Goal: Information Seeking & Learning: Find specific page/section

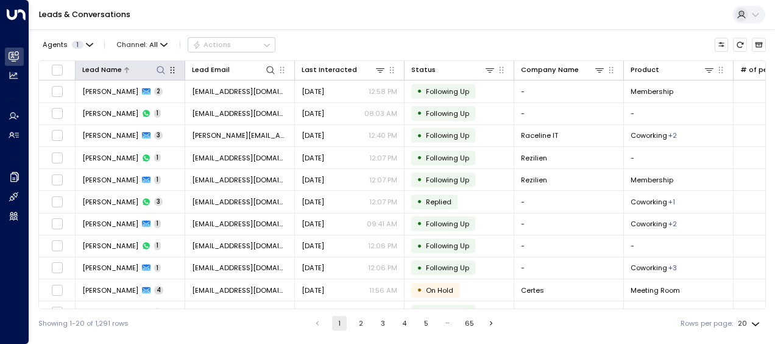
click at [157, 69] on icon at bounding box center [161, 70] width 10 height 10
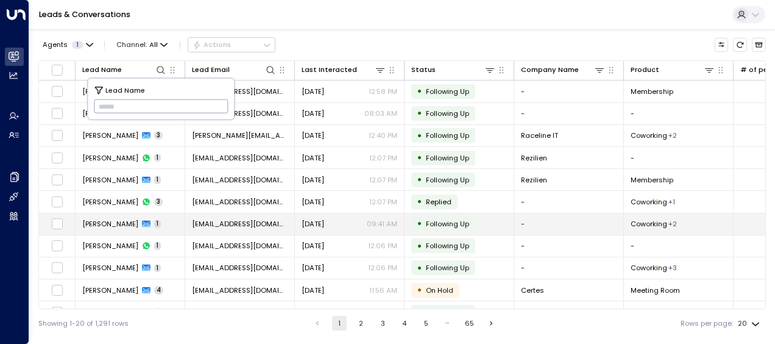
type input "**********"
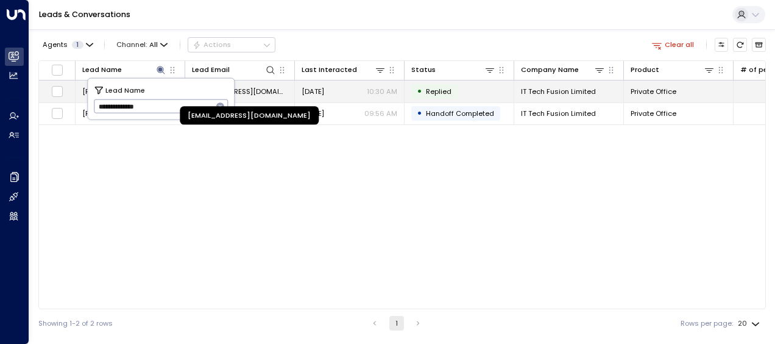
click at [266, 89] on span "[EMAIL_ADDRESS][DOMAIN_NAME]" at bounding box center [240, 92] width 96 height 10
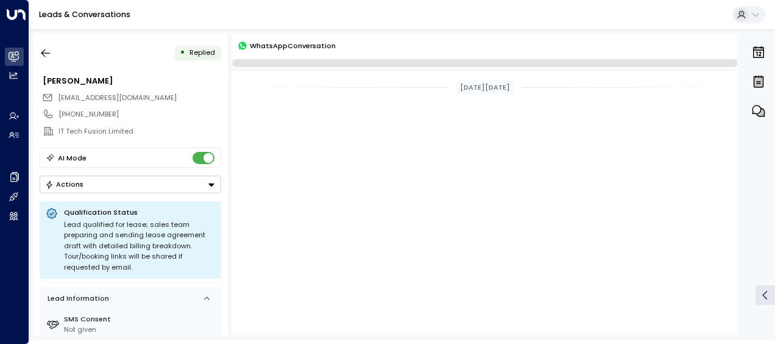
scroll to position [2051, 0]
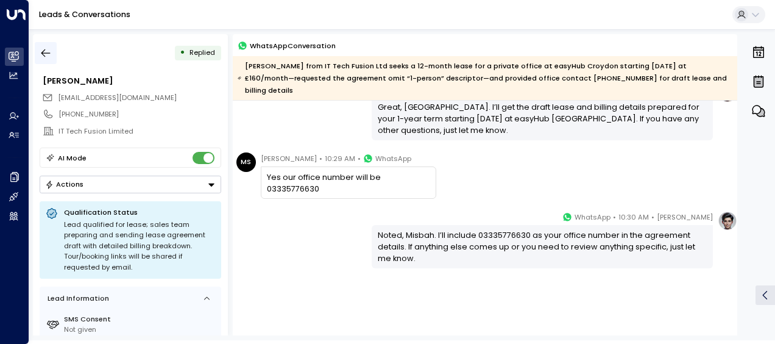
click at [44, 52] on icon "button" at bounding box center [46, 53] width 12 height 12
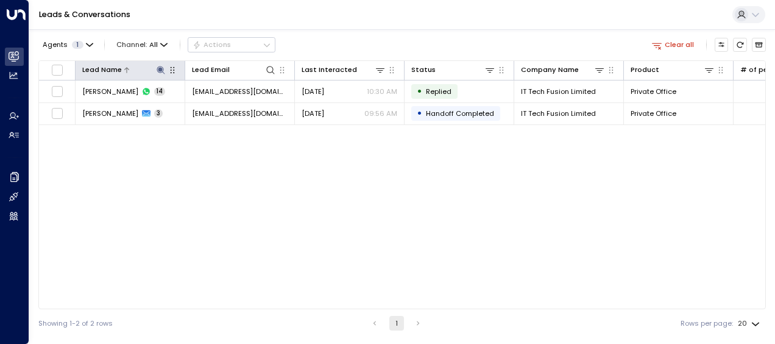
click at [160, 68] on icon at bounding box center [161, 70] width 8 height 8
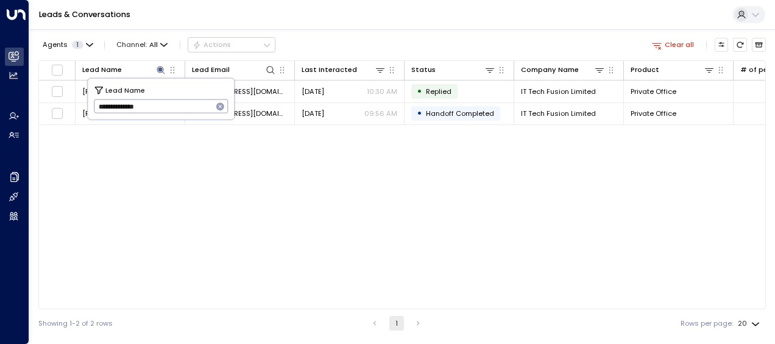
drag, startPoint x: 97, startPoint y: 106, endPoint x: 179, endPoint y: 116, distance: 82.2
click at [179, 116] on input "**********" at bounding box center [153, 106] width 119 height 20
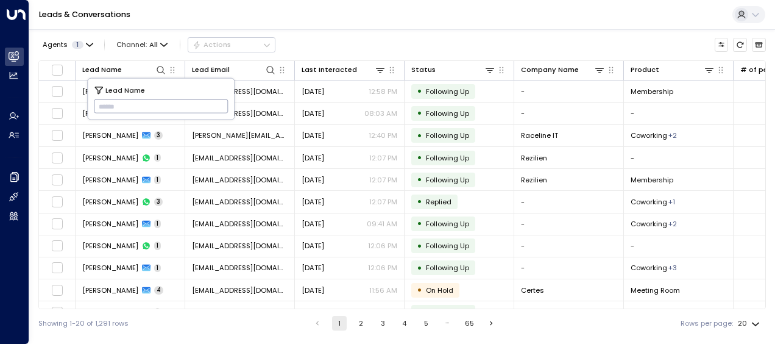
type input "**********"
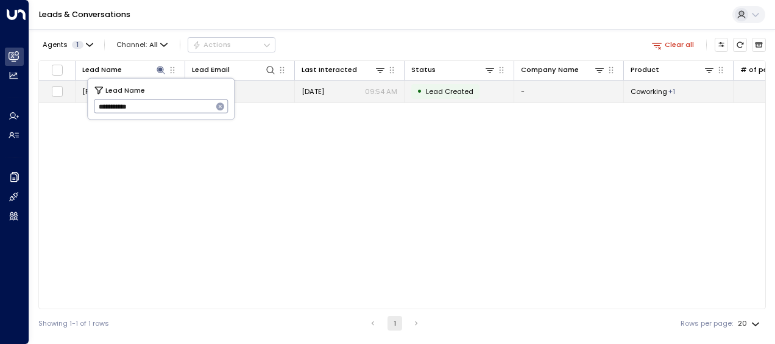
click at [318, 91] on span "[DATE]" at bounding box center [313, 92] width 23 height 10
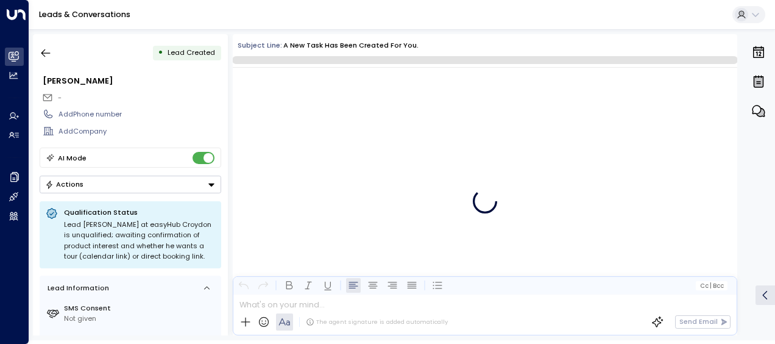
scroll to position [27, 0]
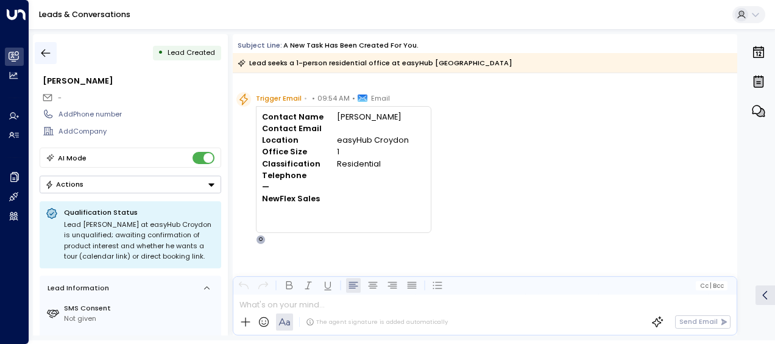
click at [45, 51] on icon "button" at bounding box center [46, 53] width 12 height 12
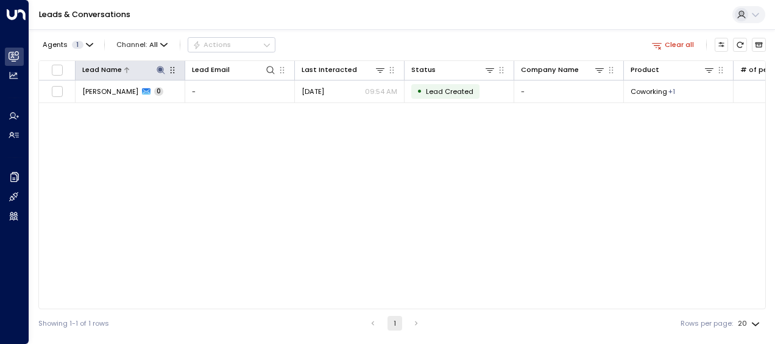
click at [161, 70] on icon at bounding box center [161, 70] width 8 height 8
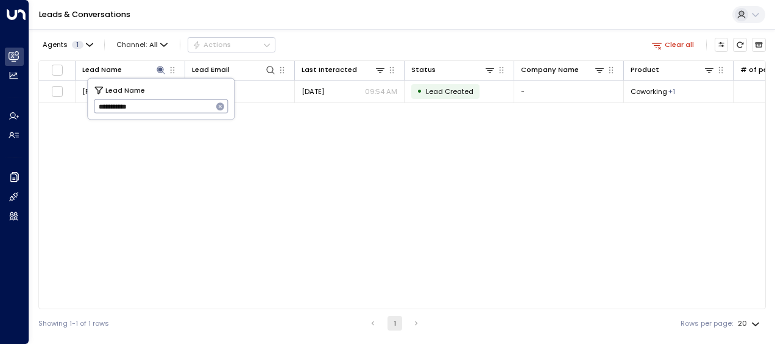
drag, startPoint x: 96, startPoint y: 104, endPoint x: 160, endPoint y: 116, distance: 64.4
click at [160, 116] on input "**********" at bounding box center [153, 106] width 119 height 20
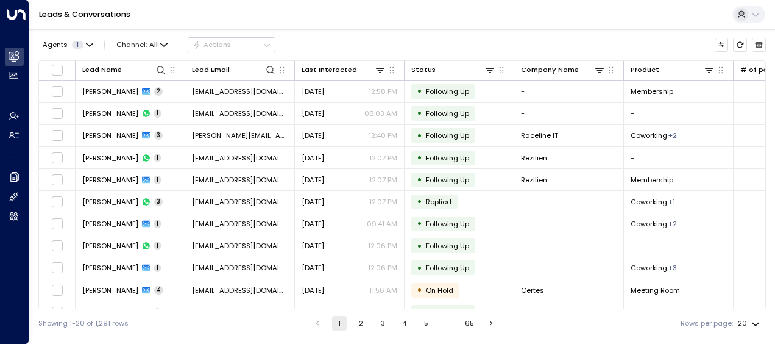
scroll to position [211, 0]
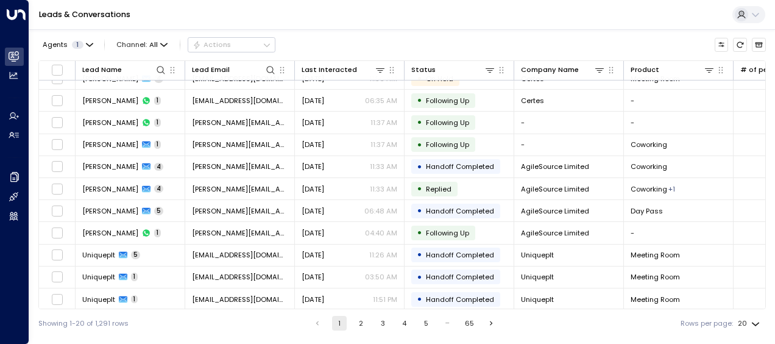
click at [357, 325] on button "2" at bounding box center [361, 323] width 15 height 15
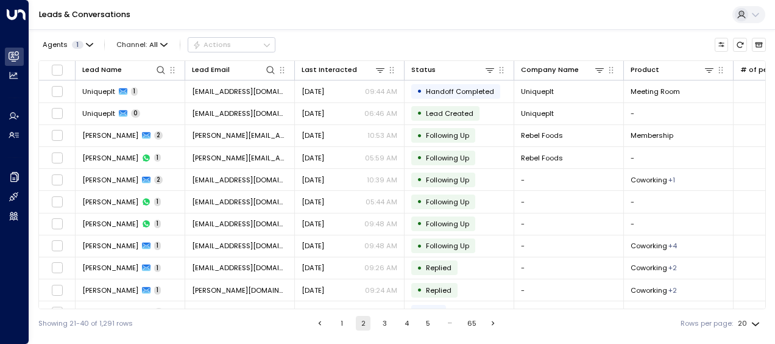
click at [382, 323] on button "3" at bounding box center [385, 323] width 15 height 15
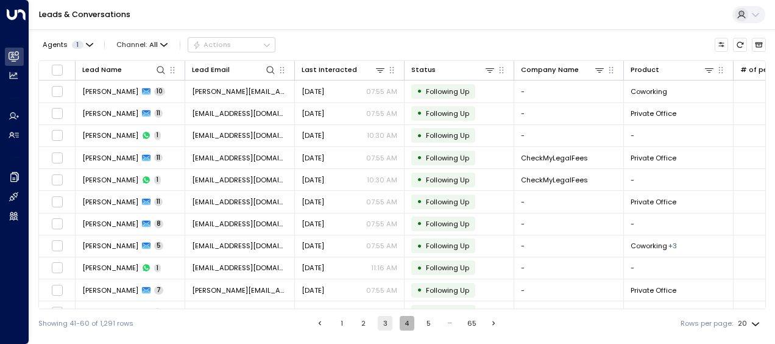
click at [404, 320] on button "4" at bounding box center [407, 323] width 15 height 15
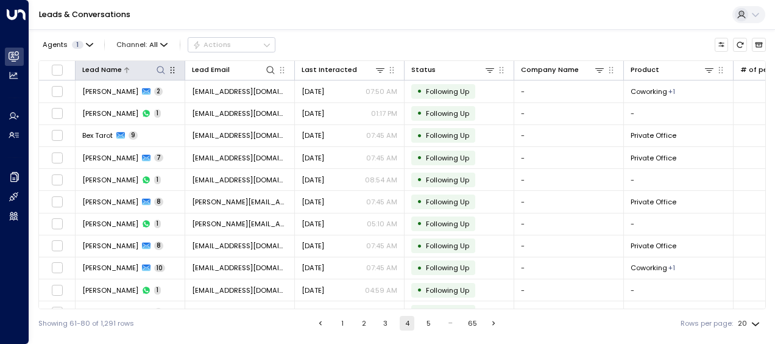
click at [158, 69] on icon at bounding box center [161, 70] width 10 height 10
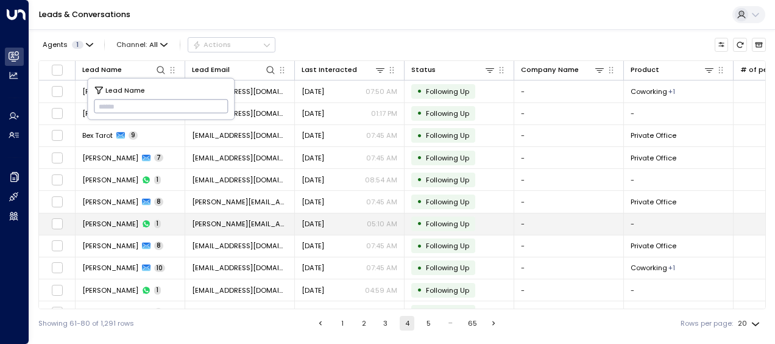
type input "**********"
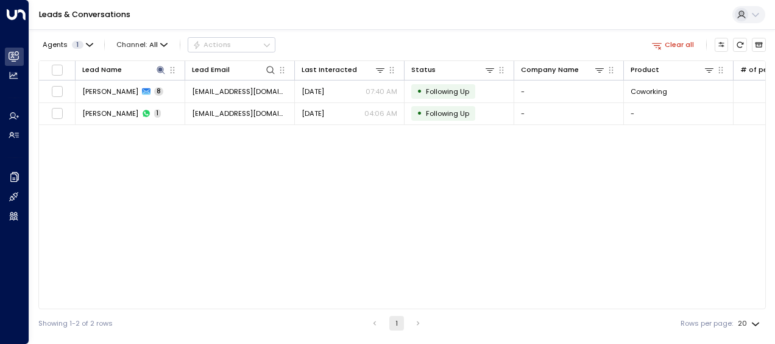
click at [133, 224] on div "Lead Name Lead Email Last Interacted Status Company Name Product # of people AI…" at bounding box center [401, 184] width 727 height 249
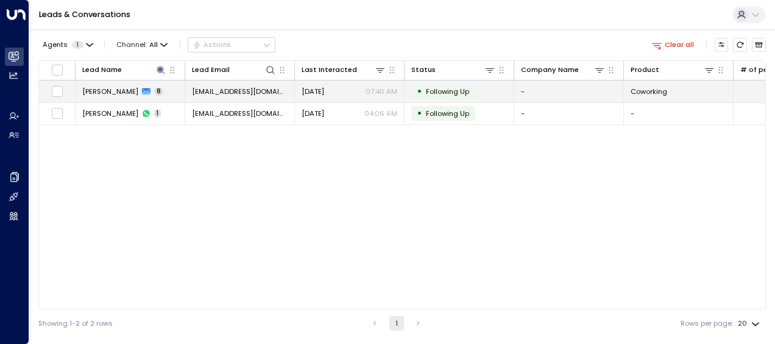
drag, startPoint x: 133, startPoint y: 224, endPoint x: 239, endPoint y: 90, distance: 170.9
click at [239, 90] on span "[EMAIL_ADDRESS][DOMAIN_NAME]" at bounding box center [240, 92] width 96 height 10
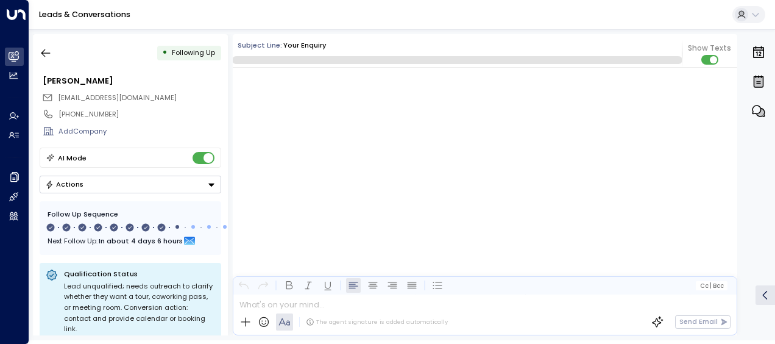
scroll to position [4125, 0]
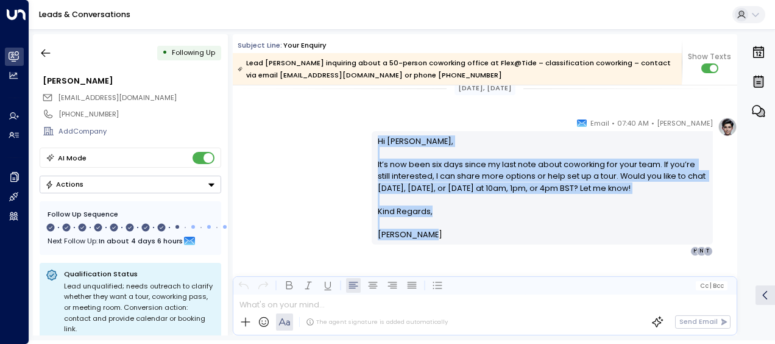
drag, startPoint x: 373, startPoint y: 139, endPoint x: 428, endPoint y: 250, distance: 123.4
click at [428, 250] on div "[PERSON_NAME] • 07:40 AM • Email Hi [PERSON_NAME], It’s now been six days since…" at bounding box center [542, 186] width 341 height 139
copy div "Hi [PERSON_NAME], It’s now been six days since my last note about coworking for…"
click at [45, 56] on icon "button" at bounding box center [45, 53] width 9 height 8
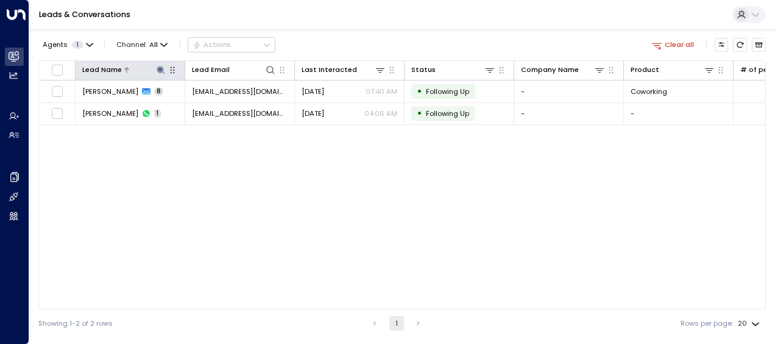
click at [154, 69] on div at bounding box center [144, 70] width 44 height 12
click at [161, 69] on icon at bounding box center [161, 70] width 8 height 8
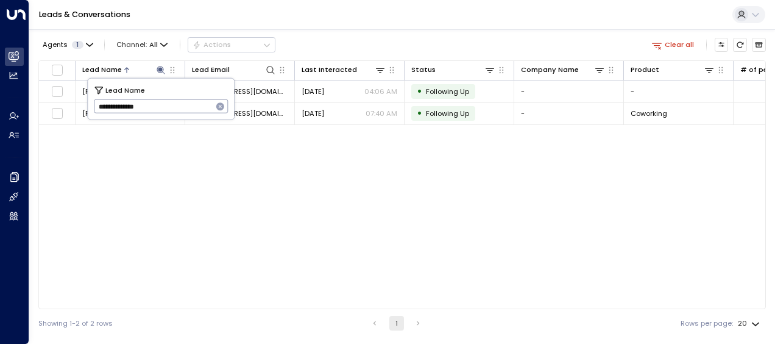
drag, startPoint x: 95, startPoint y: 106, endPoint x: 189, endPoint y: 106, distance: 94.4
click at [189, 106] on input "**********" at bounding box center [153, 106] width 119 height 20
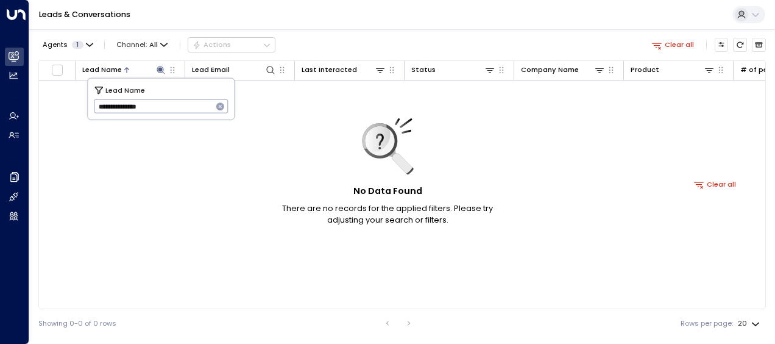
type input "**********"
drag, startPoint x: 94, startPoint y: 105, endPoint x: 195, endPoint y: 91, distance: 102.1
click at [195, 91] on div "**********" at bounding box center [161, 99] width 146 height 41
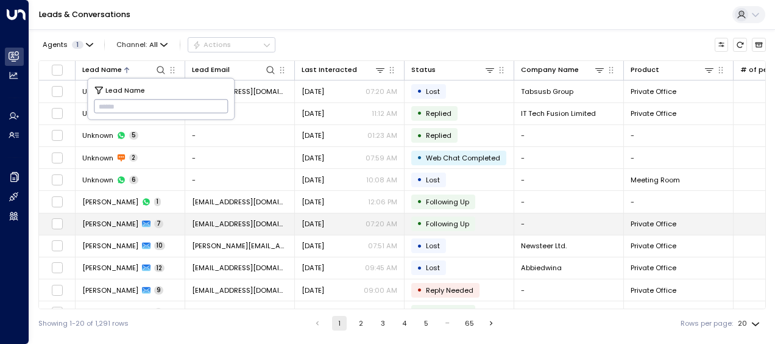
type input "**********"
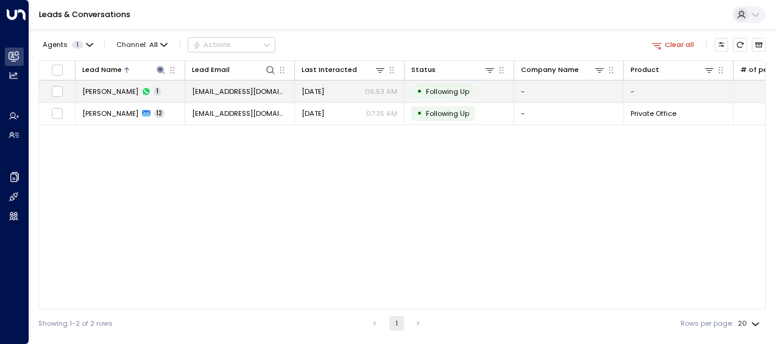
click at [236, 87] on span "[EMAIL_ADDRESS][DOMAIN_NAME]" at bounding box center [240, 92] width 96 height 10
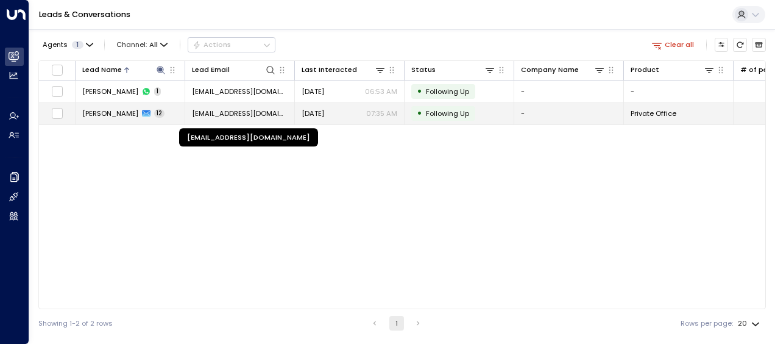
click at [229, 113] on span "[EMAIL_ADDRESS][DOMAIN_NAME]" at bounding box center [240, 113] width 96 height 10
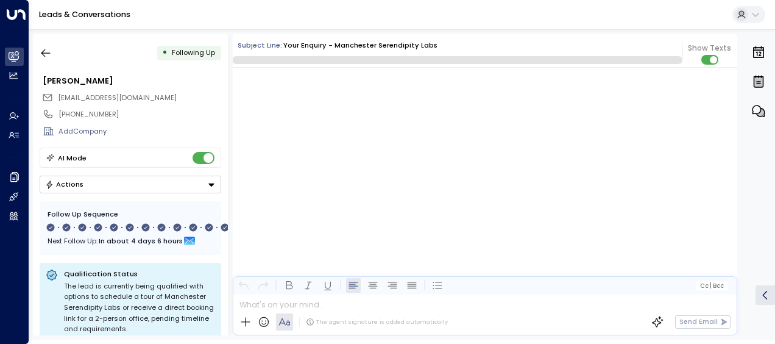
scroll to position [6365, 0]
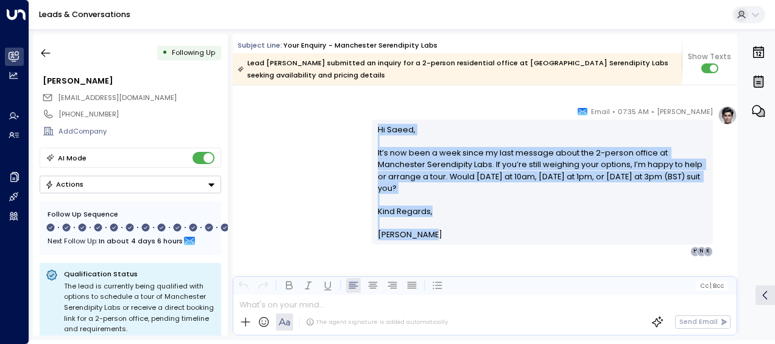
drag, startPoint x: 377, startPoint y: 126, endPoint x: 433, endPoint y: 234, distance: 122.4
click at [433, 234] on div "Hi [PERSON_NAME], It’s now been a week since my last message about the 2-person…" at bounding box center [543, 182] width 330 height 117
drag, startPoint x: 433, startPoint y: 234, endPoint x: 389, endPoint y: 174, distance: 74.5
copy div "Hi [PERSON_NAME], It’s now been a week since my last message about the 2-person…"
click at [46, 49] on icon "button" at bounding box center [46, 53] width 12 height 12
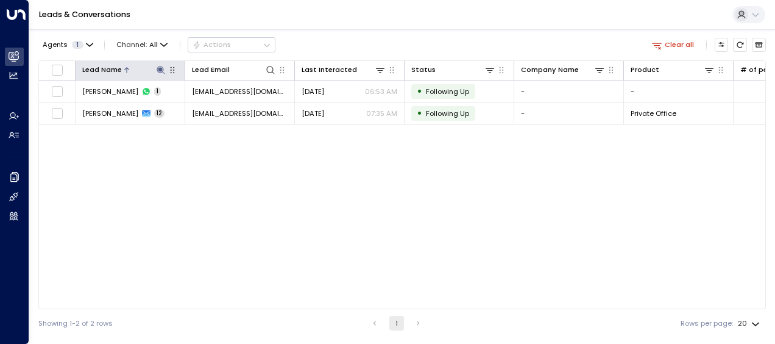
click at [162, 68] on icon at bounding box center [161, 70] width 8 height 8
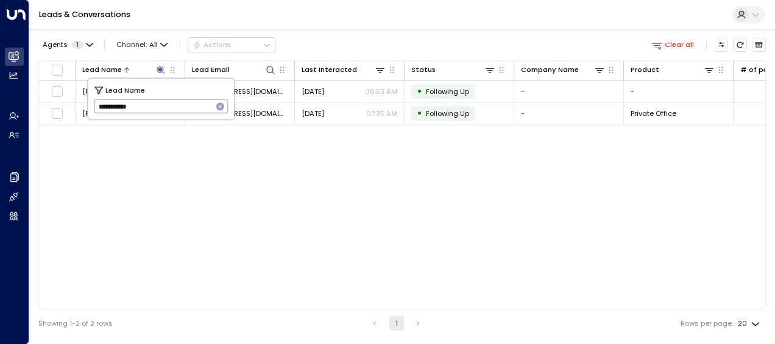
drag, startPoint x: 95, startPoint y: 107, endPoint x: 167, endPoint y: 108, distance: 71.9
click at [167, 108] on input "**********" at bounding box center [153, 106] width 119 height 20
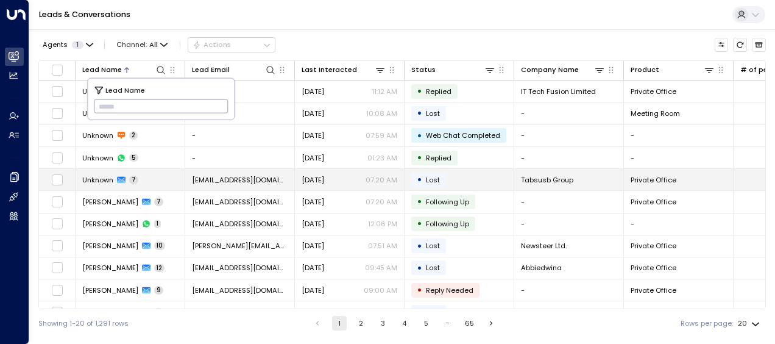
drag, startPoint x: 101, startPoint y: 102, endPoint x: 160, endPoint y: 186, distance: 102.3
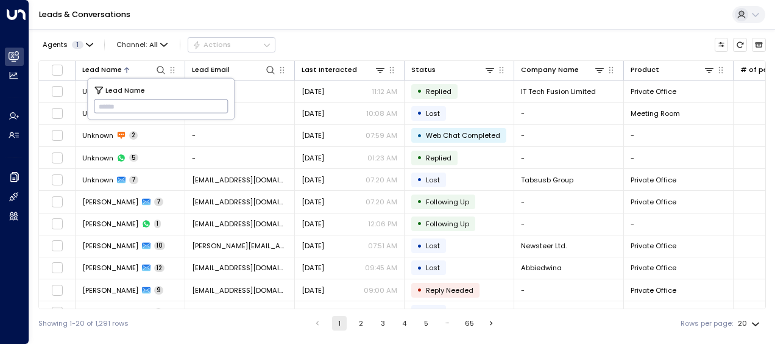
drag, startPoint x: 160, startPoint y: 186, endPoint x: 102, endPoint y: 104, distance: 100.4
click at [102, 104] on input "text" at bounding box center [161, 106] width 135 height 20
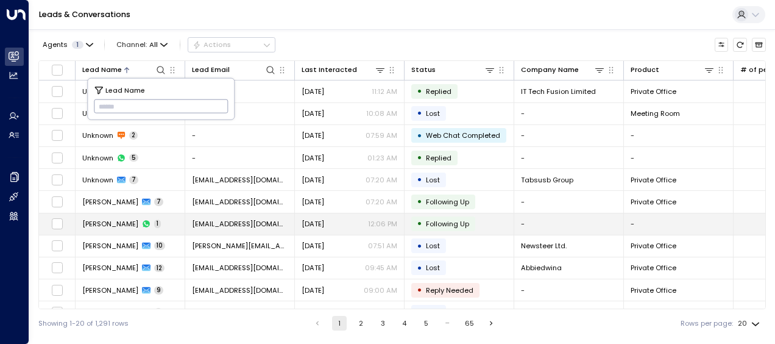
type input "**********"
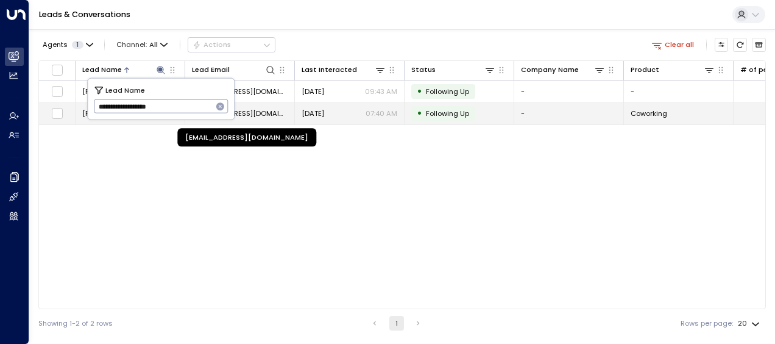
click at [268, 111] on span "[EMAIL_ADDRESS][DOMAIN_NAME]" at bounding box center [240, 113] width 96 height 10
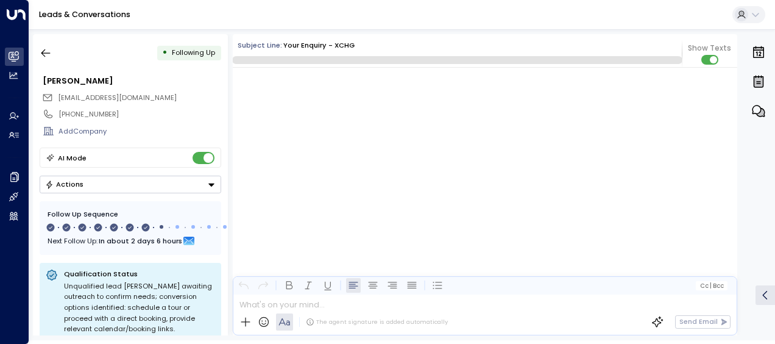
scroll to position [3645, 0]
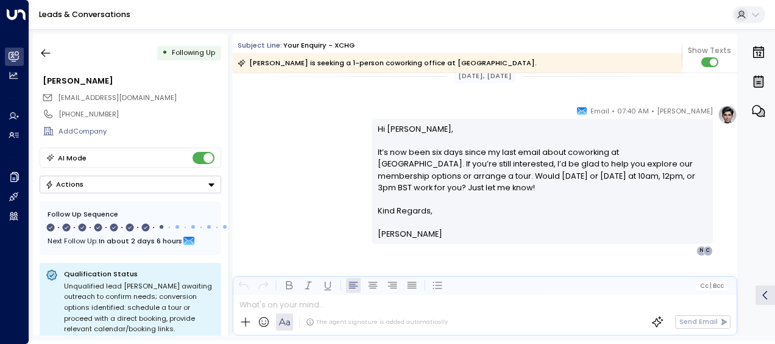
click at [378, 125] on p "Hi [PERSON_NAME], It’s now been six days since my last email about coworking at…" at bounding box center [543, 164] width 330 height 82
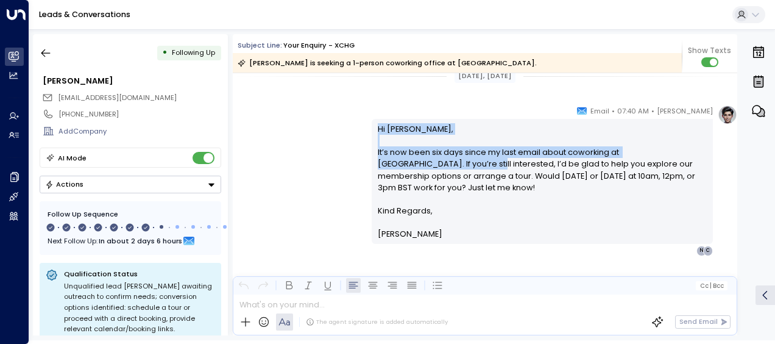
drag, startPoint x: 376, startPoint y: 125, endPoint x: 398, endPoint y: 166, distance: 46.3
click at [398, 166] on p "Hi [PERSON_NAME], It’s now been six days since my last email about coworking at…" at bounding box center [543, 164] width 330 height 82
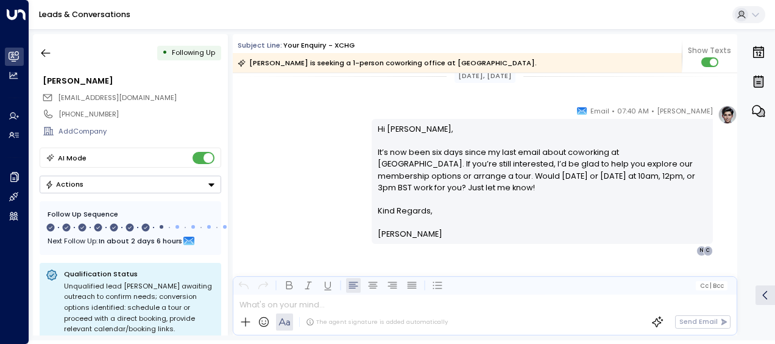
drag, startPoint x: 398, startPoint y: 166, endPoint x: 310, endPoint y: 175, distance: 88.3
click at [310, 175] on div "[PERSON_NAME] • 07:40 AM • Email Hi [PERSON_NAME], It’s now been six days since…" at bounding box center [485, 180] width 504 height 150
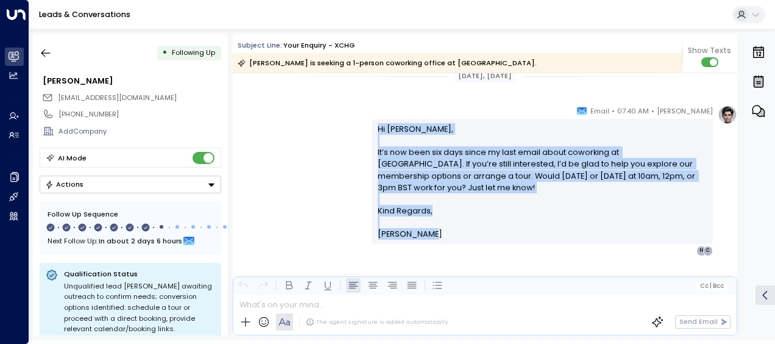
drag, startPoint x: 375, startPoint y: 128, endPoint x: 457, endPoint y: 242, distance: 140.7
click at [457, 242] on div "[PERSON_NAME] • 07:40 AM • Email Hi [PERSON_NAME], It’s now been six days since…" at bounding box center [542, 180] width 341 height 150
drag, startPoint x: 457, startPoint y: 242, endPoint x: 395, endPoint y: 160, distance: 102.7
copy div "Hi [PERSON_NAME], It’s now been six days since my last email about coworking at…"
click at [43, 50] on icon "button" at bounding box center [46, 53] width 12 height 12
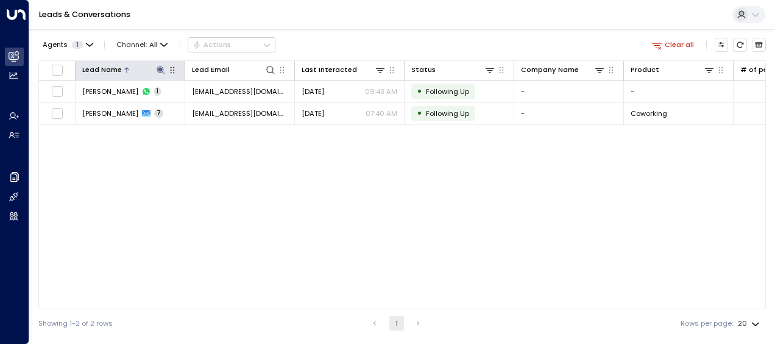
click at [157, 68] on icon at bounding box center [161, 70] width 10 height 10
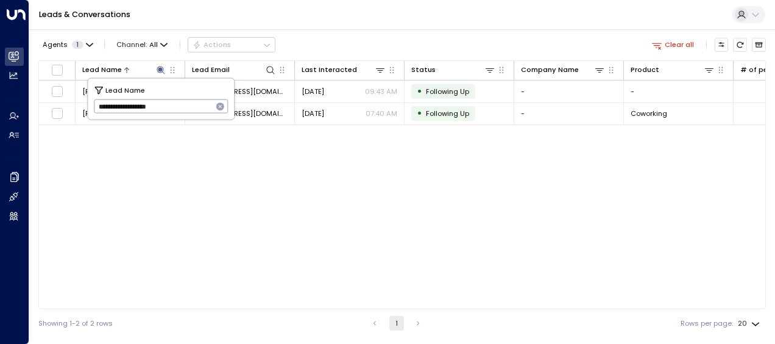
drag, startPoint x: 96, startPoint y: 107, endPoint x: 194, endPoint y: 105, distance: 98.1
click at [194, 105] on input "**********" at bounding box center [153, 106] width 119 height 20
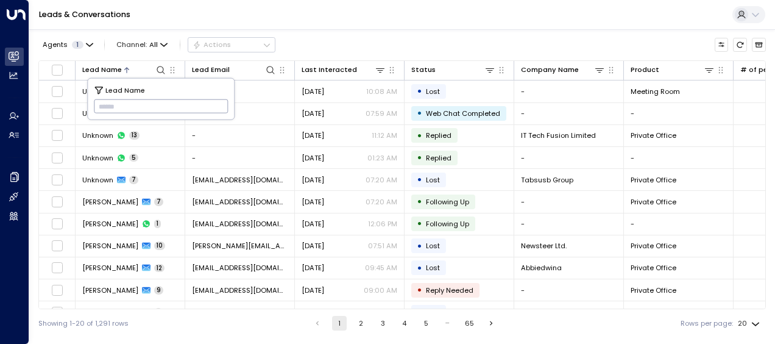
click at [99, 105] on input "text" at bounding box center [161, 106] width 135 height 20
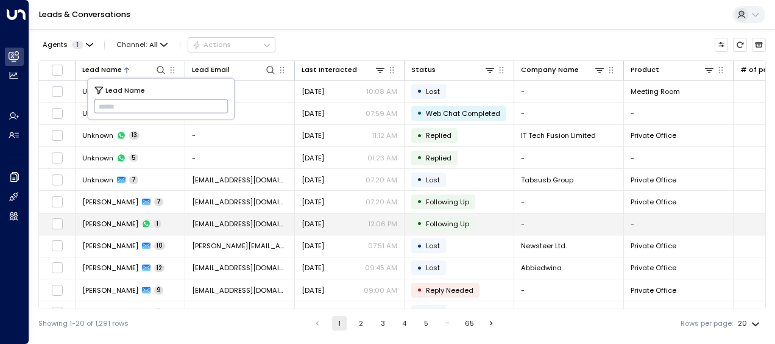
type input "**********"
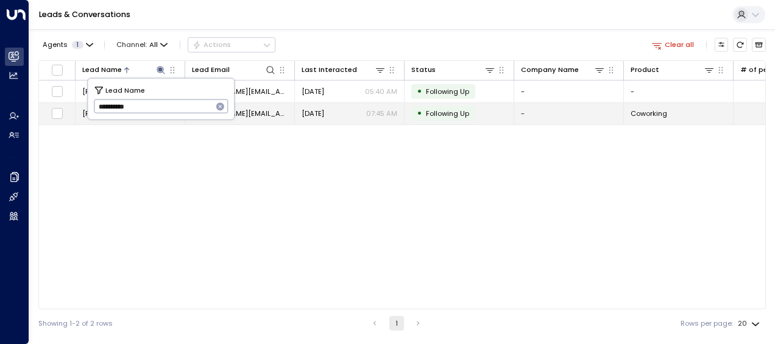
click at [261, 111] on span "[PERSON_NAME][EMAIL_ADDRESS][DOMAIN_NAME]" at bounding box center [240, 113] width 96 height 10
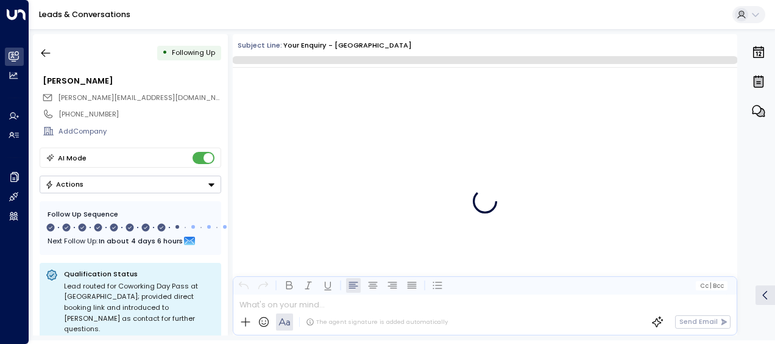
scroll to position [3819, 0]
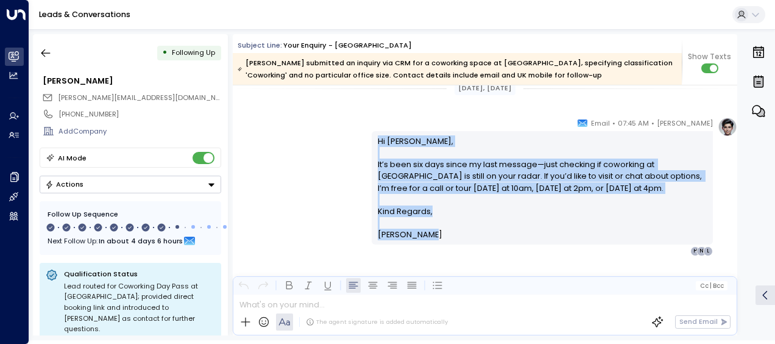
drag, startPoint x: 374, startPoint y: 138, endPoint x: 439, endPoint y: 242, distance: 122.6
click at [439, 242] on div "Hi [PERSON_NAME], It’s been six days since my last message—just checking if cow…" at bounding box center [542, 187] width 341 height 113
drag, startPoint x: 439, startPoint y: 242, endPoint x: 412, endPoint y: 178, distance: 69.7
copy div "Hi [PERSON_NAME], It’s been six days since my last message—just checking if cow…"
click at [41, 56] on icon "button" at bounding box center [46, 53] width 12 height 12
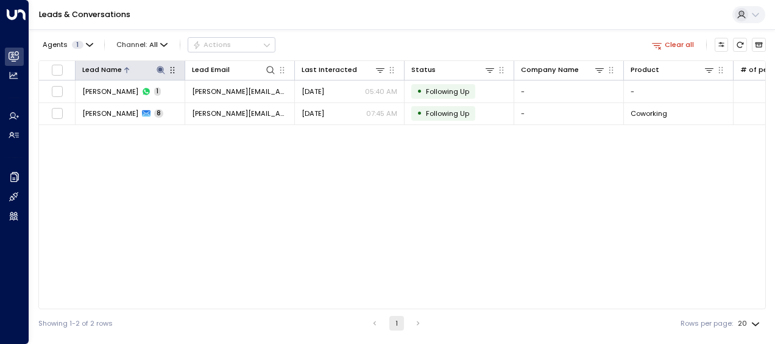
click at [161, 68] on icon at bounding box center [161, 70] width 8 height 8
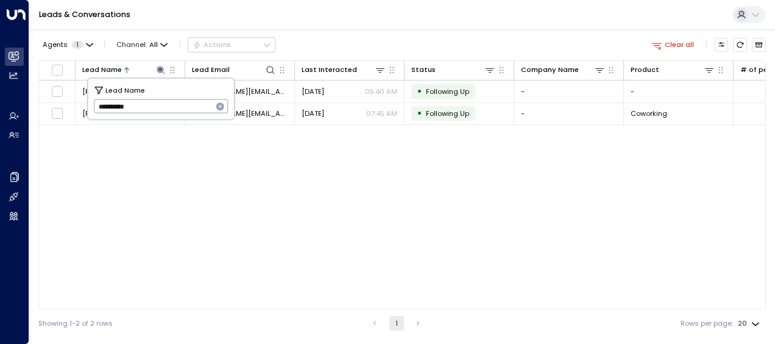
drag, startPoint x: 96, startPoint y: 107, endPoint x: 180, endPoint y: 100, distance: 84.3
click at [180, 100] on input "**********" at bounding box center [153, 106] width 119 height 20
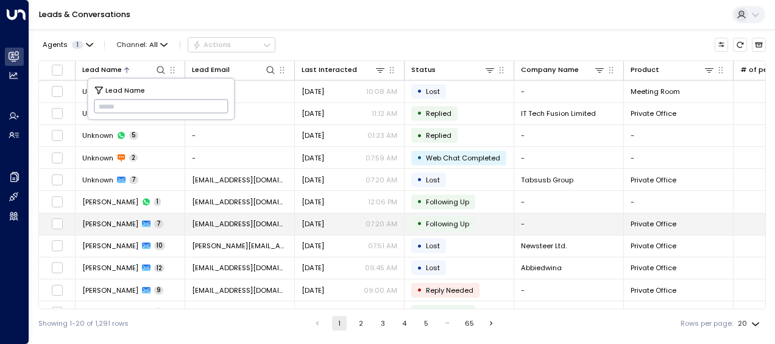
type input "**********"
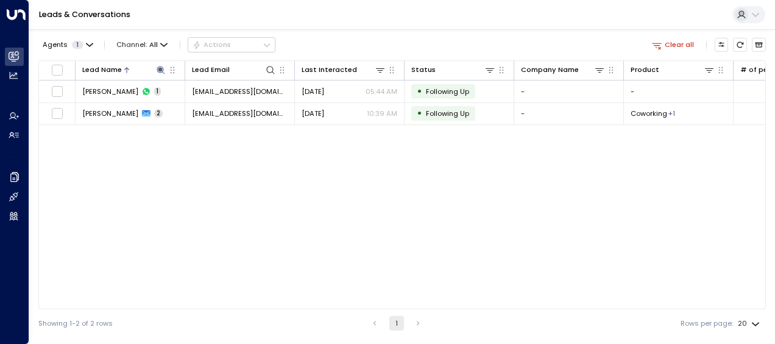
click at [129, 220] on div "Lead Name Lead Email Last Interacted Status Company Name Product # of people AI…" at bounding box center [401, 184] width 727 height 249
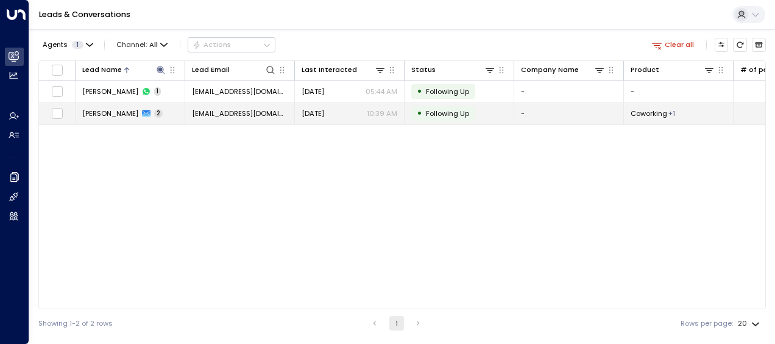
click at [244, 112] on span "[EMAIL_ADDRESS][DOMAIN_NAME]" at bounding box center [240, 113] width 96 height 10
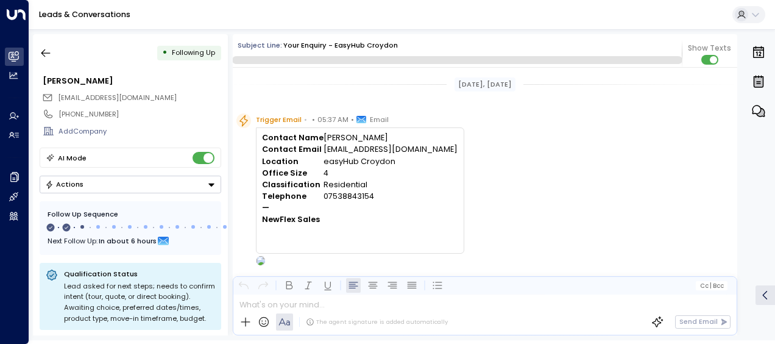
scroll to position [651, 0]
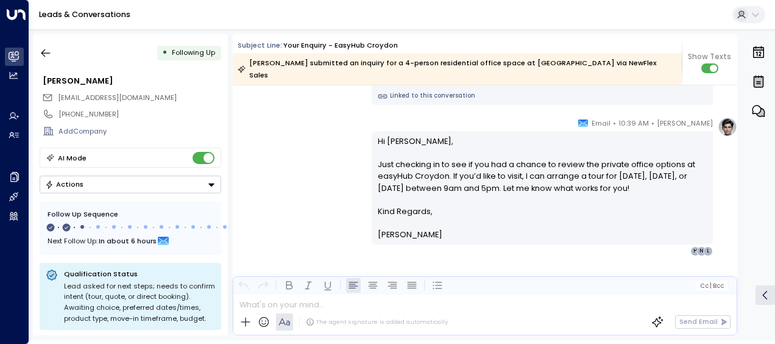
click at [324, 178] on div "[PERSON_NAME] • 10:39 AM • Email Hi [PERSON_NAME], Just checking in to see if y…" at bounding box center [485, 186] width 504 height 139
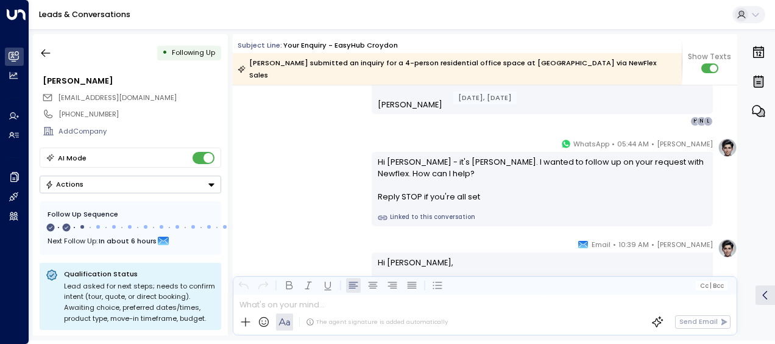
click at [324, 178] on div "[PERSON_NAME] • 05:44 AM • WhatsApp Hi [PERSON_NAME] - it's [PERSON_NAME]. I wa…" at bounding box center [485, 182] width 504 height 88
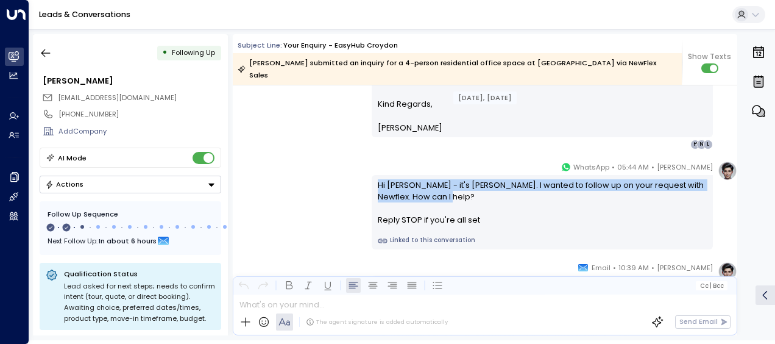
click at [324, 178] on div "[PERSON_NAME] • 05:44 AM • WhatsApp Hi [PERSON_NAME] - it's [PERSON_NAME]. I wa…" at bounding box center [485, 205] width 504 height 88
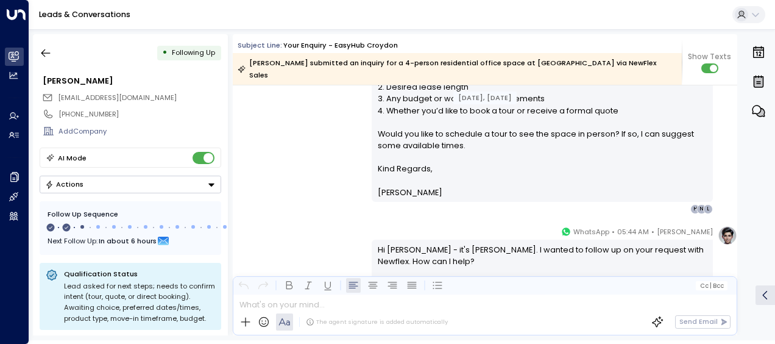
click at [324, 178] on div "[PERSON_NAME] • 05:38 AM • Email Hi [PERSON_NAME], Thank you for your interest …" at bounding box center [485, 33] width 504 height 361
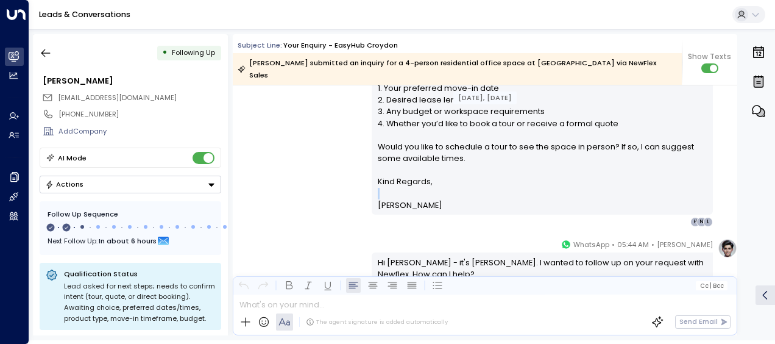
click at [324, 178] on div "[PERSON_NAME] • 05:38 AM • Email Hi [PERSON_NAME], Thank you for your interest …" at bounding box center [485, 45] width 504 height 361
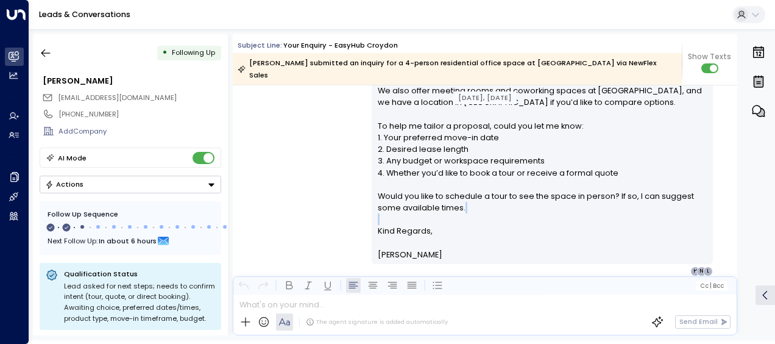
click at [324, 178] on div "[PERSON_NAME] • 05:38 AM • Email Hi [PERSON_NAME], Thank you for your interest …" at bounding box center [485, 95] width 504 height 361
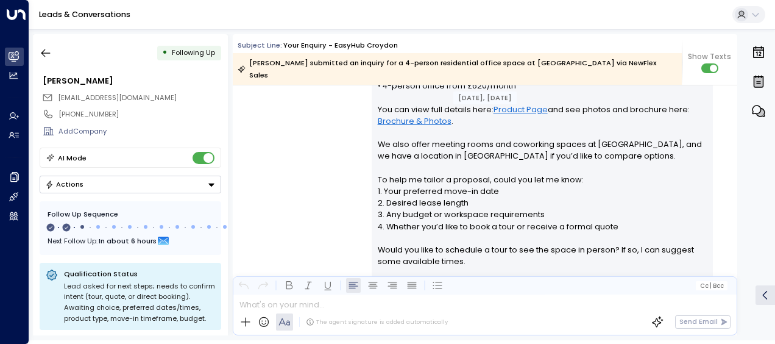
click at [324, 178] on div "[PERSON_NAME] • 05:38 AM • Email Hi [PERSON_NAME], Thank you for your interest …" at bounding box center [485, 148] width 504 height 361
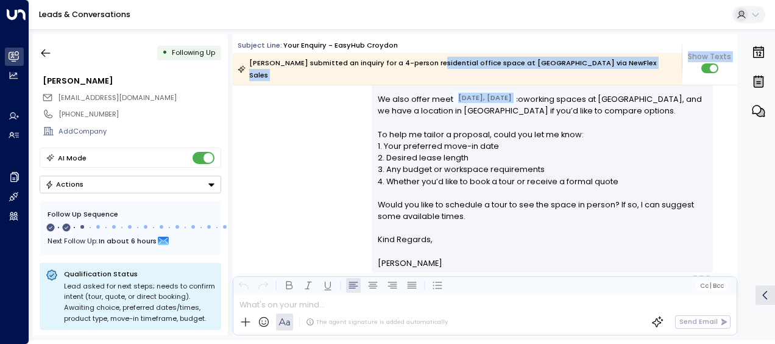
scroll to position [307, 0]
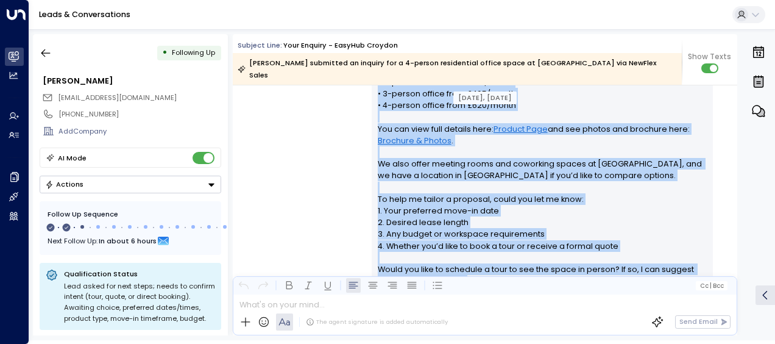
drag, startPoint x: 375, startPoint y: 114, endPoint x: 469, endPoint y: 275, distance: 186.2
click at [469, 275] on p "Hi [PERSON_NAME], Thank you for your interest in private offices at [GEOGRAPHIC…" at bounding box center [543, 152] width 330 height 292
drag, startPoint x: 469, startPoint y: 275, endPoint x: 410, endPoint y: 234, distance: 71.8
copy p "Hi [PERSON_NAME], Thank you for your interest in private offices at [GEOGRAPHIC…"
click at [294, 157] on div "[PERSON_NAME] • 05:38 AM • Email Hi [PERSON_NAME], Thank you for your interest …" at bounding box center [485, 168] width 504 height 361
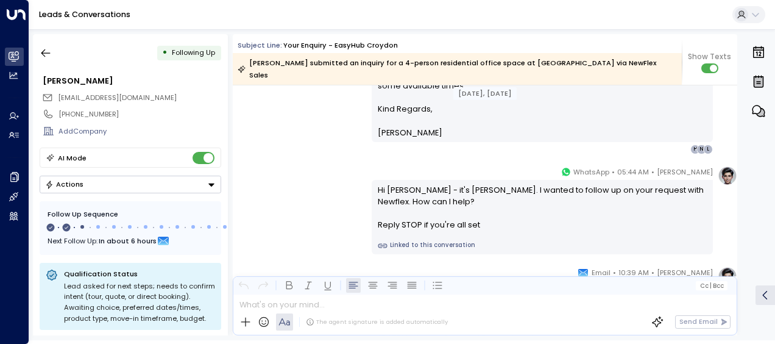
scroll to position [526, 0]
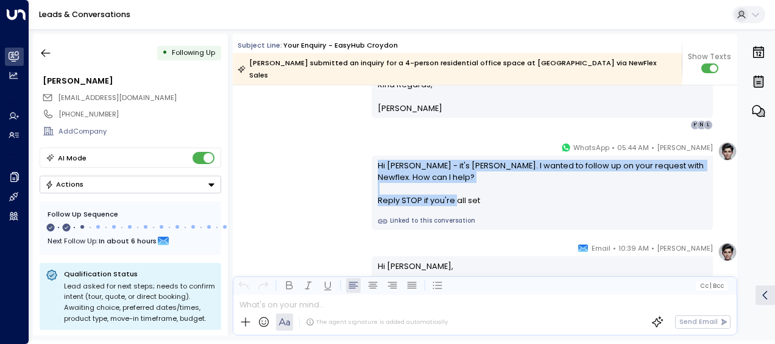
drag, startPoint x: 374, startPoint y: 151, endPoint x: 483, endPoint y: 190, distance: 115.2
click at [483, 190] on div "Hi [PERSON_NAME] - it's [PERSON_NAME]. I wanted to follow up on your request wi…" at bounding box center [542, 192] width 341 height 74
drag, startPoint x: 483, startPoint y: 190, endPoint x: 419, endPoint y: 178, distance: 64.5
copy div "Hi [PERSON_NAME] - it's [PERSON_NAME]. I wanted to follow up on your request wi…"
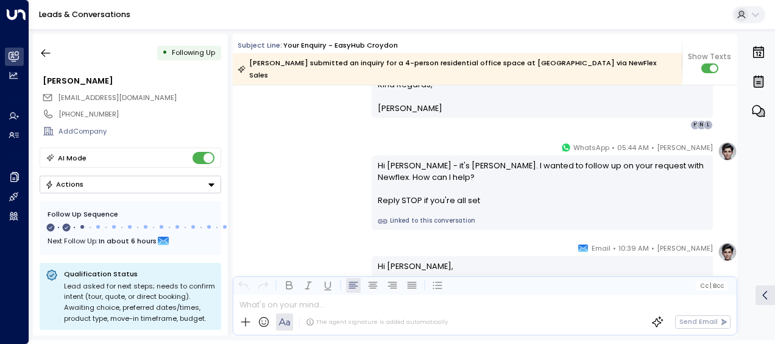
click at [333, 242] on div "[PERSON_NAME] • 10:39 AM • Email Hi [PERSON_NAME], Just checking in to see if y…" at bounding box center [485, 311] width 504 height 139
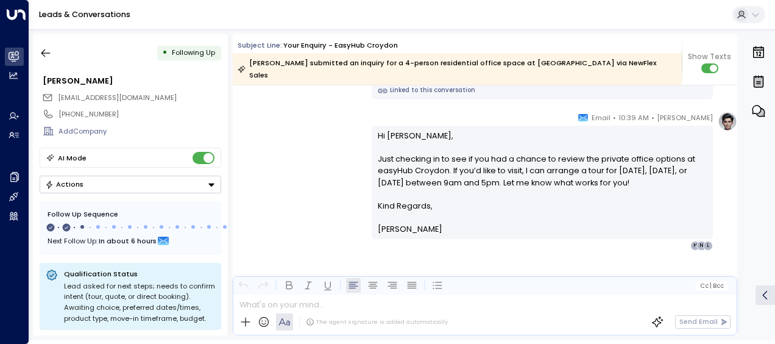
scroll to position [657, 0]
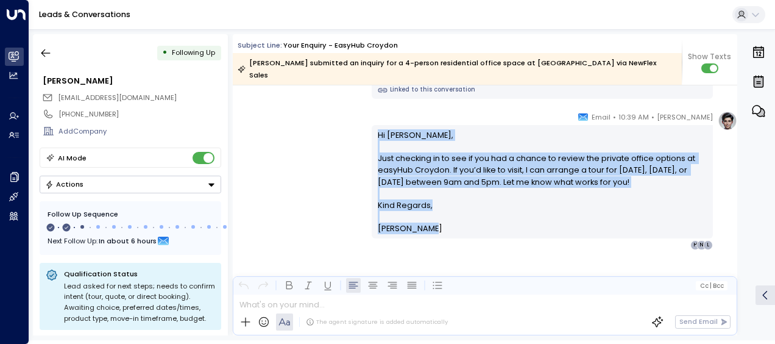
drag, startPoint x: 376, startPoint y: 119, endPoint x: 435, endPoint y: 221, distance: 117.1
click at [435, 221] on div "Hi [PERSON_NAME], Just checking in to see if you had a chance to review the pri…" at bounding box center [543, 181] width 330 height 105
drag, startPoint x: 435, startPoint y: 221, endPoint x: 397, endPoint y: 204, distance: 41.2
copy div "Hi [PERSON_NAME], Just checking in to see if you had a chance to review the pri…"
click at [43, 55] on icon "button" at bounding box center [46, 53] width 12 height 12
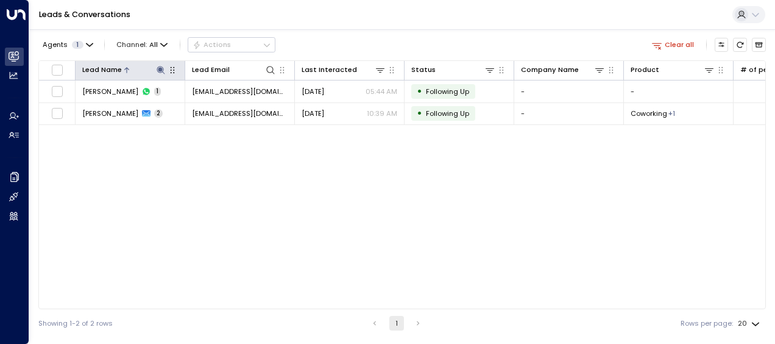
click at [158, 69] on icon at bounding box center [161, 70] width 8 height 8
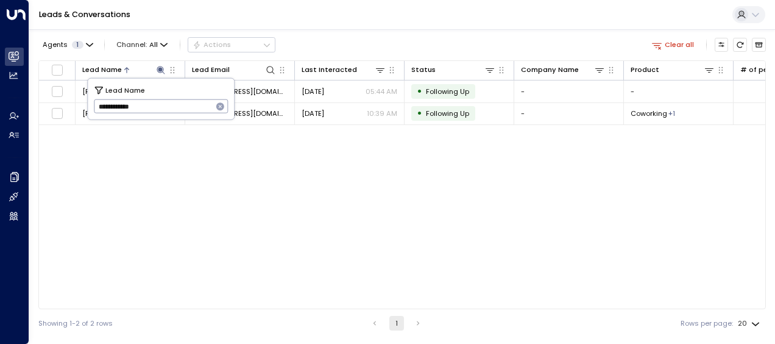
drag, startPoint x: 96, startPoint y: 106, endPoint x: 188, endPoint y: 101, distance: 91.5
click at [188, 101] on input "**********" at bounding box center [153, 106] width 119 height 20
type input "****"
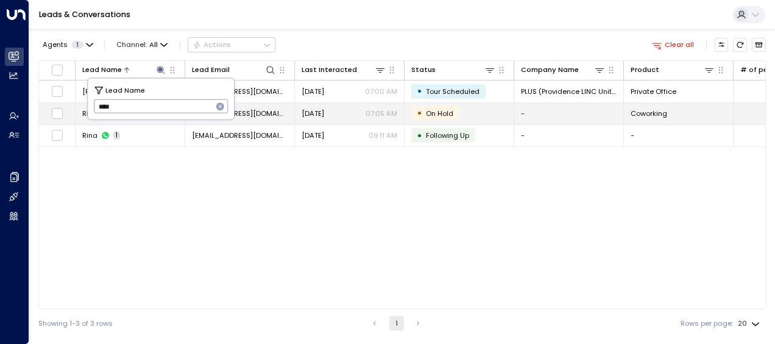
click at [261, 108] on span "[EMAIL_ADDRESS][DOMAIN_NAME]" at bounding box center [240, 113] width 96 height 10
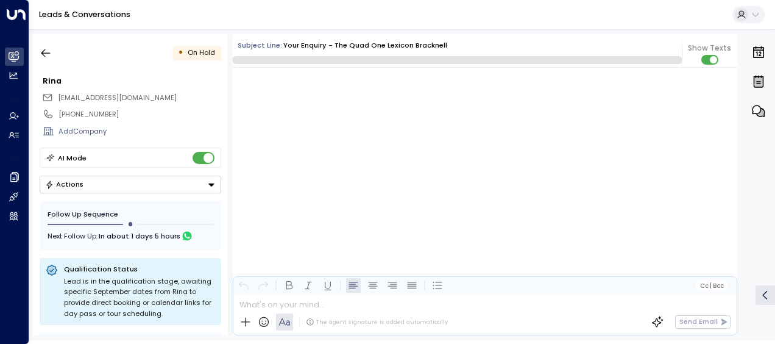
scroll to position [5353, 0]
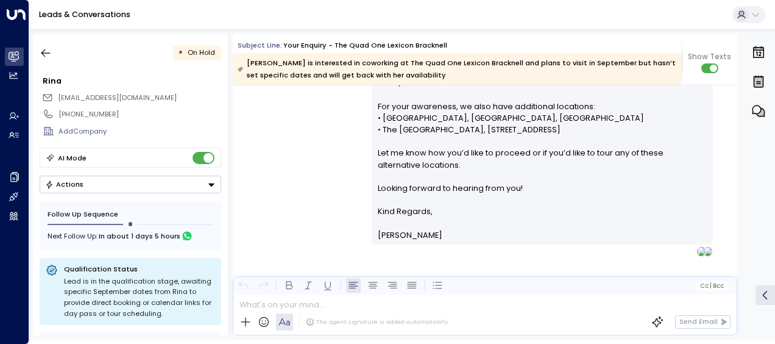
click at [310, 140] on div "[PERSON_NAME] • 07:05 AM • Email Hi [PERSON_NAME], September works perfectly. O…" at bounding box center [485, 110] width 504 height 291
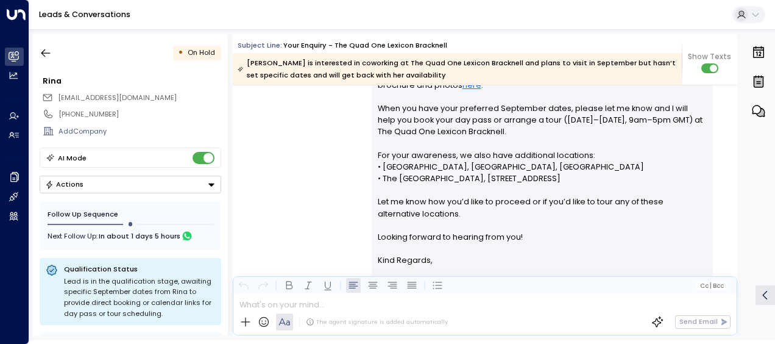
scroll to position [5372, 0]
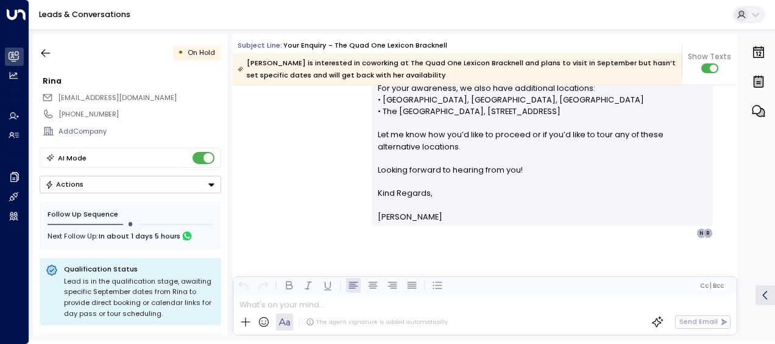
click at [271, 150] on div "[PERSON_NAME] • 07:05 AM • Email Hi [PERSON_NAME], September works perfectly. O…" at bounding box center [485, 92] width 504 height 291
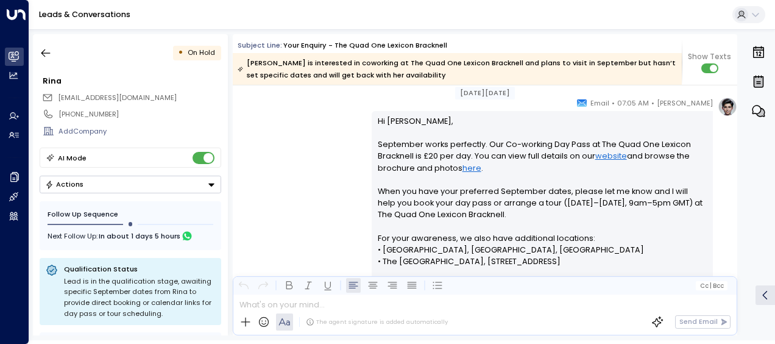
scroll to position [5201, 0]
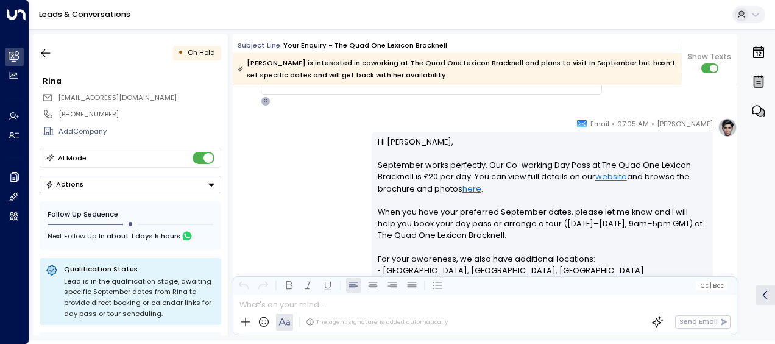
click at [271, 150] on div "[PERSON_NAME] • 07:05 AM • Email Hi [PERSON_NAME], September works perfectly. O…" at bounding box center [485, 263] width 504 height 291
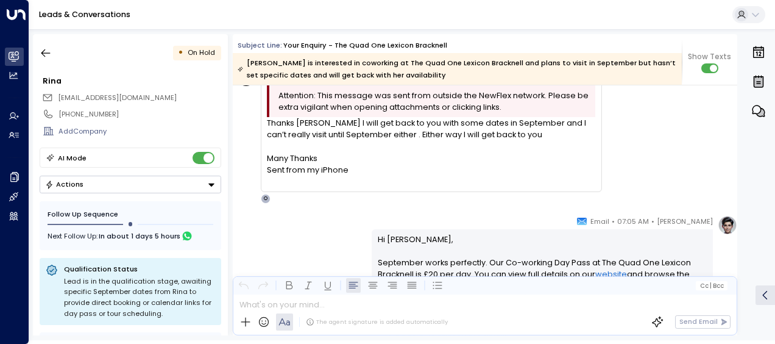
click at [271, 150] on div "Thanks [PERSON_NAME] I will get back to you with some dates in September and I …" at bounding box center [431, 152] width 328 height 70
click at [271, 150] on div at bounding box center [431, 147] width 328 height 12
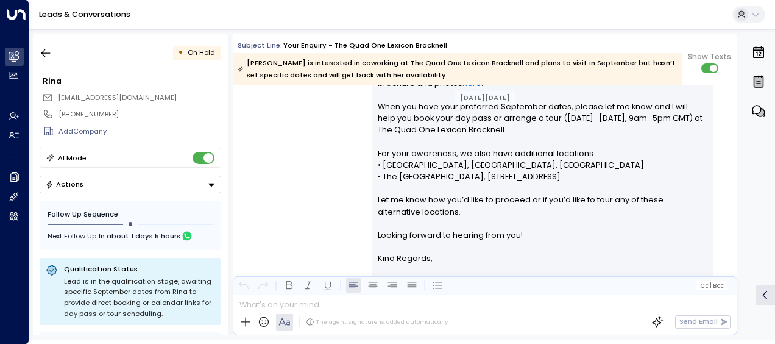
scroll to position [4876, 0]
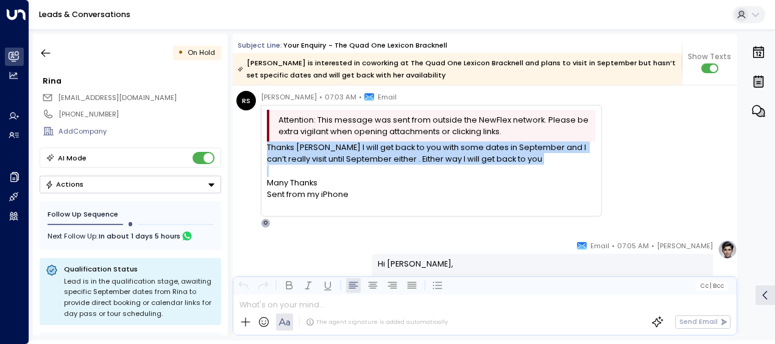
click at [271, 150] on div "Thanks [PERSON_NAME] I will get back to you with some dates in September and I …" at bounding box center [431, 176] width 328 height 70
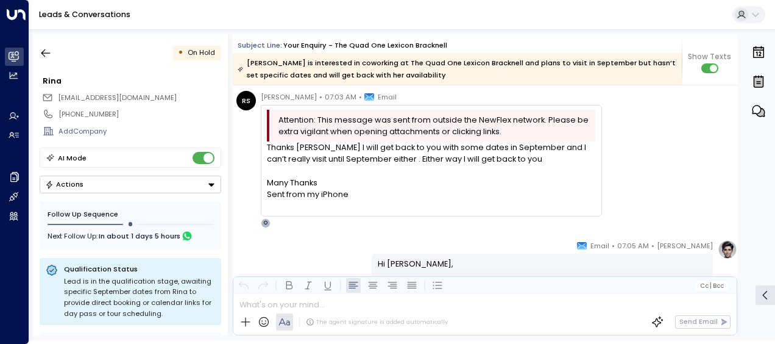
drag, startPoint x: 271, startPoint y: 150, endPoint x: 280, endPoint y: 238, distance: 88.9
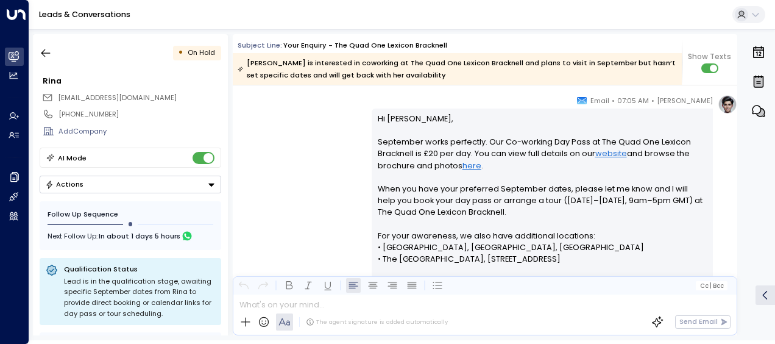
scroll to position [5023, 0]
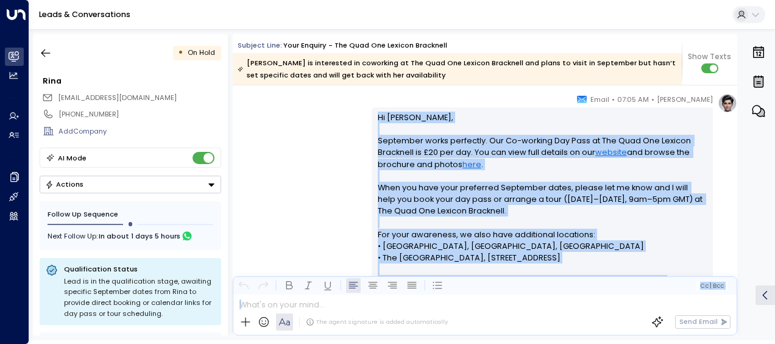
drag, startPoint x: 375, startPoint y: 115, endPoint x: 451, endPoint y: 312, distance: 211.6
click at [451, 312] on div "Subject Line: Your enquiry - The Quad One Lexicon Bracknell Rina is interested …" at bounding box center [485, 184] width 504 height 301
drag, startPoint x: 451, startPoint y: 312, endPoint x: 412, endPoint y: 245, distance: 77.8
copy div "Hi [PERSON_NAME], September works perfectly. Our Co-working Day Pass at The Qua…"
click at [41, 52] on icon "button" at bounding box center [46, 53] width 12 height 12
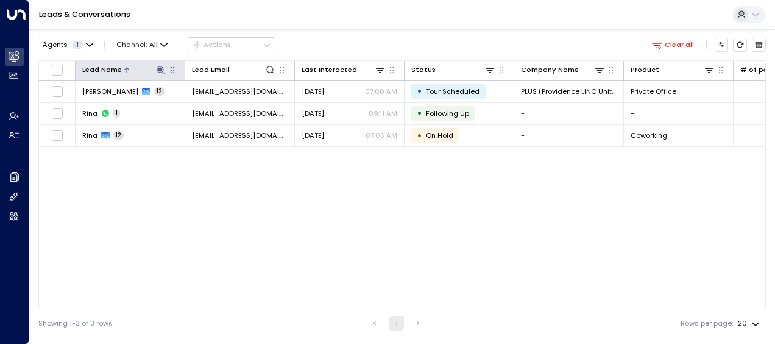
click at [161, 68] on icon at bounding box center [161, 70] width 8 height 8
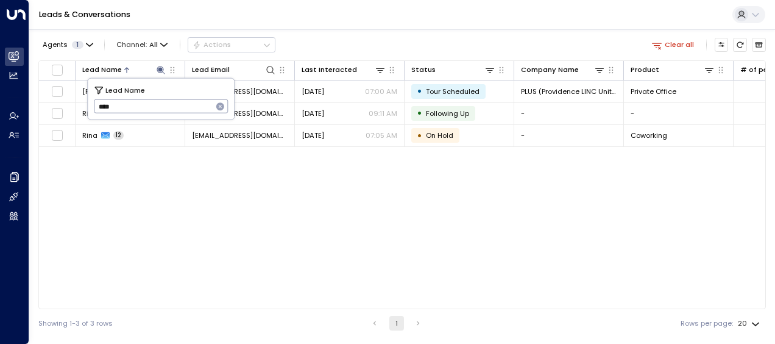
drag, startPoint x: 97, startPoint y: 105, endPoint x: 169, endPoint y: 108, distance: 71.3
click at [169, 108] on input "****" at bounding box center [153, 106] width 119 height 20
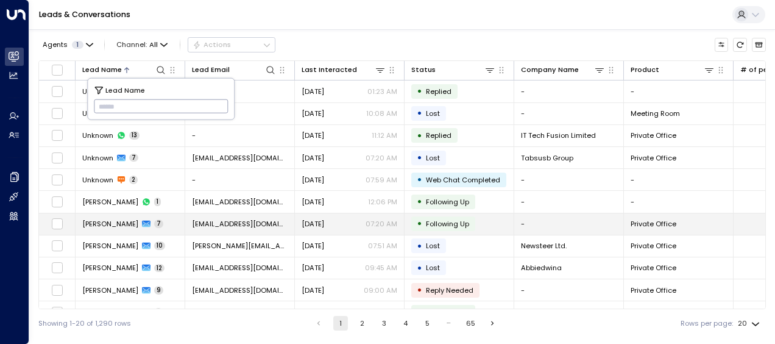
type input "*********"
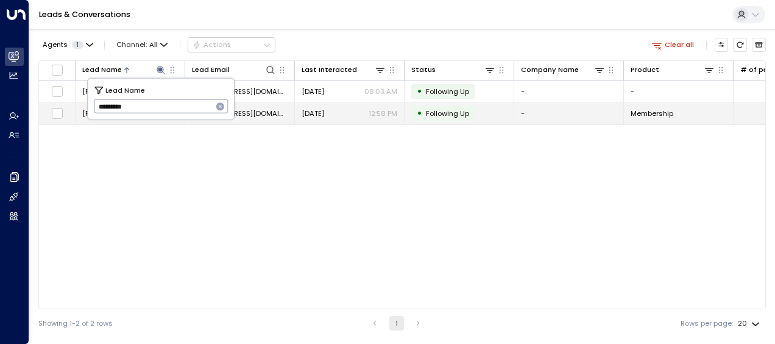
click at [262, 111] on span "[EMAIL_ADDRESS][DOMAIN_NAME]" at bounding box center [240, 113] width 96 height 10
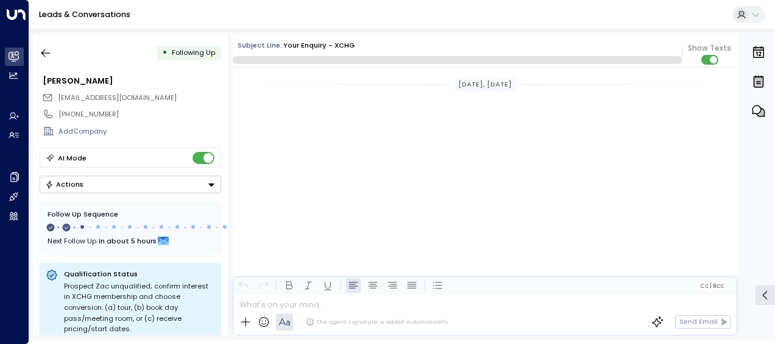
scroll to position [663, 0]
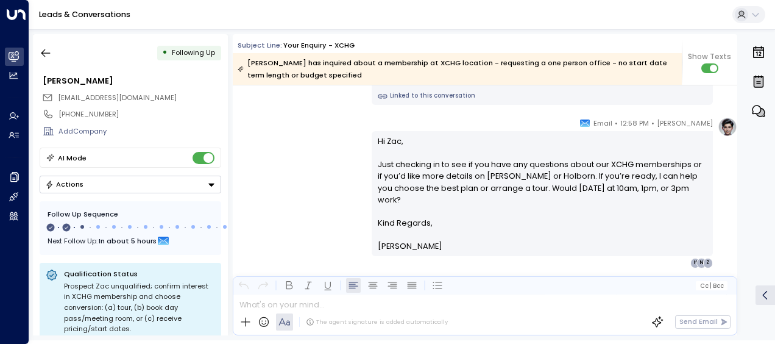
click at [422, 193] on p "Hi [PERSON_NAME], Just checking in to see if you have any questions about our X…" at bounding box center [543, 176] width 330 height 82
click at [342, 144] on div "[PERSON_NAME] • 12:58 PM • Email Hi Zac, Just checking in to see if you have an…" at bounding box center [485, 192] width 504 height 150
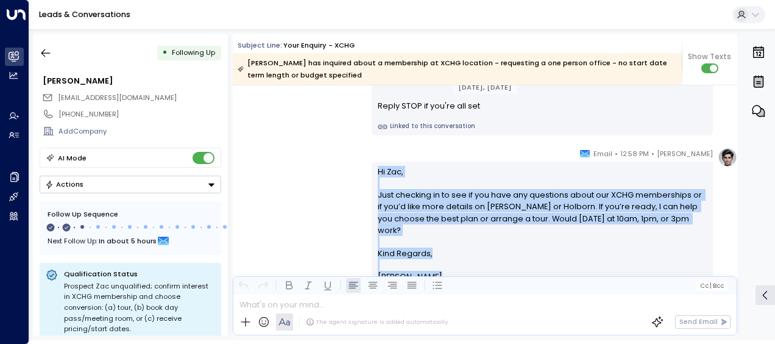
scroll to position [682, 0]
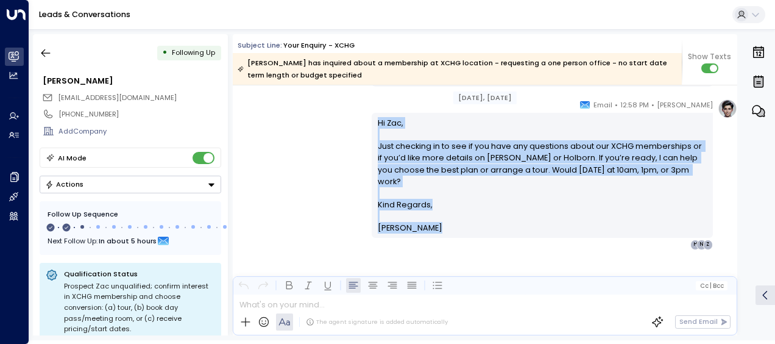
drag, startPoint x: 374, startPoint y: 210, endPoint x: 439, endPoint y: 343, distance: 148.5
click at [439, 340] on html "Overview Leads & Conversations Leads & Conversations Analytics Analytics Agents…" at bounding box center [387, 170] width 775 height 340
copy div "Hi [PERSON_NAME], Just checking in to see if you have any questions about our X…"
click at [43, 51] on icon "button" at bounding box center [46, 53] width 12 height 12
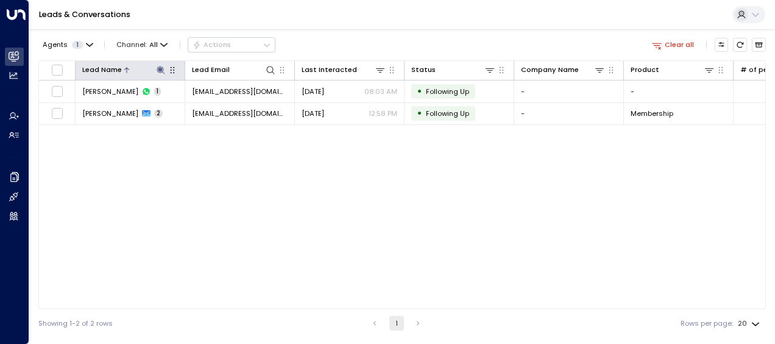
click at [162, 68] on icon at bounding box center [161, 70] width 10 height 10
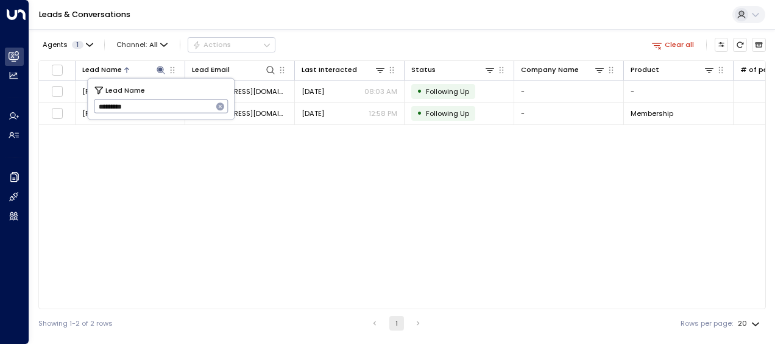
drag, startPoint x: 95, startPoint y: 107, endPoint x: 170, endPoint y: 114, distance: 75.2
click at [170, 114] on input "*********" at bounding box center [153, 106] width 119 height 20
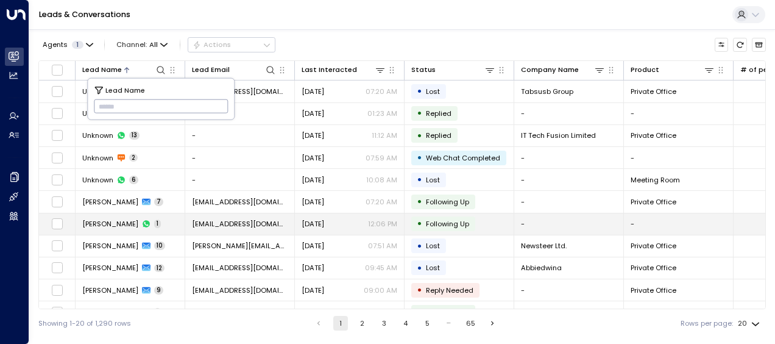
type input "**********"
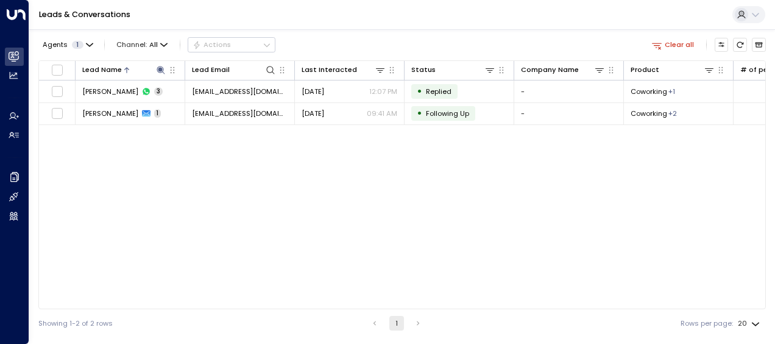
click at [133, 221] on div "Lead Name Lead Email Last Interacted Status Company Name Product # of people AI…" at bounding box center [401, 184] width 727 height 249
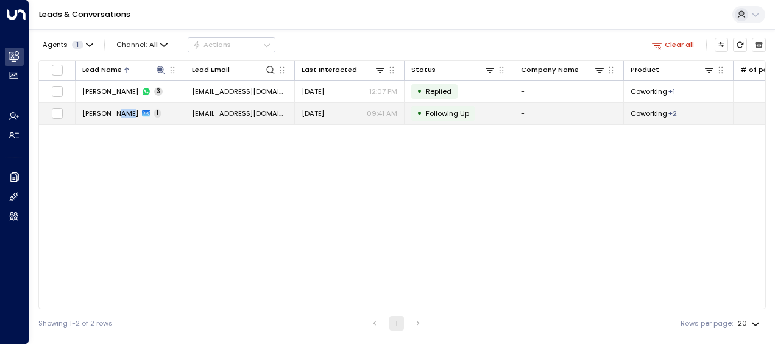
drag, startPoint x: 133, startPoint y: 221, endPoint x: 258, endPoint y: 111, distance: 166.3
click at [258, 111] on span "[EMAIL_ADDRESS][DOMAIN_NAME]" at bounding box center [240, 113] width 96 height 10
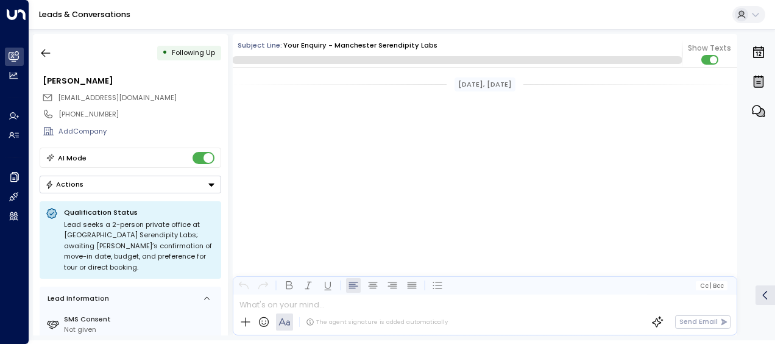
scroll to position [699, 0]
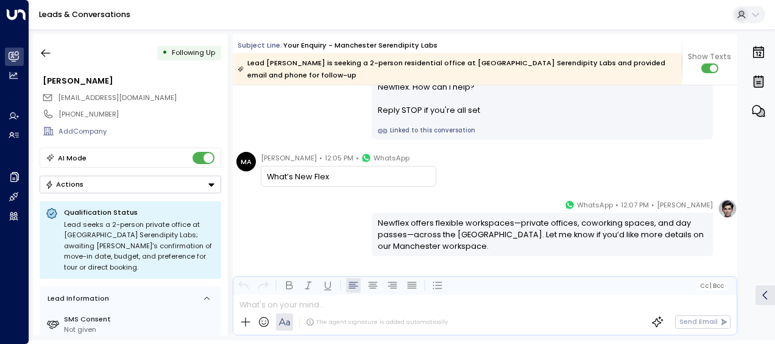
click at [283, 231] on div "[PERSON_NAME] • 12:07 PM • WhatsApp Newflex offers flexible workspaces—private …" at bounding box center [485, 227] width 504 height 57
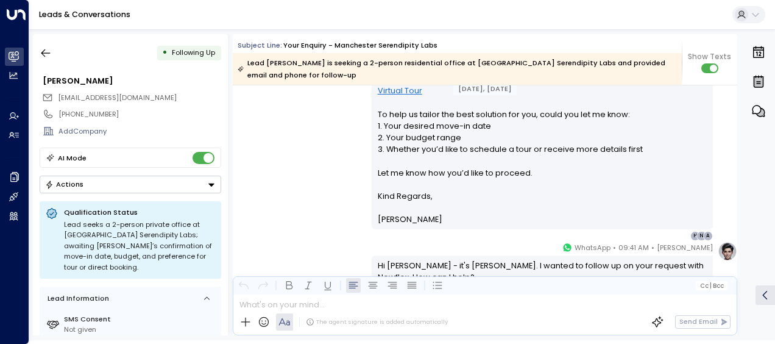
click at [283, 231] on div "[DATE], [DATE] [DATE], [DATE] Trigger Email • • 09:34 AM • Email Contact Name […" at bounding box center [485, 60] width 504 height 967
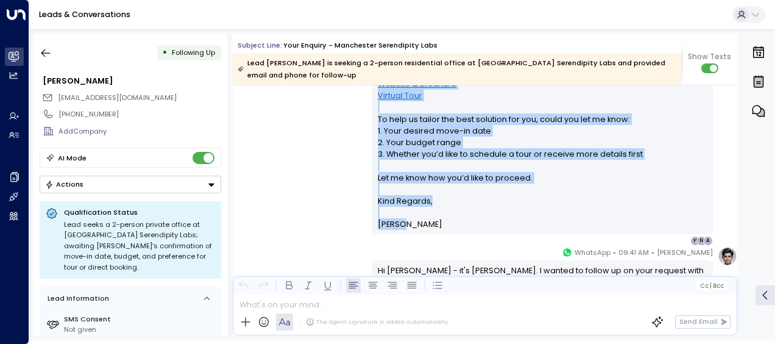
click at [283, 231] on div "[DATE], [DATE] [DATE], [DATE] Trigger Email • • 09:34 AM • Email Contact Name […" at bounding box center [485, 64] width 504 height 967
click at [283, 231] on div "[PERSON_NAME] • 09:35 AM • Email Hi [PERSON_NAME], Thank you for your interest …" at bounding box center [485, 18] width 504 height 454
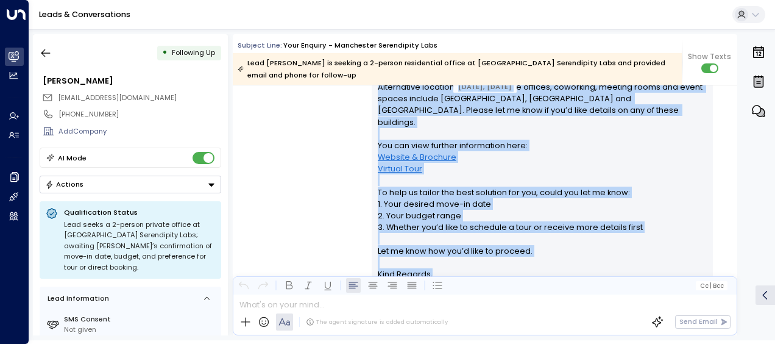
scroll to position [406, 0]
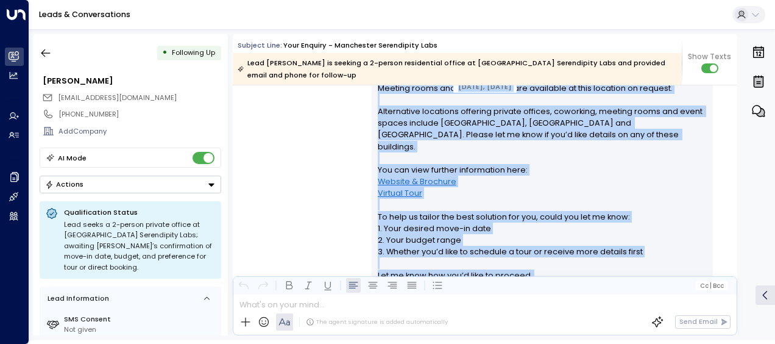
click at [283, 231] on div "[PERSON_NAME] • 09:35 AM • Email Hi [PERSON_NAME], Thank you for your interest …" at bounding box center [485, 116] width 504 height 454
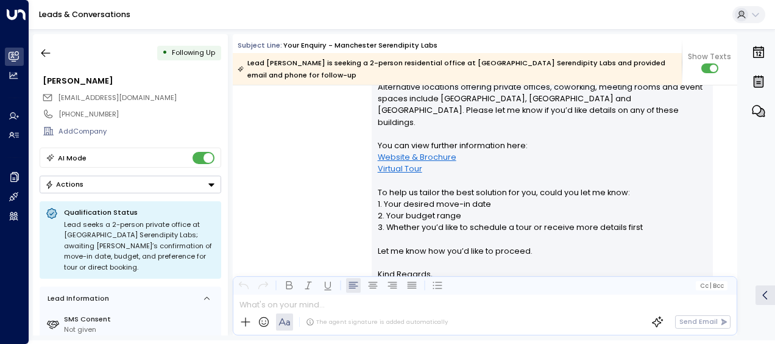
click at [283, 231] on div "[PERSON_NAME] • 09:35 AM • Email Hi [PERSON_NAME], Thank you for your interest …" at bounding box center [485, 91] width 504 height 454
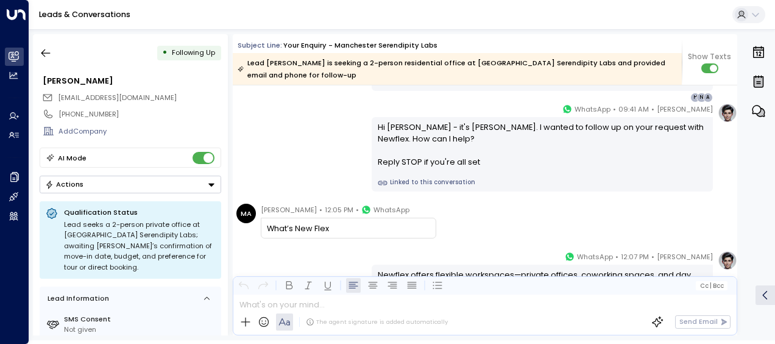
scroll to position [650, 0]
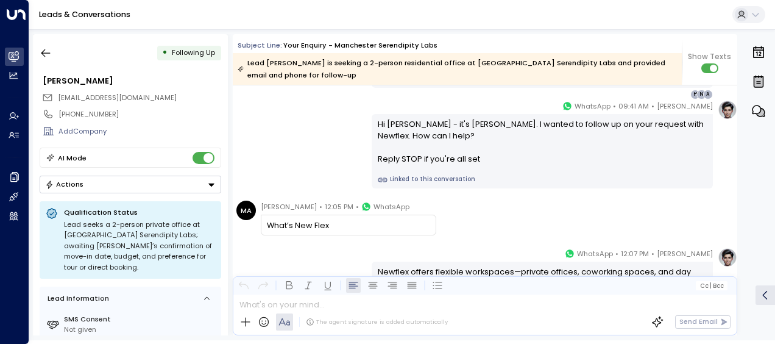
click at [283, 231] on div "What’s New Flex" at bounding box center [348, 224] width 175 height 21
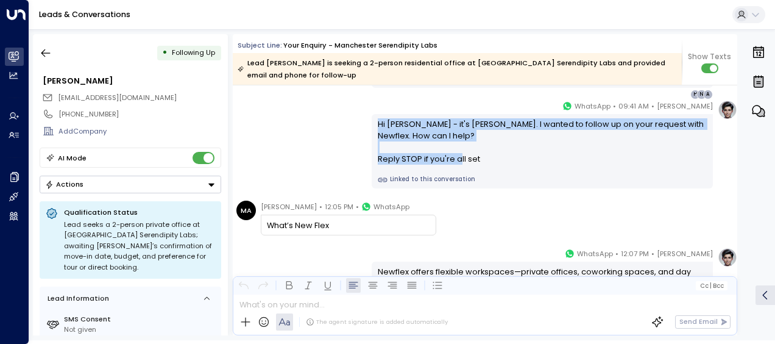
drag, startPoint x: 375, startPoint y: 120, endPoint x: 491, endPoint y: 157, distance: 122.2
click at [491, 157] on div "Hi [PERSON_NAME] - it's [PERSON_NAME]. I wanted to follow up on your request wi…" at bounding box center [543, 141] width 330 height 47
drag, startPoint x: 491, startPoint y: 157, endPoint x: 409, endPoint y: 142, distance: 83.0
copy div "Hi [PERSON_NAME] - it's [PERSON_NAME]. I wanted to follow up on your request wi…"
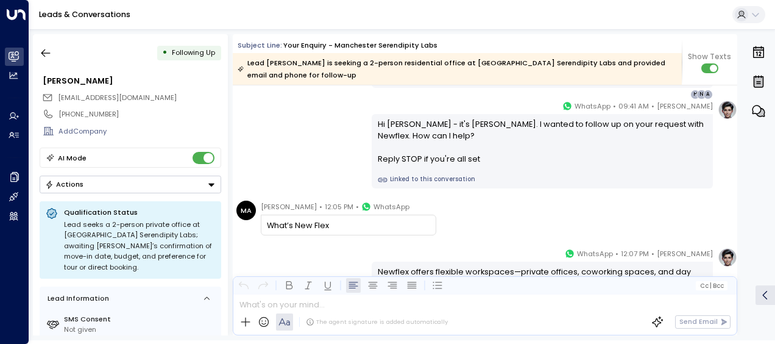
drag, startPoint x: 261, startPoint y: 201, endPoint x: 356, endPoint y: 232, distance: 100.0
click at [356, 232] on div "[PERSON_NAME] • 12:05 PM • WhatsApp What’s New Flex" at bounding box center [348, 217] width 175 height 35
drag, startPoint x: 356, startPoint y: 232, endPoint x: 308, endPoint y: 230, distance: 48.2
click at [311, 255] on div "[PERSON_NAME] • 12:07 PM • WhatsApp Newflex offers flexible workspaces—private …" at bounding box center [485, 275] width 504 height 57
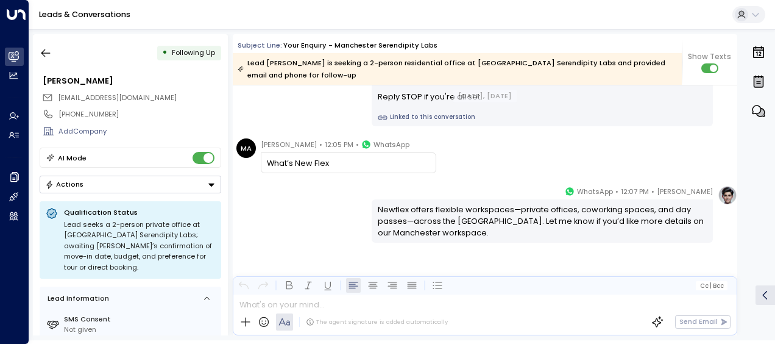
scroll to position [717, 0]
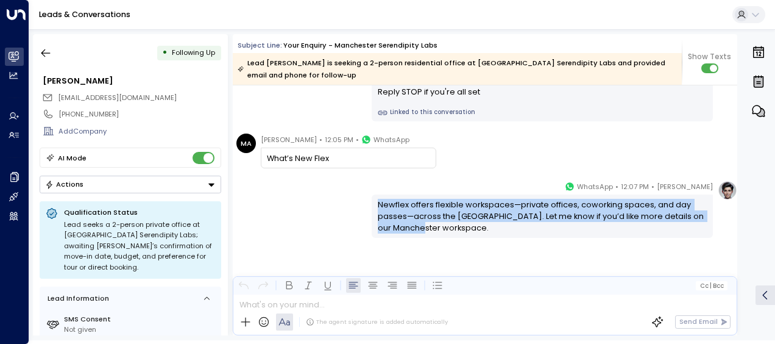
drag, startPoint x: 374, startPoint y: 200, endPoint x: 445, endPoint y: 233, distance: 78.5
click at [445, 233] on div "Newflex offers flexible workspaces—private offices, coworking spaces, and day p…" at bounding box center [542, 215] width 341 height 43
drag, startPoint x: 445, startPoint y: 233, endPoint x: 391, endPoint y: 221, distance: 56.3
click at [428, 27] on div "Leads & Conversations" at bounding box center [402, 15] width 746 height 30
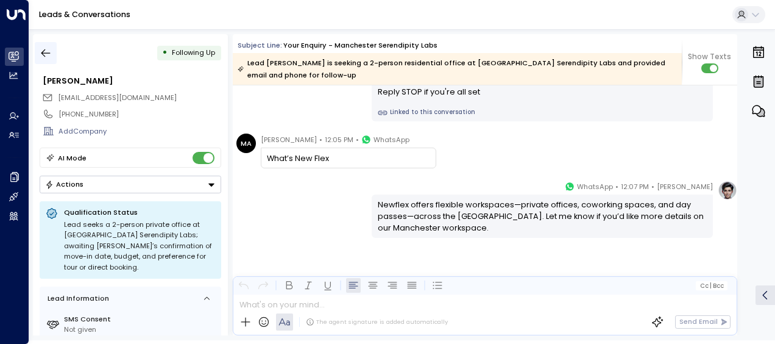
click at [46, 52] on icon "button" at bounding box center [46, 53] width 12 height 12
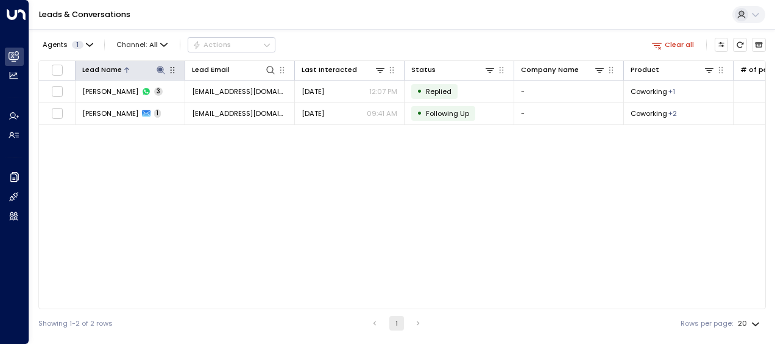
click at [158, 68] on icon at bounding box center [161, 70] width 8 height 8
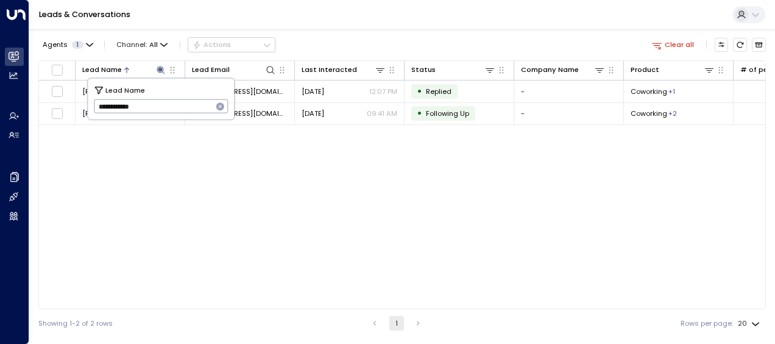
drag, startPoint x: 94, startPoint y: 105, endPoint x: 179, endPoint y: 111, distance: 84.9
click at [179, 111] on input "**********" at bounding box center [153, 106] width 119 height 20
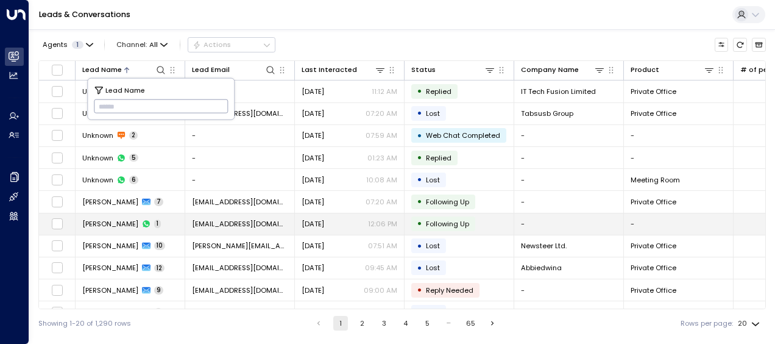
type input "**********"
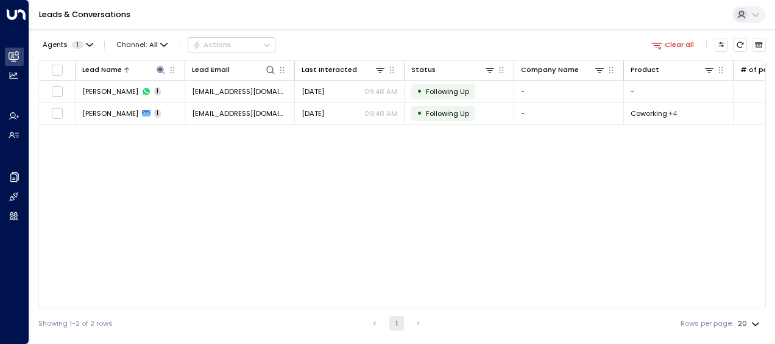
click at [135, 224] on div "Lead Name Lead Email Last Interacted Status Company Name Product # of people AI…" at bounding box center [401, 184] width 727 height 249
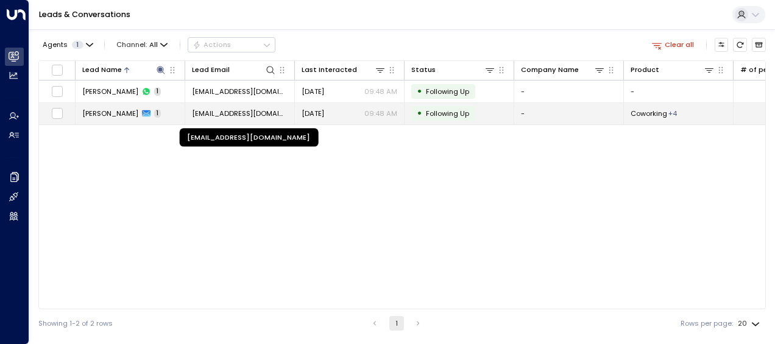
click at [252, 111] on span "[EMAIL_ADDRESS][DOMAIN_NAME]" at bounding box center [240, 113] width 96 height 10
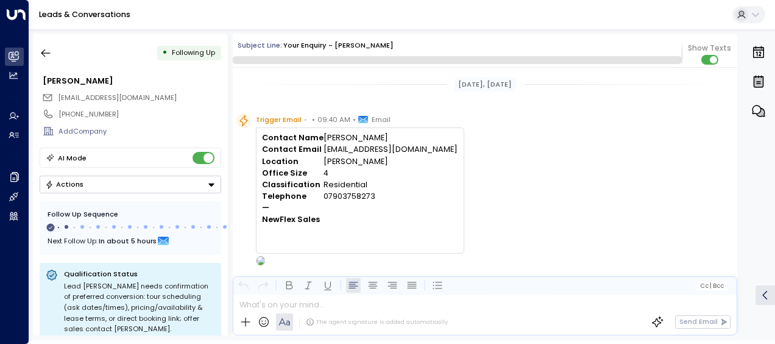
scroll to position [563, 0]
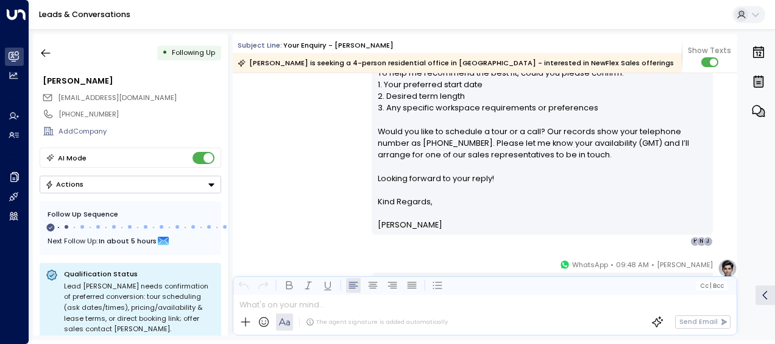
scroll to position [490, 0]
click at [327, 164] on div "[PERSON_NAME] • 09:42 AM • Email Hi [PERSON_NAME], Thank you for your interest …" at bounding box center [485, 20] width 504 height 454
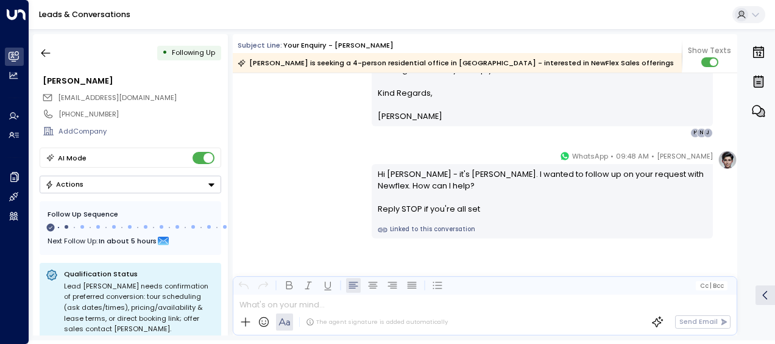
scroll to position [600, 0]
click at [379, 166] on div "Hi [PERSON_NAME] - it's [PERSON_NAME]. I wanted to follow up on your request wi…" at bounding box center [542, 200] width 341 height 74
click at [378, 166] on div "Hi [PERSON_NAME] - it's [PERSON_NAME]. I wanted to follow up on your request wi…" at bounding box center [542, 200] width 341 height 74
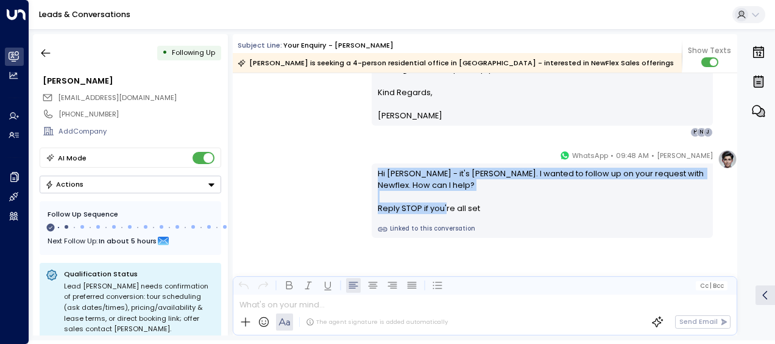
drag, startPoint x: 375, startPoint y: 172, endPoint x: 486, endPoint y: 212, distance: 117.4
click at [486, 212] on div "Hi [PERSON_NAME] - it's [PERSON_NAME]. I wanted to follow up on your request wi…" at bounding box center [543, 191] width 330 height 47
drag, startPoint x: 486, startPoint y: 212, endPoint x: 442, endPoint y: 200, distance: 44.8
click at [48, 53] on icon "button" at bounding box center [45, 53] width 9 height 8
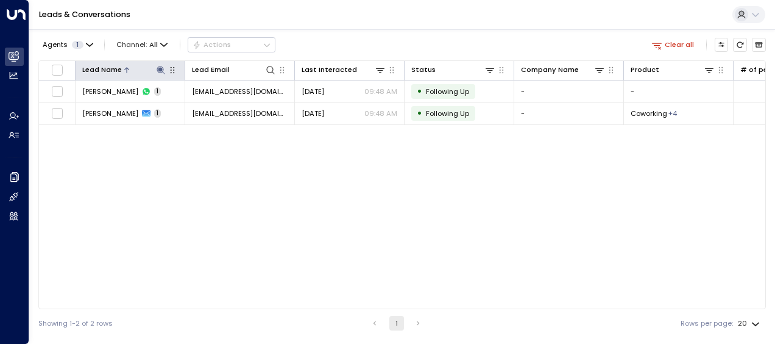
click at [158, 67] on icon at bounding box center [161, 70] width 8 height 8
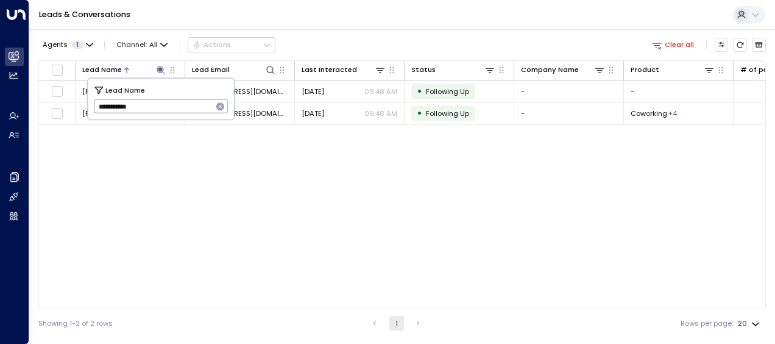
drag, startPoint x: 95, startPoint y: 107, endPoint x: 150, endPoint y: 110, distance: 54.9
click at [150, 110] on input "**********" at bounding box center [153, 106] width 119 height 20
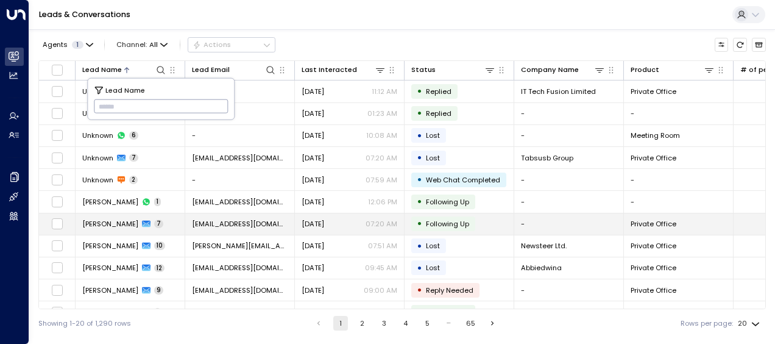
type input "*********"
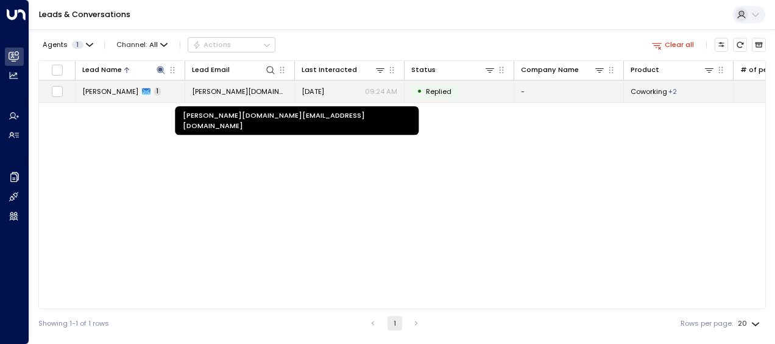
click at [256, 90] on span "[PERSON_NAME][DOMAIN_NAME][EMAIL_ADDRESS][DOMAIN_NAME]" at bounding box center [240, 92] width 96 height 10
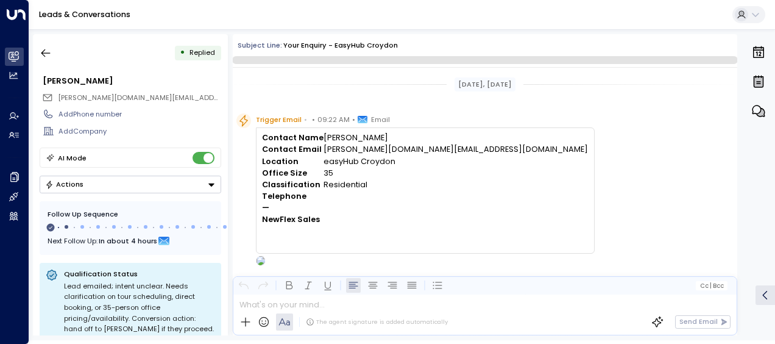
scroll to position [306, 0]
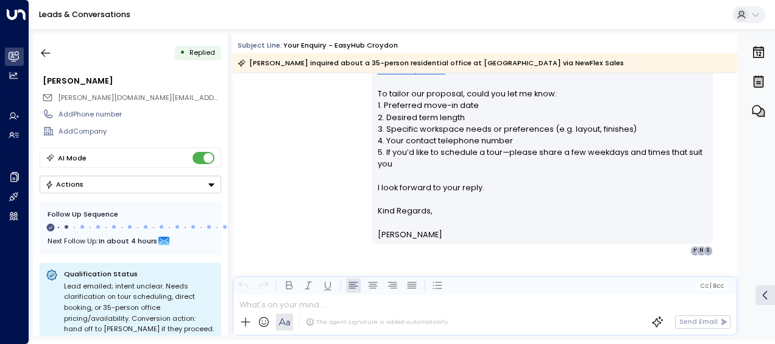
click at [320, 131] on div "[PERSON_NAME] • 09:24 AM • Email Hi [PERSON_NAME], Thank you for your interest …" at bounding box center [485, 115] width 504 height 279
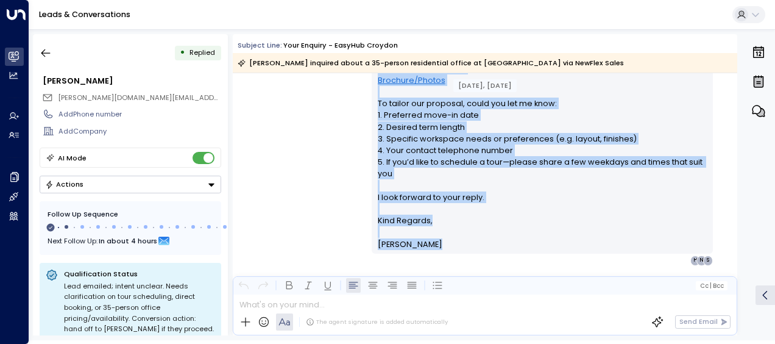
scroll to position [313, 0]
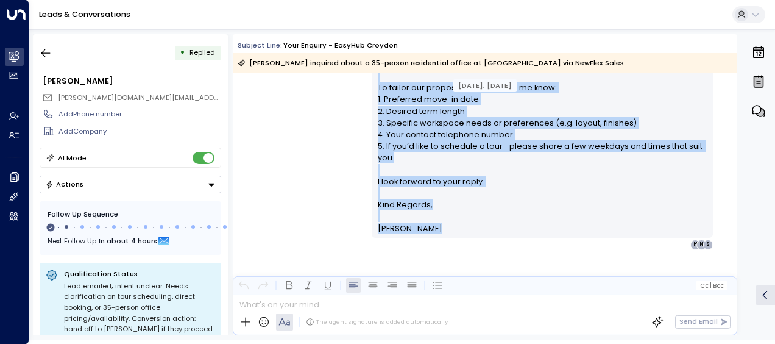
drag, startPoint x: 375, startPoint y: 236, endPoint x: 423, endPoint y: 350, distance: 124.2
click at [423, 340] on html "Overview Leads & Conversations Leads & Conversations Analytics Analytics Agents…" at bounding box center [387, 170] width 775 height 340
drag, startPoint x: 423, startPoint y: 350, endPoint x: 403, endPoint y: 183, distance: 168.8
click at [43, 51] on icon "button" at bounding box center [46, 53] width 12 height 12
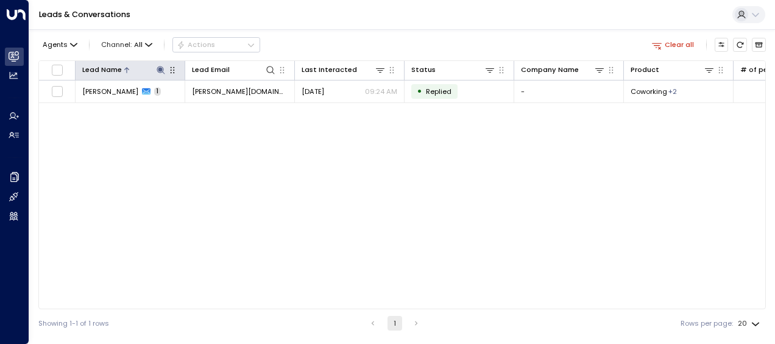
click at [161, 66] on icon at bounding box center [161, 70] width 8 height 8
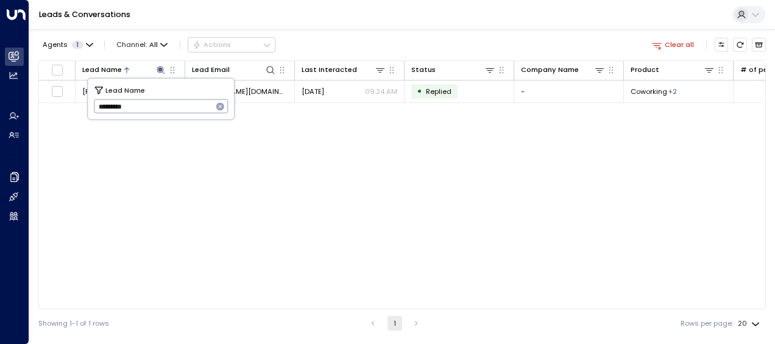
drag, startPoint x: 97, startPoint y: 107, endPoint x: 147, endPoint y: 97, distance: 50.3
click at [147, 97] on input "*********" at bounding box center [153, 106] width 119 height 20
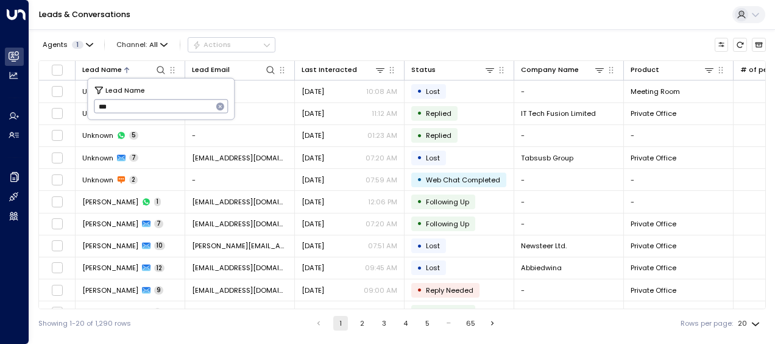
type input "***"
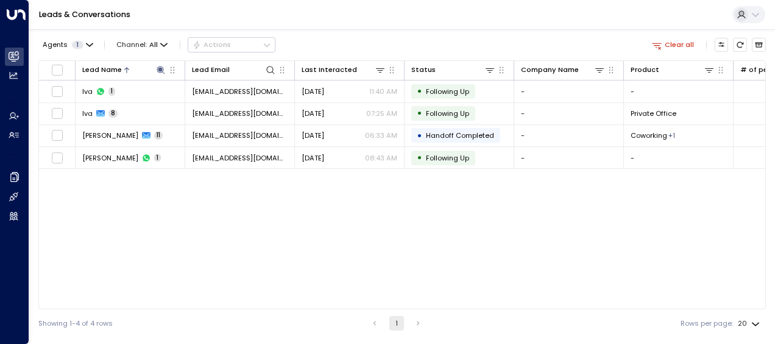
click at [249, 224] on div "Lead Name Lead Email Last Interacted Status Company Name Product # of people AI…" at bounding box center [401, 184] width 727 height 249
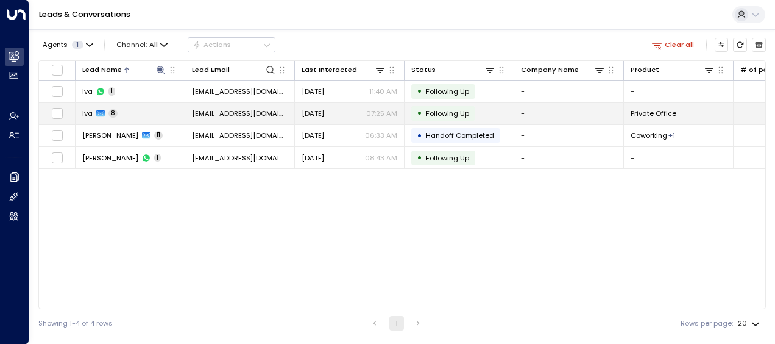
click at [231, 111] on span "[EMAIL_ADDRESS][DOMAIN_NAME]" at bounding box center [240, 113] width 96 height 10
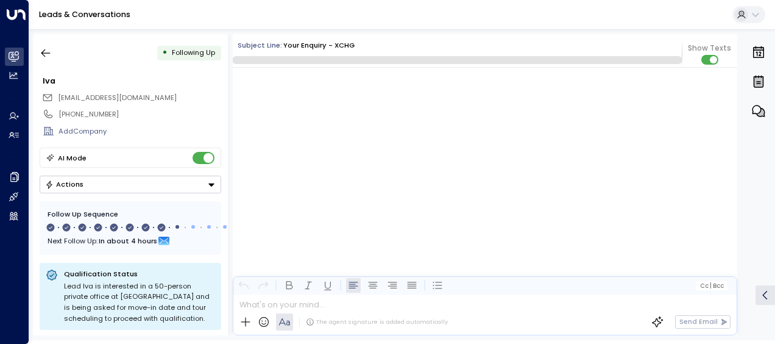
scroll to position [4290, 0]
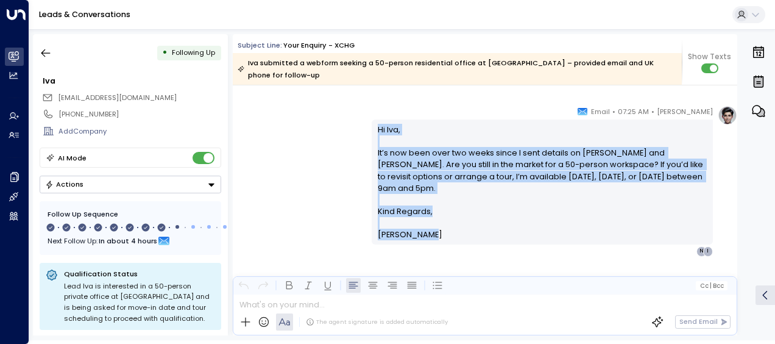
drag, startPoint x: 375, startPoint y: 117, endPoint x: 457, endPoint y: 227, distance: 137.1
click at [457, 227] on div "Hi [PERSON_NAME], It’s now been over two weeks since I sent details on [PERSON_…" at bounding box center [543, 182] width 330 height 117
click at [48, 52] on icon "button" at bounding box center [46, 53] width 12 height 12
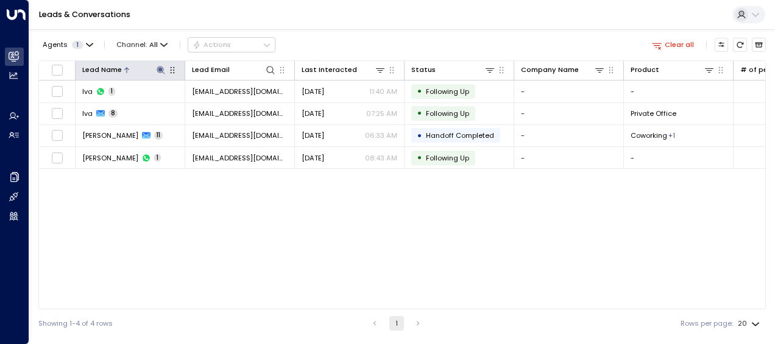
click at [160, 68] on icon at bounding box center [161, 70] width 8 height 8
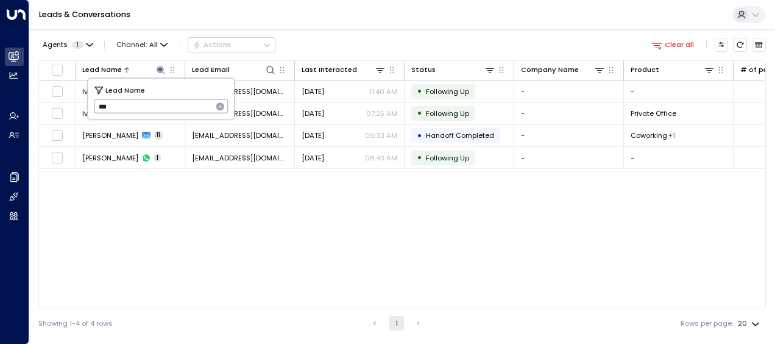
drag, startPoint x: 97, startPoint y: 102, endPoint x: 141, endPoint y: 94, distance: 45.2
click at [141, 94] on div "Lead Name *** ​" at bounding box center [161, 99] width 146 height 41
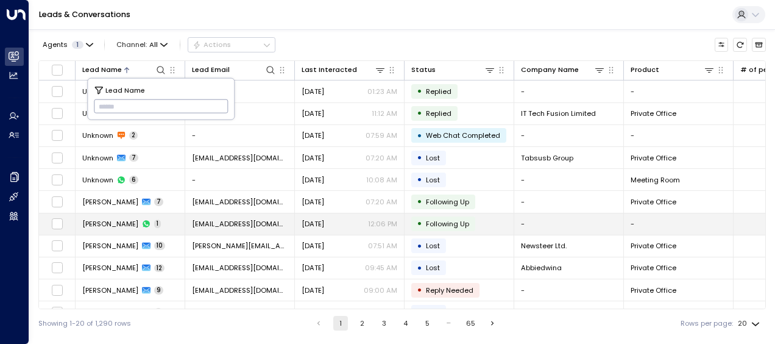
type input "******"
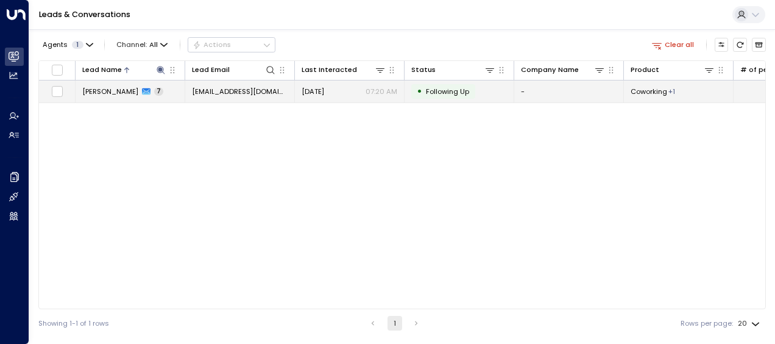
click at [255, 88] on span "[EMAIL_ADDRESS][DOMAIN_NAME]" at bounding box center [240, 92] width 96 height 10
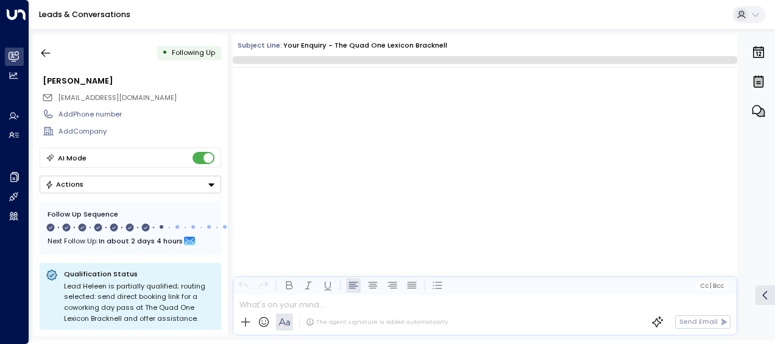
scroll to position [3058, 0]
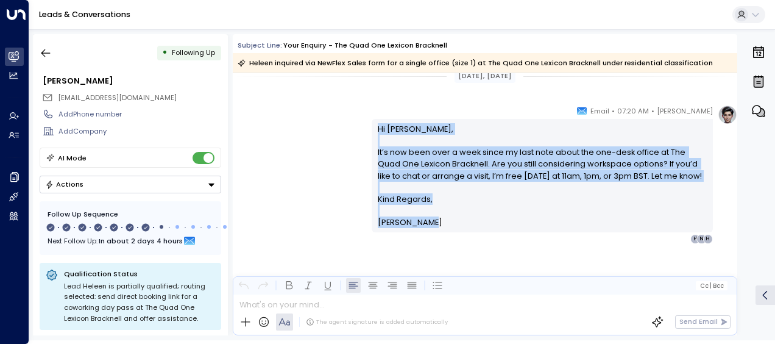
drag, startPoint x: 437, startPoint y: 206, endPoint x: 443, endPoint y: 230, distance: 25.0
click at [443, 230] on div "Hi [PERSON_NAME], It’s now been over a week since my last note about the one-de…" at bounding box center [542, 175] width 341 height 113
drag, startPoint x: 443, startPoint y: 230, endPoint x: 400, endPoint y: 173, distance: 71.8
click at [46, 51] on icon "button" at bounding box center [46, 53] width 12 height 12
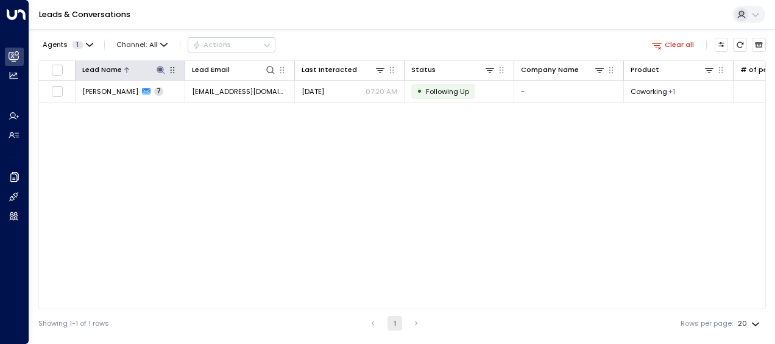
click at [163, 69] on icon at bounding box center [161, 70] width 8 height 8
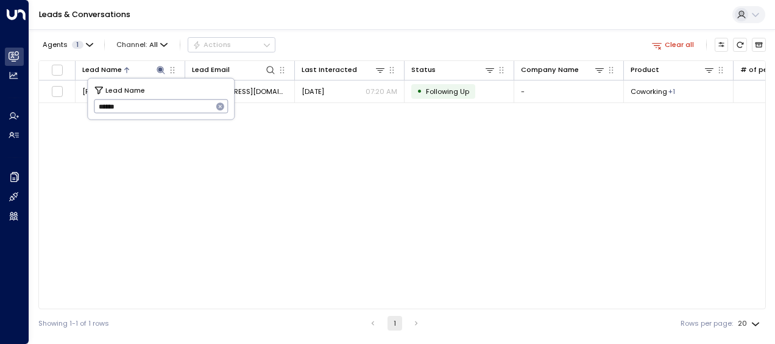
drag, startPoint x: 99, startPoint y: 105, endPoint x: 150, endPoint y: 114, distance: 52.0
click at [150, 114] on input "******" at bounding box center [153, 106] width 119 height 20
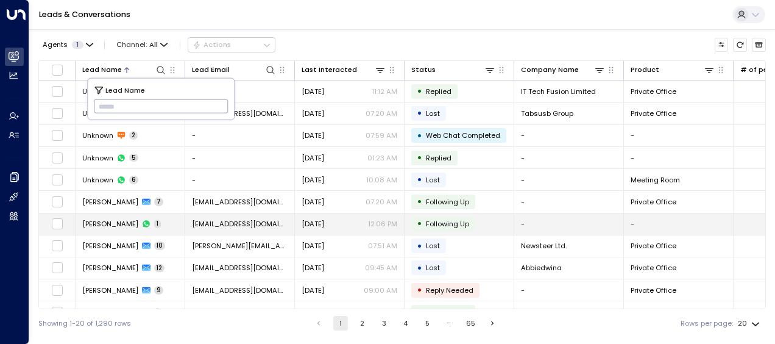
type input "**********"
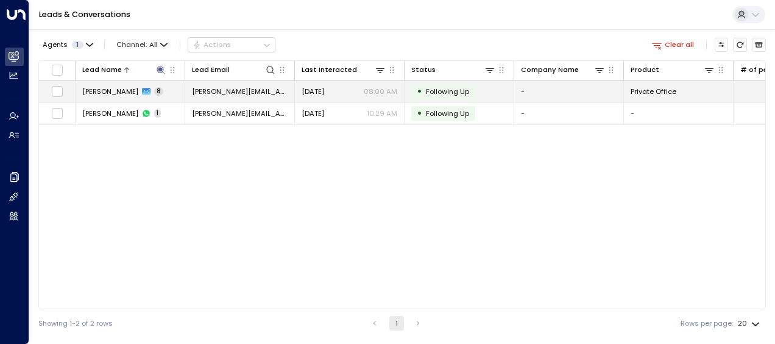
click at [258, 87] on span "[PERSON_NAME][EMAIL_ADDRESS][DOMAIN_NAME]" at bounding box center [240, 92] width 96 height 10
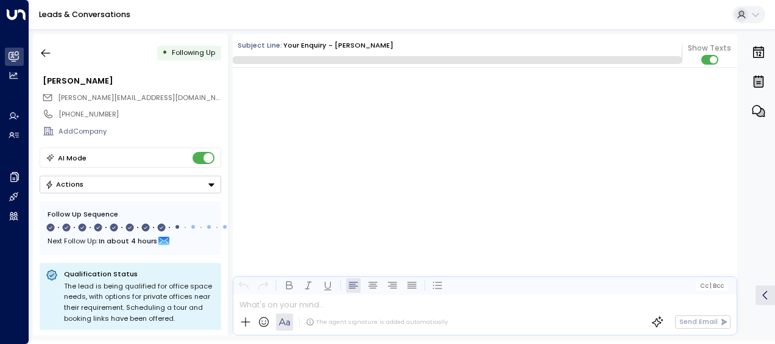
scroll to position [4278, 0]
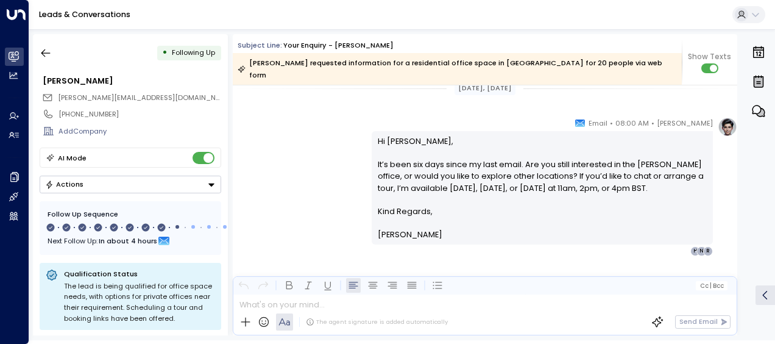
click at [311, 147] on div "[PERSON_NAME] • 08:00 AM • Email Hi [PERSON_NAME], It’s been six days since my …" at bounding box center [485, 186] width 504 height 139
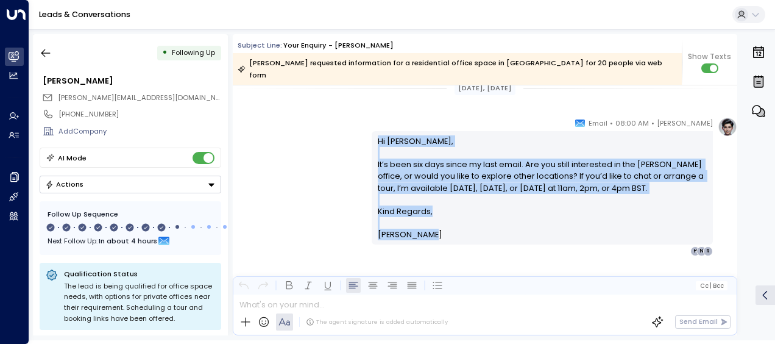
drag, startPoint x: 375, startPoint y: 127, endPoint x: 430, endPoint y: 223, distance: 110.8
click at [430, 223] on div "Hi [PERSON_NAME], It’s been six days since my last email. Are you still interes…" at bounding box center [543, 187] width 330 height 105
drag, startPoint x: 430, startPoint y: 223, endPoint x: 405, endPoint y: 190, distance: 41.7
click at [44, 52] on icon "button" at bounding box center [46, 53] width 12 height 12
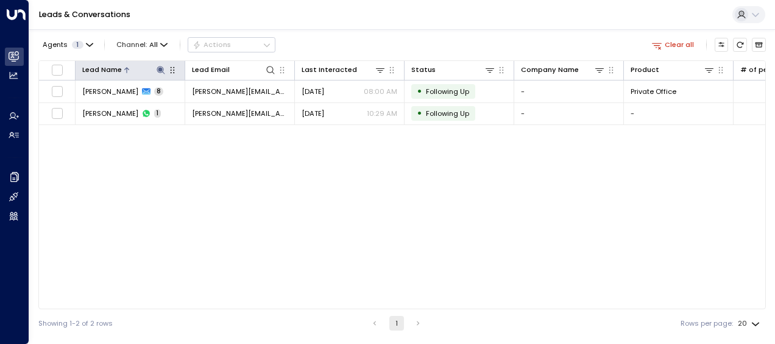
click at [161, 69] on icon at bounding box center [161, 70] width 8 height 8
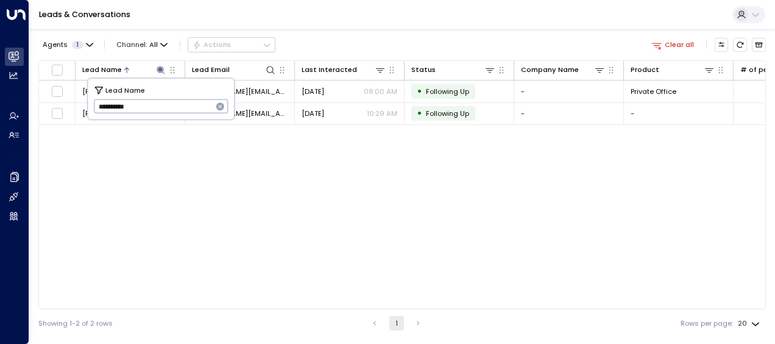
drag, startPoint x: 96, startPoint y: 107, endPoint x: 156, endPoint y: 105, distance: 59.7
click at [156, 105] on input "**********" at bounding box center [153, 106] width 119 height 20
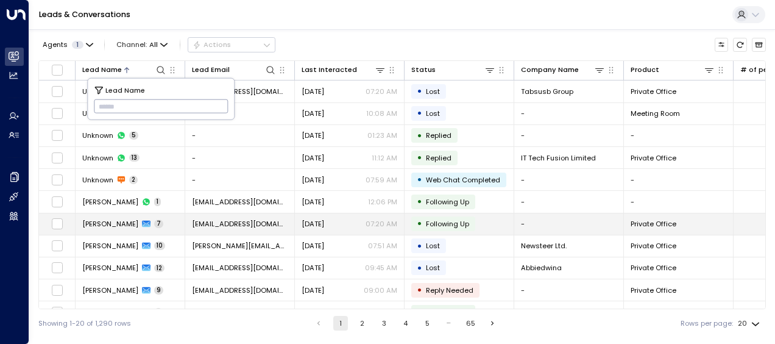
type input "**********"
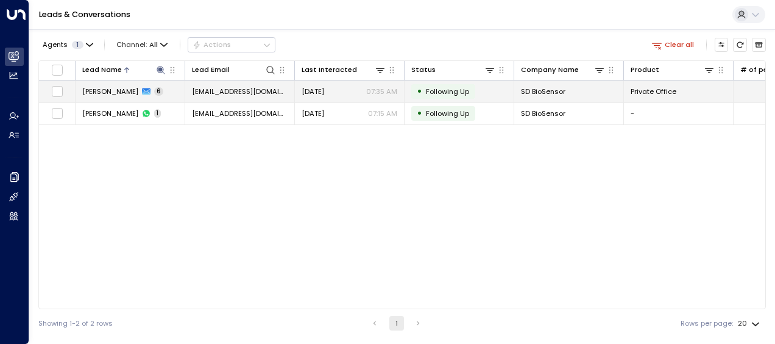
click at [253, 89] on span "[EMAIL_ADDRESS][DOMAIN_NAME]" at bounding box center [240, 92] width 96 height 10
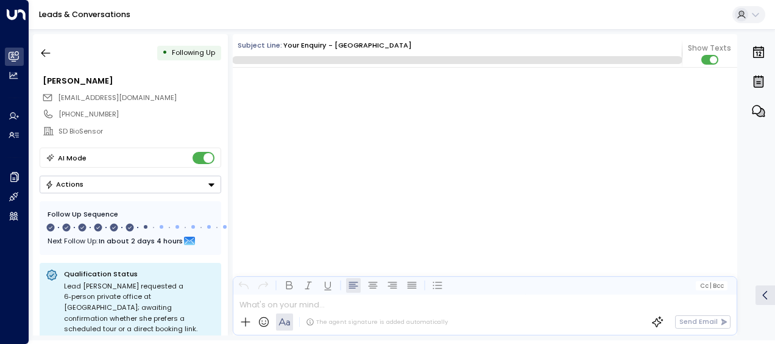
scroll to position [2775, 0]
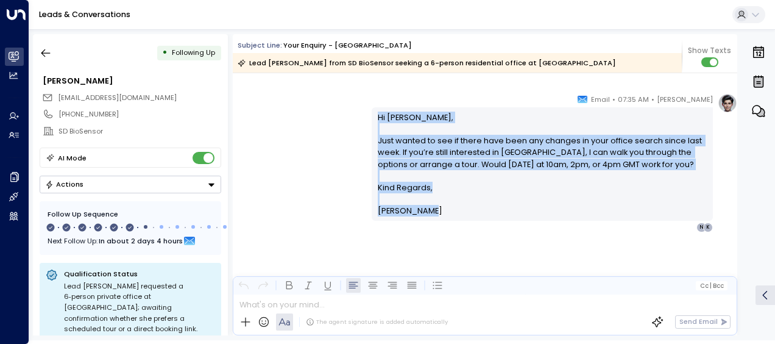
drag, startPoint x: 376, startPoint y: 113, endPoint x: 430, endPoint y: 238, distance: 136.2
click at [430, 232] on div "[PERSON_NAME] • 07:35 AM • Email Hi [PERSON_NAME], Just wanted to see if there …" at bounding box center [542, 162] width 341 height 139
drag, startPoint x: 430, startPoint y: 238, endPoint x: 400, endPoint y: 199, distance: 49.5
click at [44, 51] on icon "button" at bounding box center [46, 53] width 12 height 12
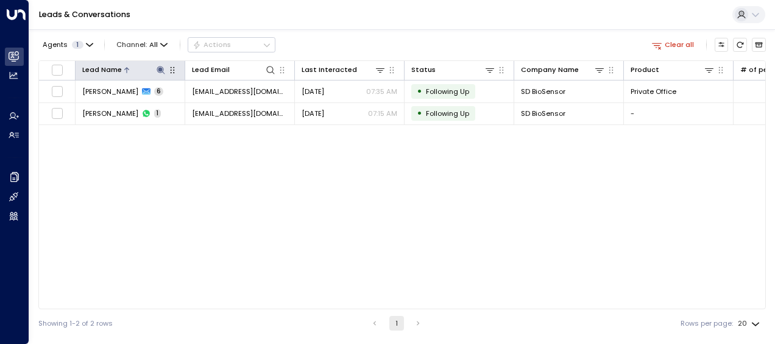
click at [160, 69] on icon at bounding box center [161, 70] width 8 height 8
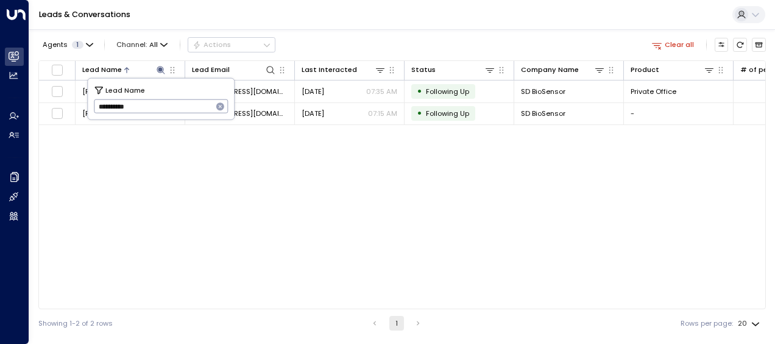
drag, startPoint x: 95, startPoint y: 106, endPoint x: 156, endPoint y: 111, distance: 61.1
click at [156, 111] on input "**********" at bounding box center [153, 106] width 119 height 20
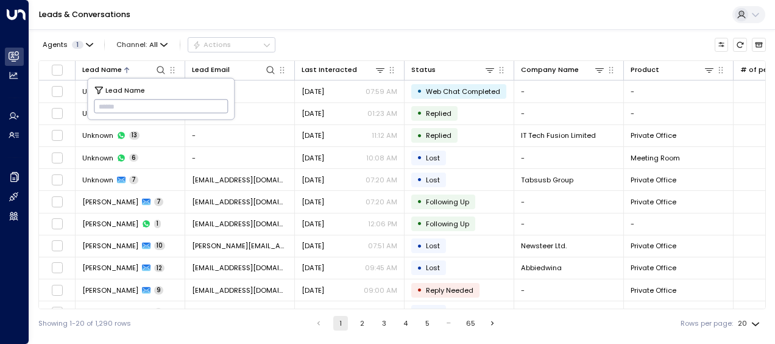
click at [105, 107] on input "text" at bounding box center [161, 106] width 135 height 20
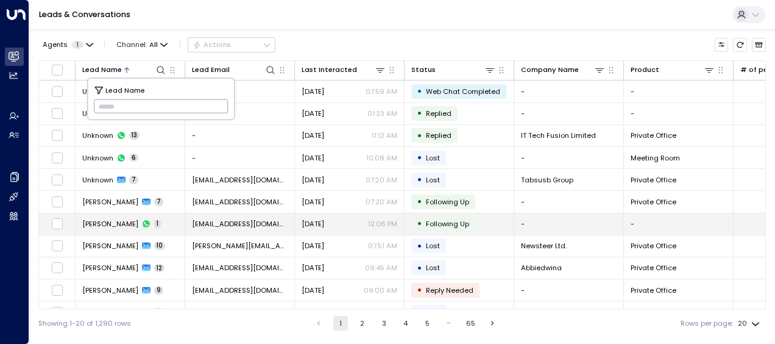
type input "**********"
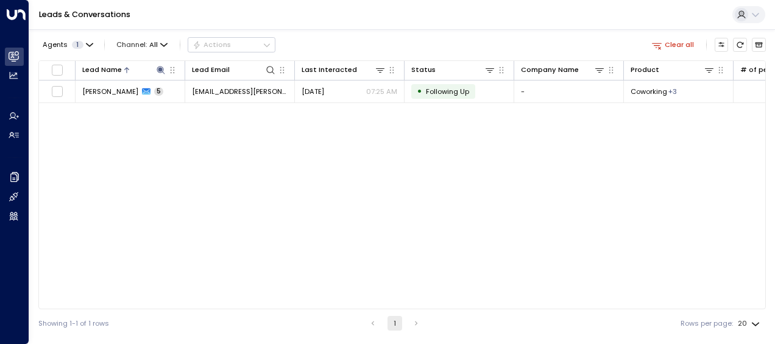
click at [144, 225] on div "Lead Name Lead Email Last Interacted Status Company Name Product # of people AI…" at bounding box center [401, 184] width 727 height 249
click at [149, 223] on div "Lead Name Lead Email Last Interacted Status Company Name Product # of people AI…" at bounding box center [401, 184] width 727 height 249
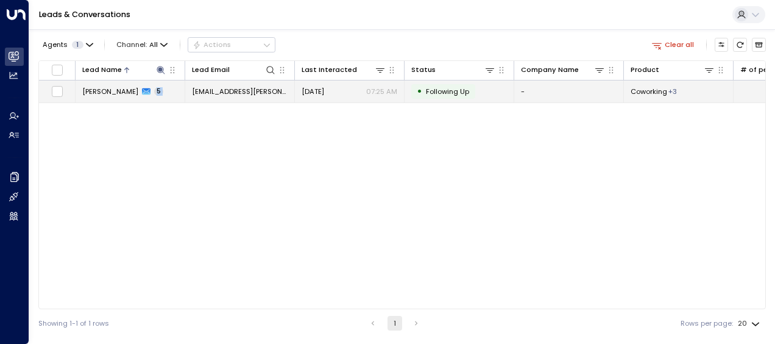
drag, startPoint x: 149, startPoint y: 223, endPoint x: 261, endPoint y: 90, distance: 174.3
click at [261, 90] on span "[EMAIL_ADDRESS][PERSON_NAME][DOMAIN_NAME]" at bounding box center [240, 92] width 96 height 10
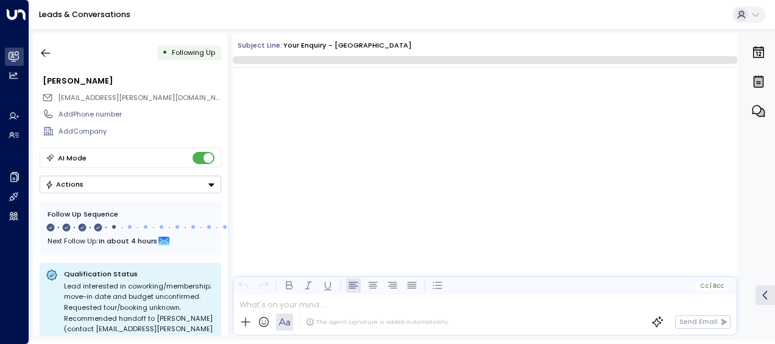
scroll to position [1721, 0]
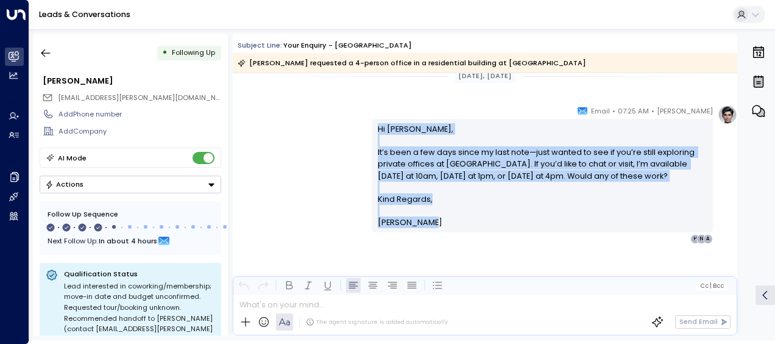
drag, startPoint x: 375, startPoint y: 128, endPoint x: 431, endPoint y: 227, distance: 113.5
click at [431, 227] on div "Hi [PERSON_NAME], It’s been a few days since my last note—just wanted to see if…" at bounding box center [543, 175] width 330 height 105
drag, startPoint x: 431, startPoint y: 227, endPoint x: 387, endPoint y: 188, distance: 58.3
click at [44, 48] on icon "button" at bounding box center [46, 53] width 12 height 12
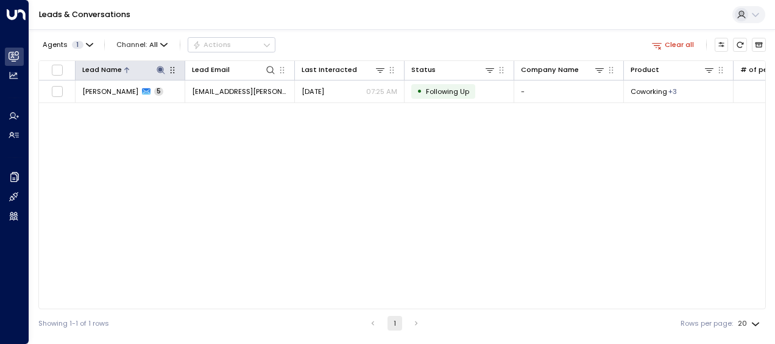
click at [160, 67] on icon at bounding box center [161, 70] width 10 height 10
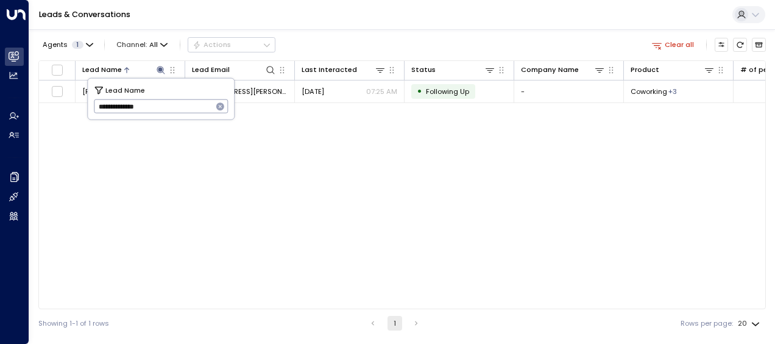
drag, startPoint x: 96, startPoint y: 105, endPoint x: 169, endPoint y: 105, distance: 72.5
click at [169, 105] on input "**********" at bounding box center [153, 106] width 119 height 20
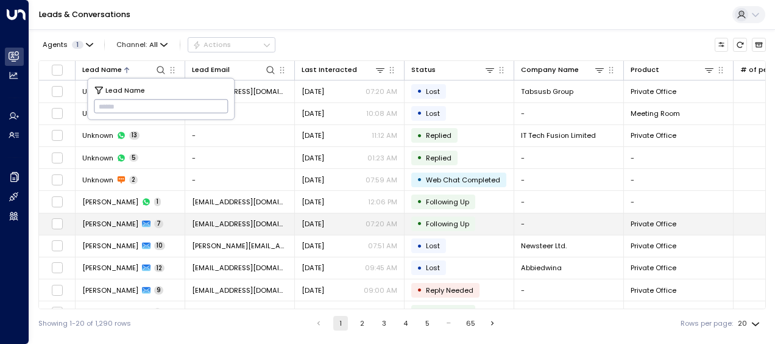
type input "**********"
click at [131, 228] on td "[PERSON_NAME] 7" at bounding box center [131, 223] width 110 height 21
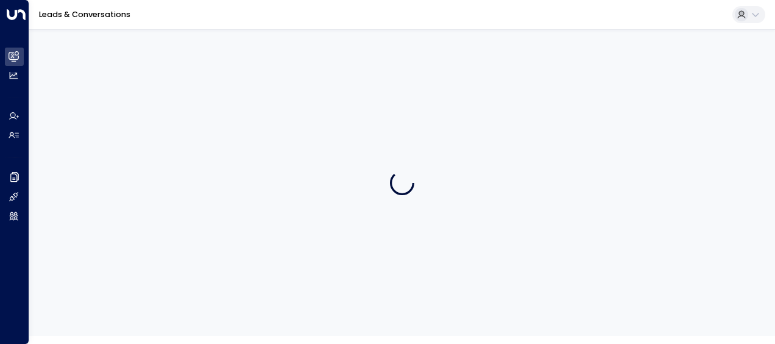
click at [131, 228] on div at bounding box center [402, 182] width 746 height 306
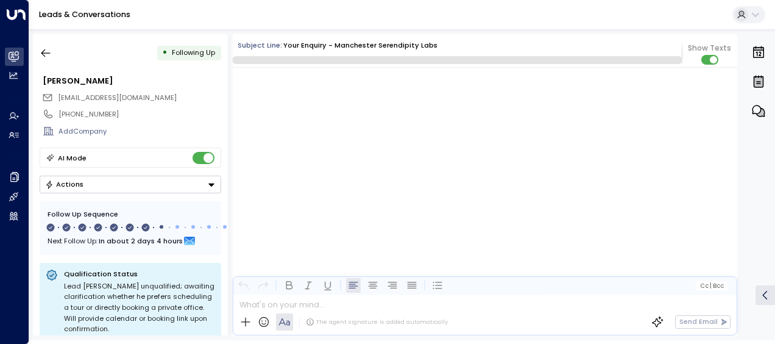
scroll to position [3315, 0]
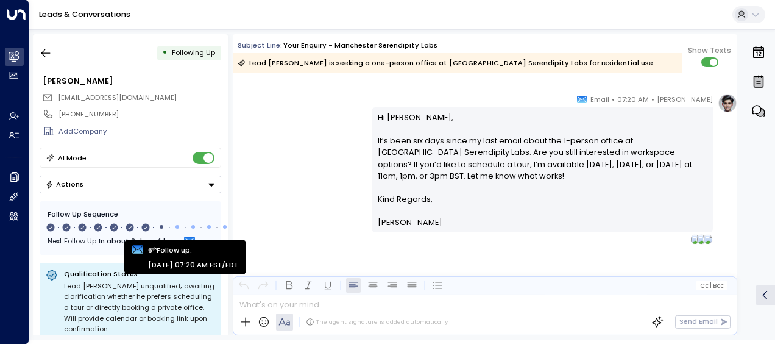
click at [131, 228] on icon at bounding box center [131, 227] width 10 height 10
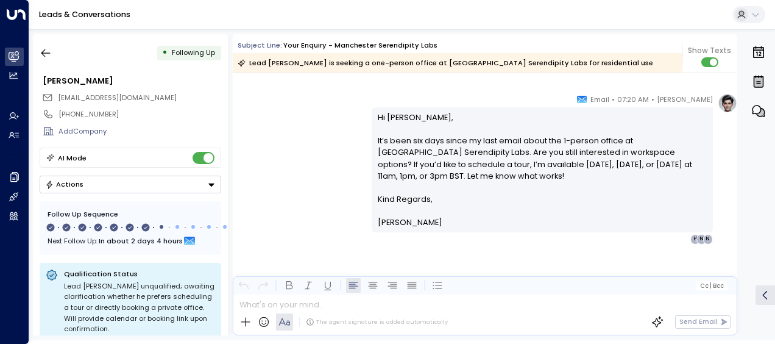
click at [383, 150] on p "Hi [PERSON_NAME], It’s been six days since my last email about the 1-person off…" at bounding box center [543, 152] width 330 height 82
click at [378, 124] on p "Hi [PERSON_NAME], It’s been six days since my last email about the 1-person off…" at bounding box center [543, 152] width 330 height 82
drag, startPoint x: 378, startPoint y: 124, endPoint x: 376, endPoint y: 115, distance: 9.9
click at [378, 124] on p "Hi [PERSON_NAME], It’s been six days since my last email about the 1-person off…" at bounding box center [543, 152] width 330 height 82
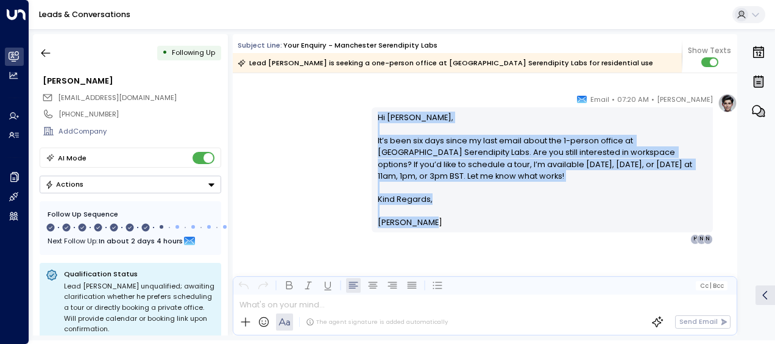
drag, startPoint x: 373, startPoint y: 113, endPoint x: 432, endPoint y: 225, distance: 127.0
click at [432, 225] on div "Hi [PERSON_NAME], It’s been six days since my last email about the 1-person off…" at bounding box center [542, 169] width 341 height 125
drag, startPoint x: 432, startPoint y: 225, endPoint x: 395, endPoint y: 188, distance: 53.0
click at [50, 51] on icon "button" at bounding box center [46, 53] width 12 height 12
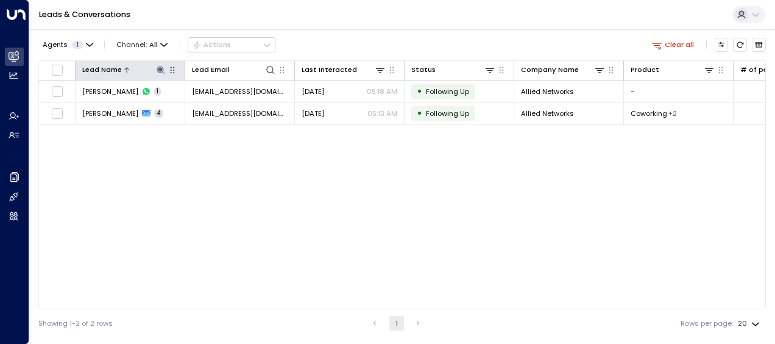
click at [163, 66] on icon at bounding box center [161, 70] width 10 height 10
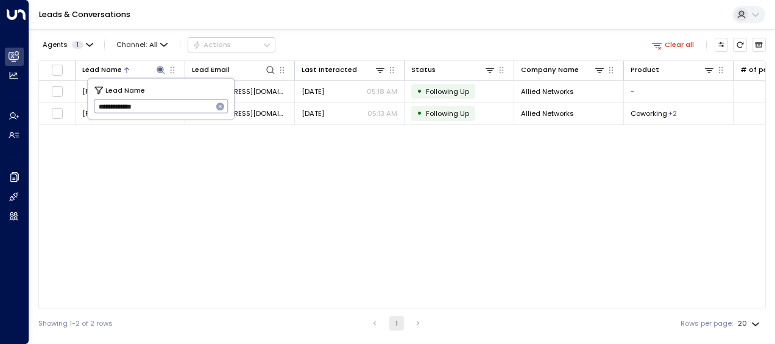
drag, startPoint x: 95, startPoint y: 108, endPoint x: 168, endPoint y: 116, distance: 73.6
click at [168, 116] on div "**********" at bounding box center [161, 99] width 146 height 41
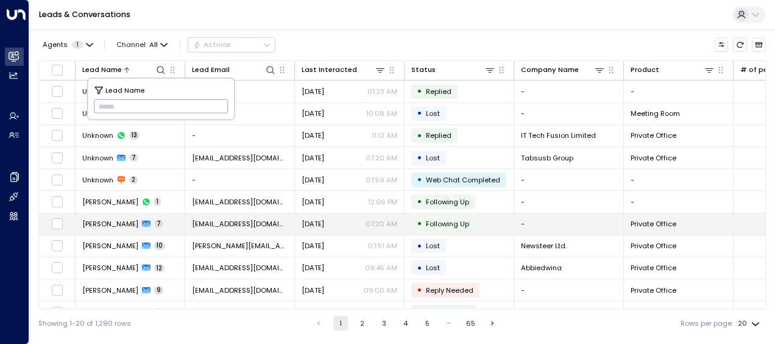
type input "**********"
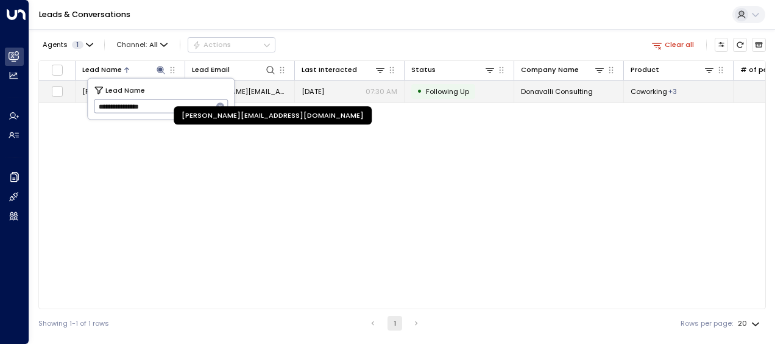
click at [252, 91] on span "[PERSON_NAME][EMAIL_ADDRESS][DOMAIN_NAME]" at bounding box center [240, 92] width 96 height 10
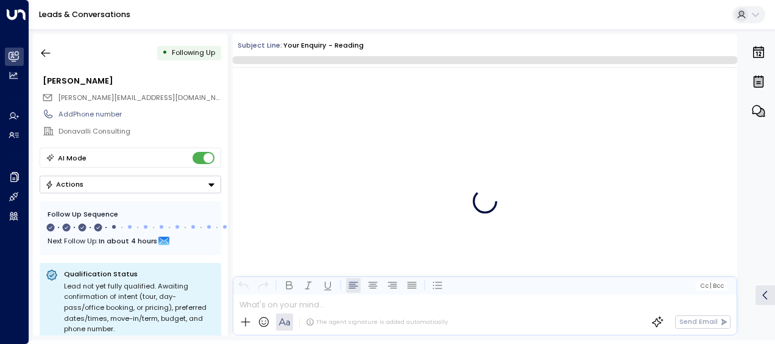
scroll to position [1555, 0]
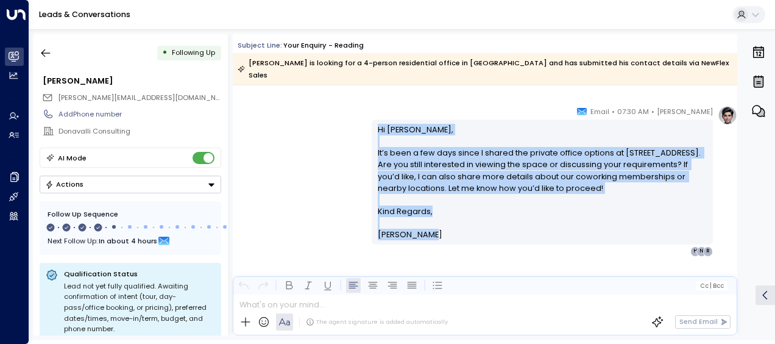
drag, startPoint x: 376, startPoint y: 115, endPoint x: 442, endPoint y: 228, distance: 131.3
click at [442, 228] on div "Hi [PERSON_NAME], It’s been a few days since I shared the private office option…" at bounding box center [542, 181] width 341 height 125
drag, startPoint x: 442, startPoint y: 228, endPoint x: 398, endPoint y: 169, distance: 73.6
click at [43, 49] on icon "button" at bounding box center [46, 53] width 12 height 12
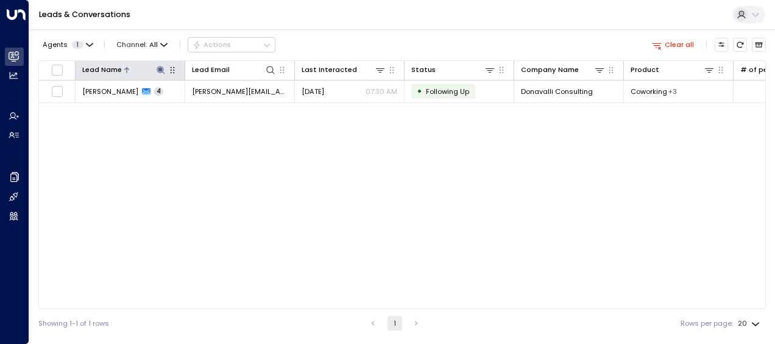
click at [157, 70] on icon at bounding box center [161, 70] width 8 height 8
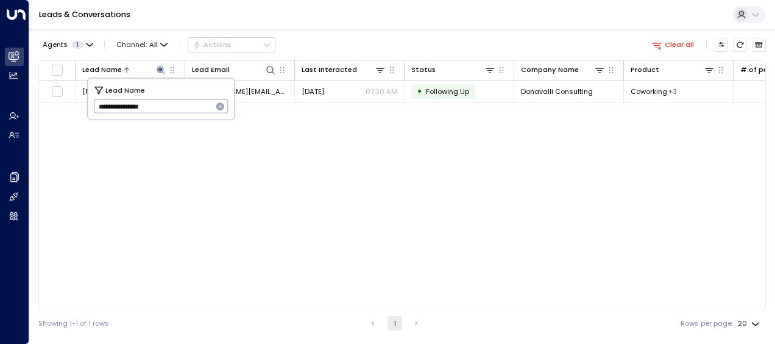
drag, startPoint x: 95, startPoint y: 105, endPoint x: 199, endPoint y: 107, distance: 103.6
click at [199, 107] on input "**********" at bounding box center [153, 106] width 119 height 20
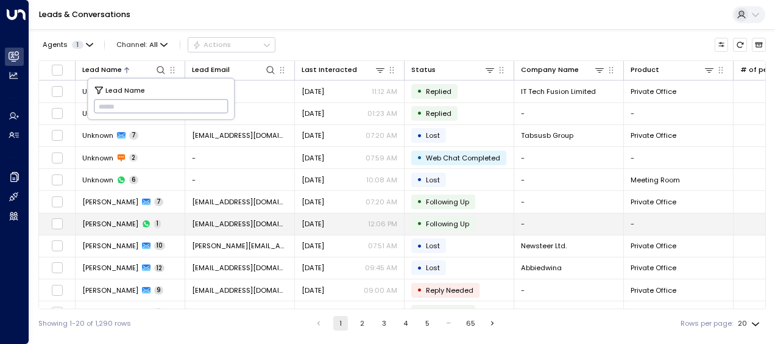
type input "**********"
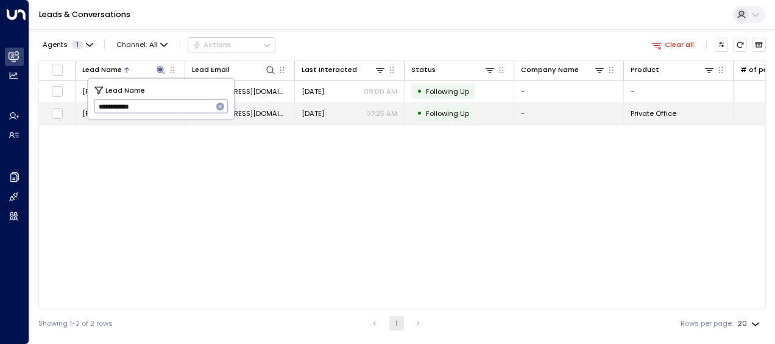
click at [324, 112] on span "[DATE]" at bounding box center [313, 113] width 23 height 10
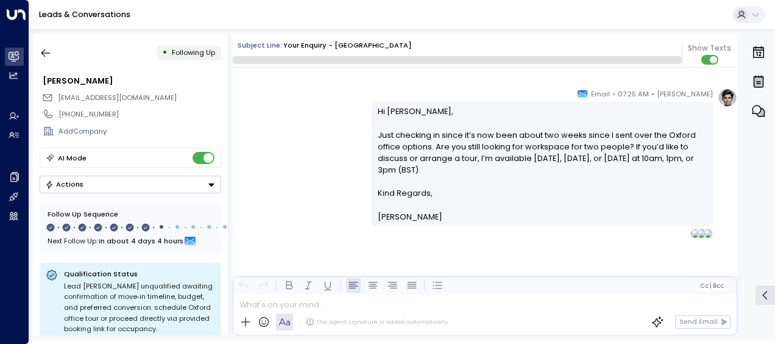
scroll to position [3397, 0]
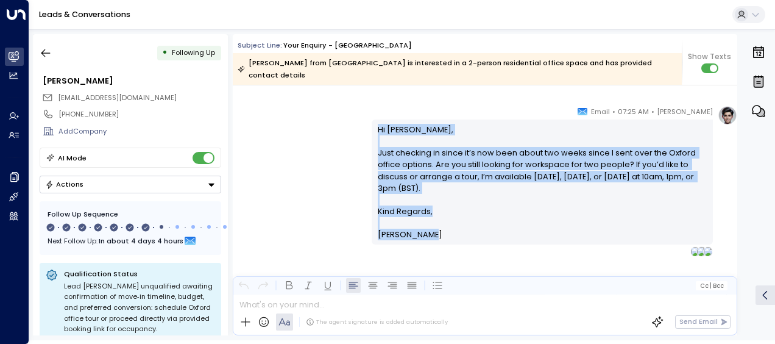
drag, startPoint x: 374, startPoint y: 112, endPoint x: 437, endPoint y: 224, distance: 128.8
click at [437, 224] on div "Hi [PERSON_NAME], Just checking in since it’s now been about two weeks since I …" at bounding box center [543, 182] width 330 height 117
drag, startPoint x: 437, startPoint y: 224, endPoint x: 408, endPoint y: 151, distance: 78.7
click at [47, 52] on icon "button" at bounding box center [45, 53] width 9 height 8
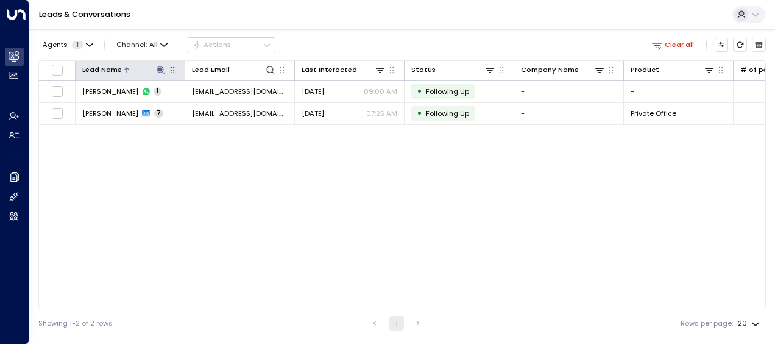
click at [160, 70] on icon at bounding box center [161, 70] width 8 height 8
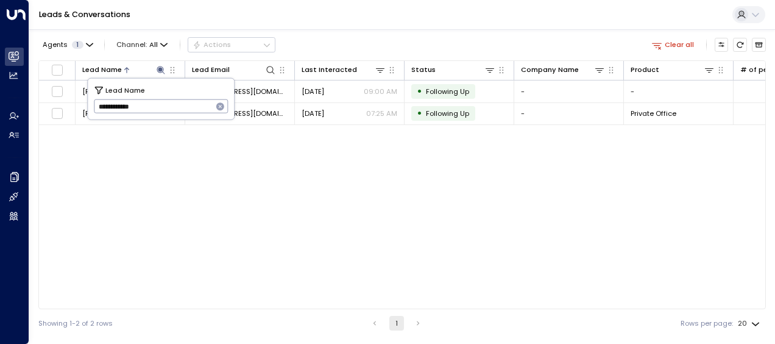
drag, startPoint x: 97, startPoint y: 107, endPoint x: 190, endPoint y: 113, distance: 93.5
click at [190, 113] on input "**********" at bounding box center [153, 106] width 119 height 20
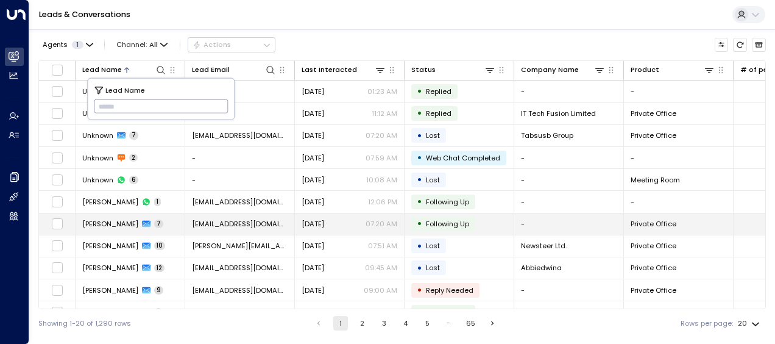
type input "**********"
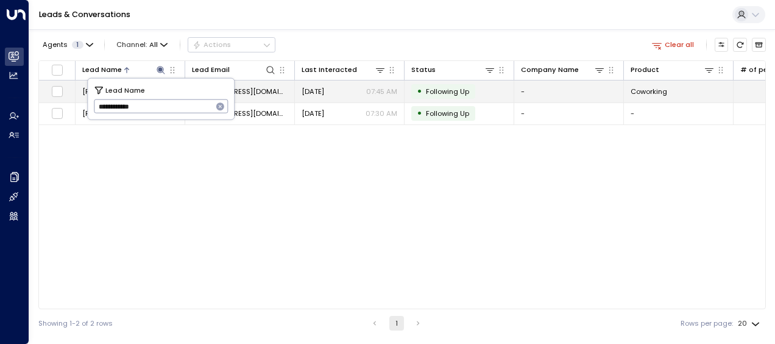
click at [272, 89] on span "[EMAIL_ADDRESS][DOMAIN_NAME]" at bounding box center [240, 92] width 96 height 10
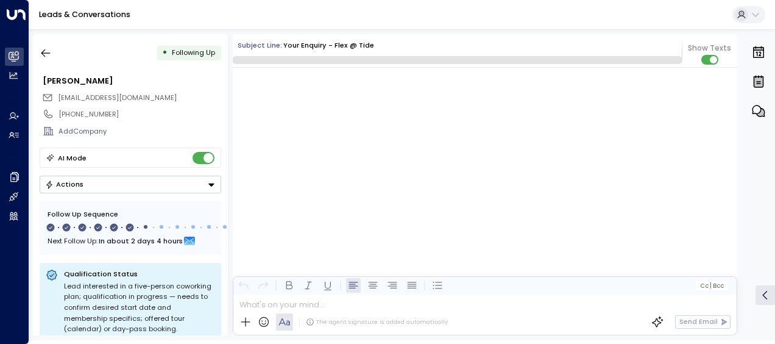
scroll to position [2834, 0]
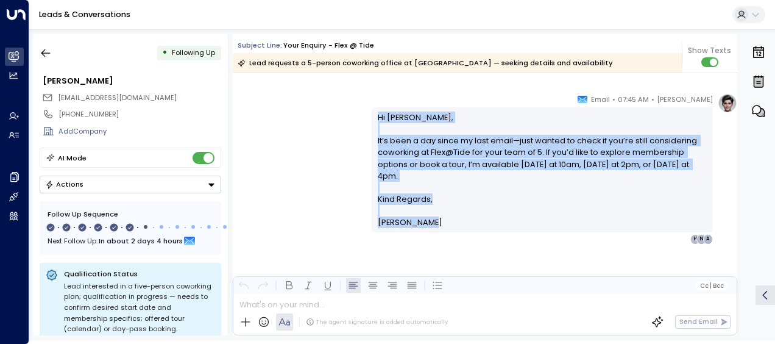
drag, startPoint x: 375, startPoint y: 116, endPoint x: 435, endPoint y: 228, distance: 126.5
click at [435, 228] on div "Hi [PERSON_NAME], It’s been a day since my last email—just wanted to check if y…" at bounding box center [542, 169] width 341 height 125
drag, startPoint x: 435, startPoint y: 228, endPoint x: 406, endPoint y: 206, distance: 36.6
click at [48, 57] on icon "button" at bounding box center [46, 53] width 12 height 12
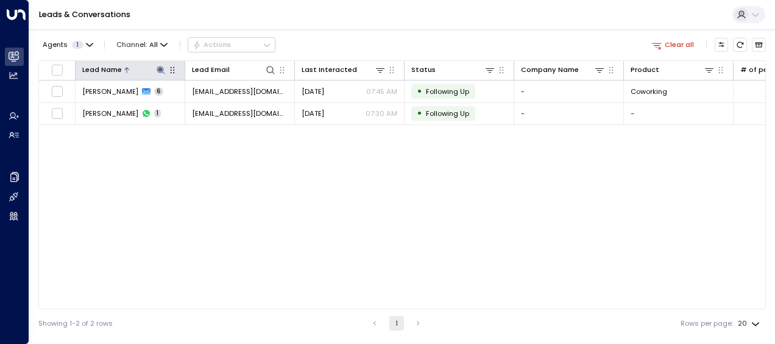
click at [158, 68] on icon at bounding box center [161, 70] width 8 height 8
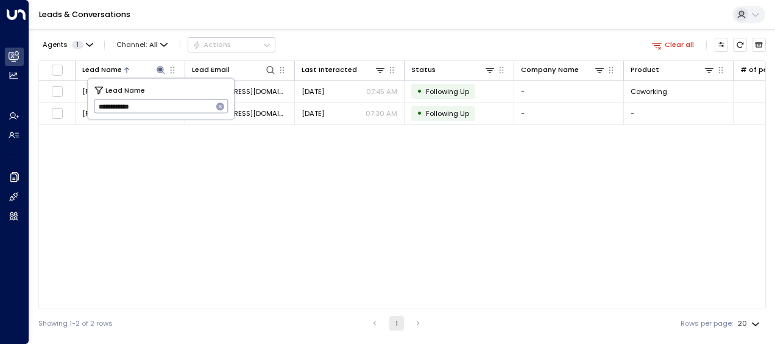
drag, startPoint x: 97, startPoint y: 107, endPoint x: 161, endPoint y: 113, distance: 64.8
click at [161, 113] on input "**********" at bounding box center [153, 106] width 119 height 20
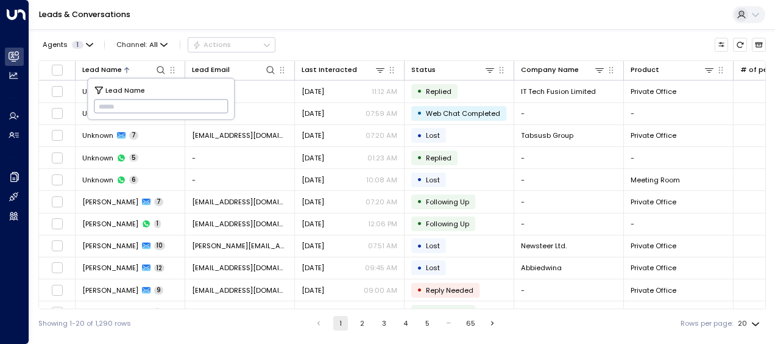
click at [96, 106] on input "text" at bounding box center [161, 106] width 135 height 20
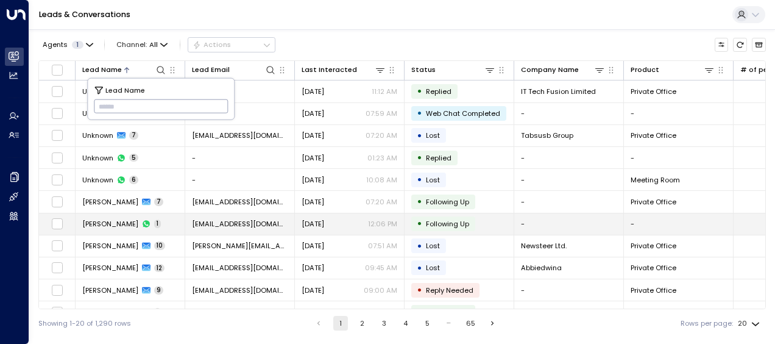
type input "**********"
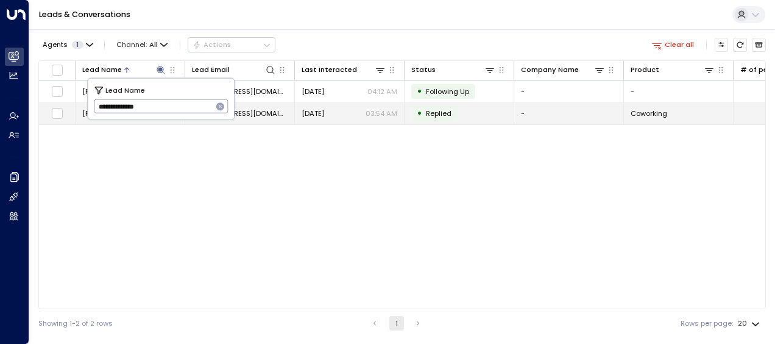
click at [320, 113] on span "[DATE]" at bounding box center [313, 113] width 23 height 10
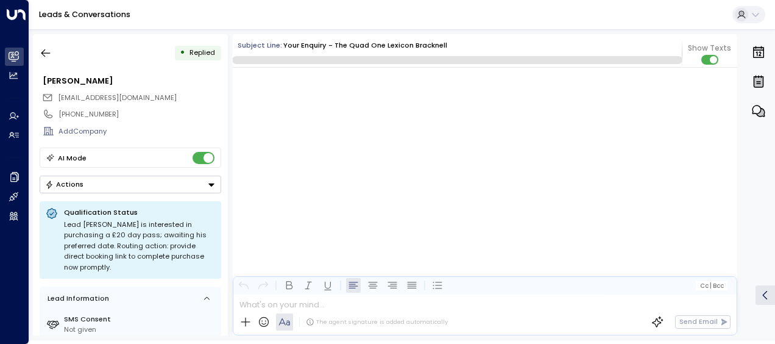
scroll to position [1684, 0]
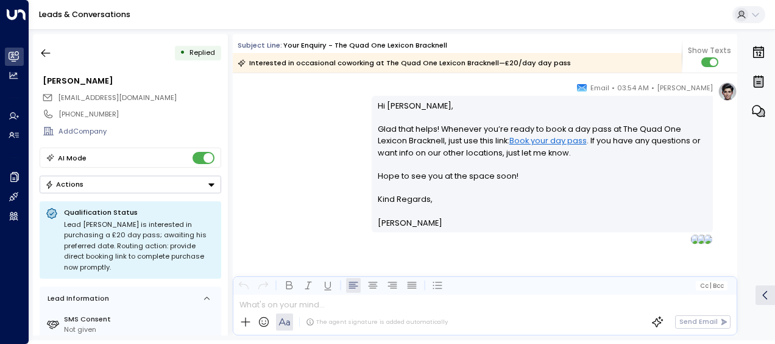
click at [306, 141] on div "[PERSON_NAME] • 03:54 AM • Email Hi [PERSON_NAME], Glad that helps! Whenever yo…" at bounding box center [485, 163] width 504 height 163
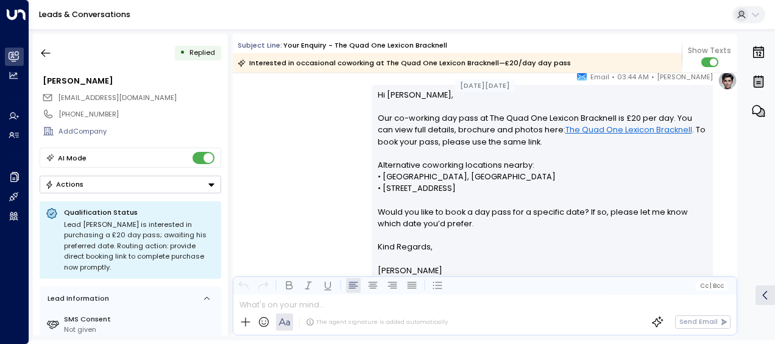
scroll to position [1167, 0]
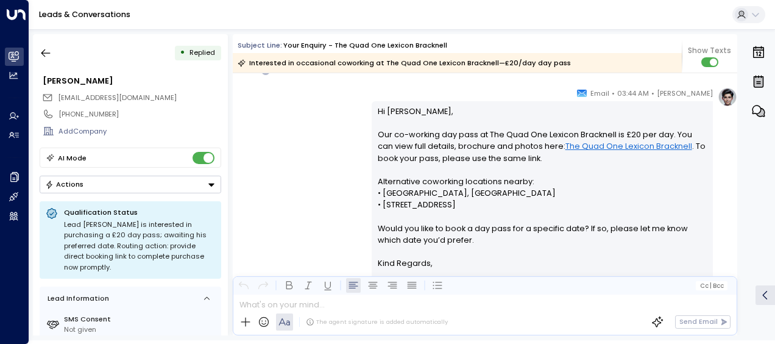
click at [305, 141] on div "[PERSON_NAME] • 03:44 AM • Email Hi [PERSON_NAME], Our co-working day pass at T…" at bounding box center [485, 197] width 504 height 221
drag, startPoint x: 305, startPoint y: 141, endPoint x: 283, endPoint y: 105, distance: 42.1
click at [283, 105] on div "[PERSON_NAME] • 03:44 AM • Email Hi [PERSON_NAME], Our co-working day pass at T…" at bounding box center [485, 197] width 504 height 221
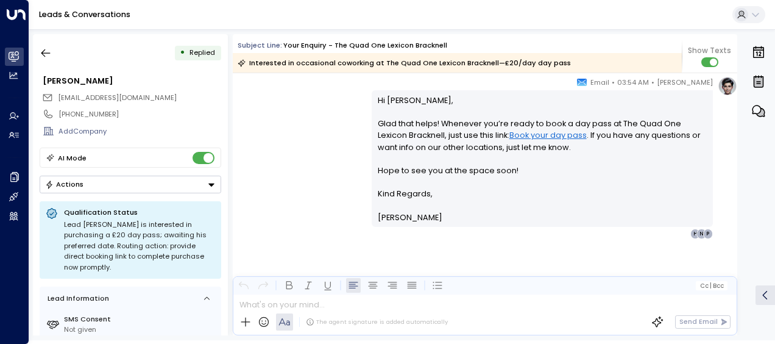
scroll to position [1563, 0]
click at [45, 55] on icon "button" at bounding box center [46, 53] width 12 height 12
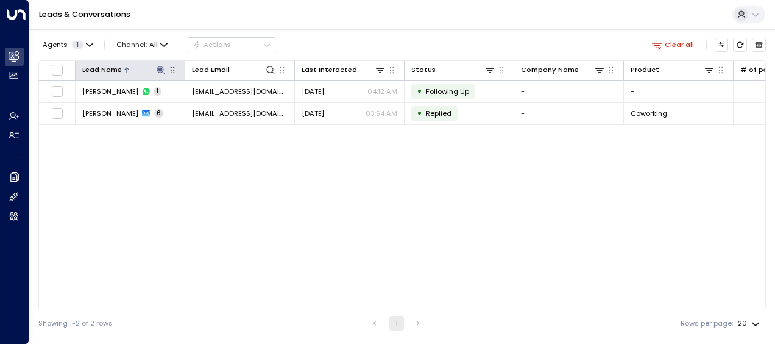
click at [160, 71] on icon at bounding box center [161, 70] width 8 height 8
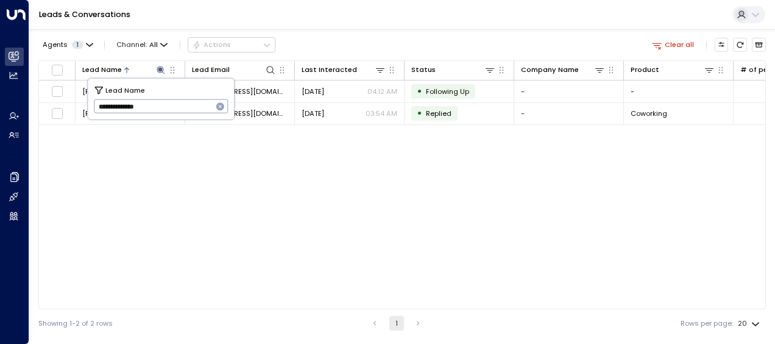
drag, startPoint x: 99, startPoint y: 107, endPoint x: 168, endPoint y: 115, distance: 69.8
click at [168, 115] on input "**********" at bounding box center [153, 106] width 119 height 20
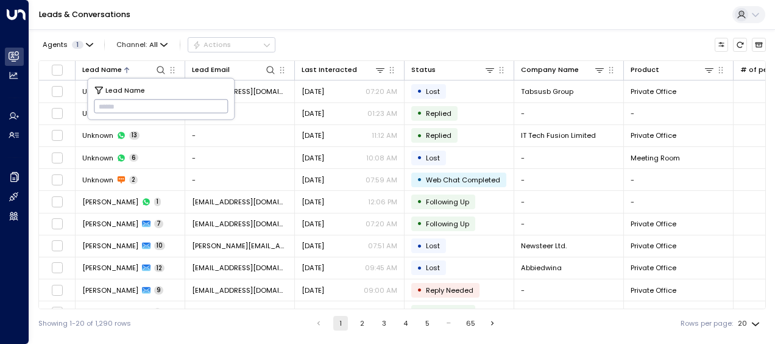
click at [101, 107] on input "text" at bounding box center [161, 106] width 135 height 20
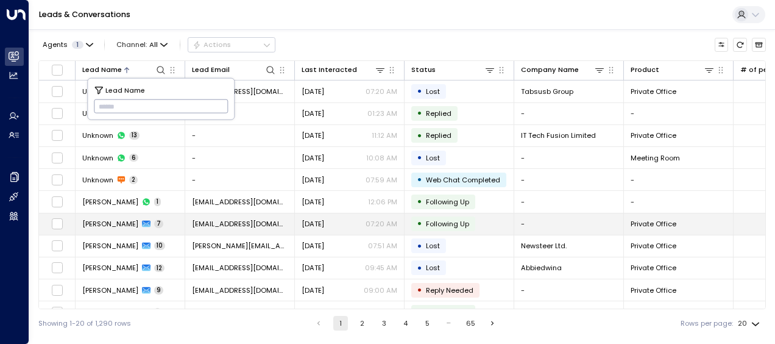
type input "**********"
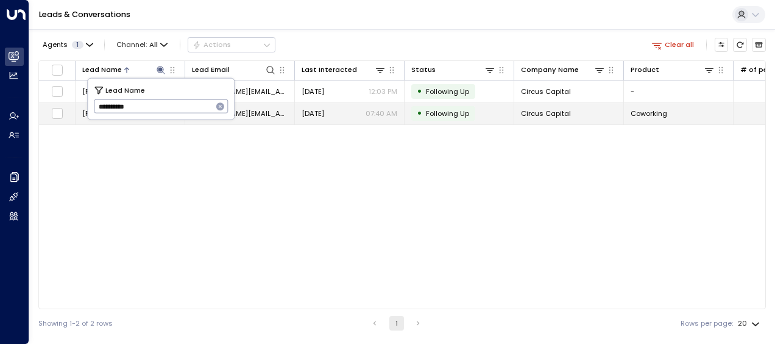
click at [258, 111] on span "[PERSON_NAME][EMAIL_ADDRESS][DOMAIN_NAME]" at bounding box center [240, 113] width 96 height 10
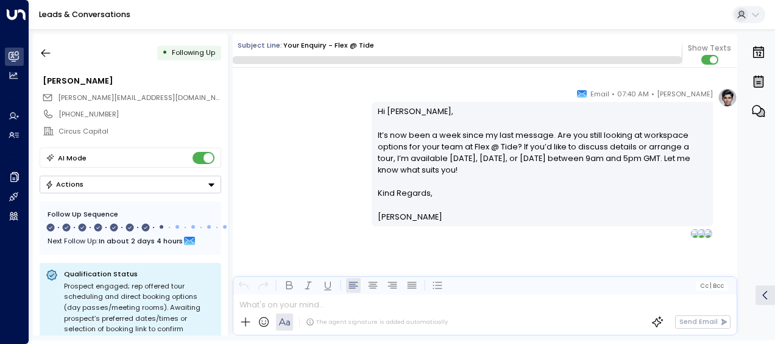
scroll to position [3385, 0]
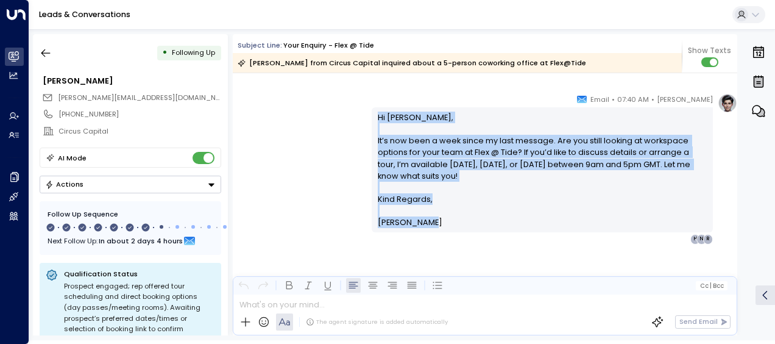
drag, startPoint x: 375, startPoint y: 115, endPoint x: 428, endPoint y: 221, distance: 118.0
click at [428, 221] on div "Hi [PERSON_NAME], It’s now been a week since my last message. Are you still loo…" at bounding box center [543, 169] width 330 height 117
drag, startPoint x: 428, startPoint y: 221, endPoint x: 380, endPoint y: 157, distance: 79.9
click at [51, 52] on icon "button" at bounding box center [46, 53] width 12 height 12
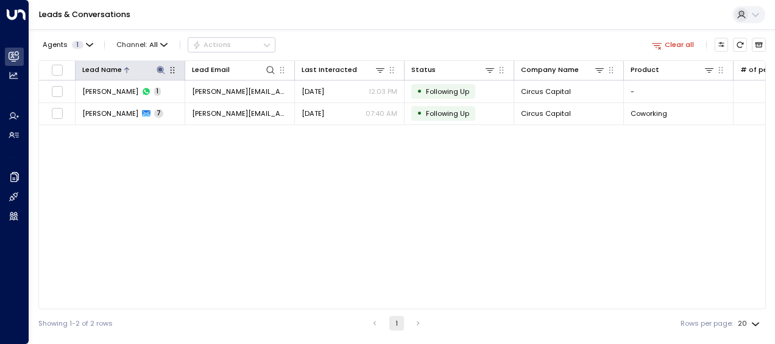
click at [160, 69] on icon at bounding box center [161, 70] width 8 height 8
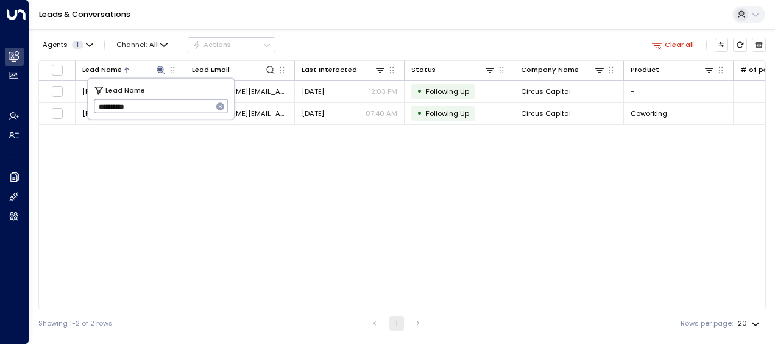
drag, startPoint x: 98, startPoint y: 108, endPoint x: 149, endPoint y: 110, distance: 51.2
click at [149, 110] on input "**********" at bounding box center [153, 106] width 119 height 20
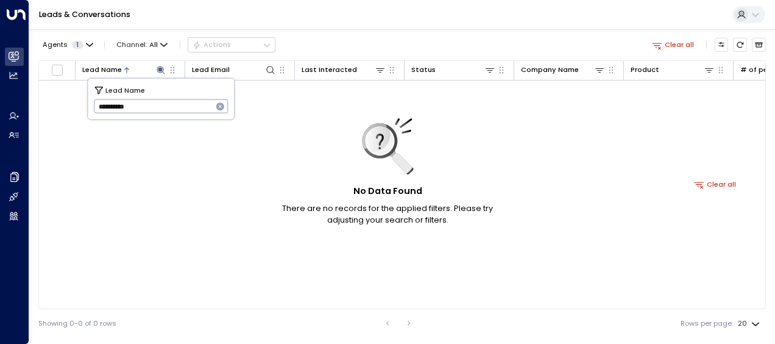
type input "**********"
drag, startPoint x: 93, startPoint y: 104, endPoint x: 143, endPoint y: 107, distance: 50.1
click at [143, 107] on div "**********" at bounding box center [161, 99] width 146 height 41
drag, startPoint x: 97, startPoint y: 101, endPoint x: 171, endPoint y: 102, distance: 73.1
click at [171, 102] on input "**********" at bounding box center [153, 106] width 119 height 20
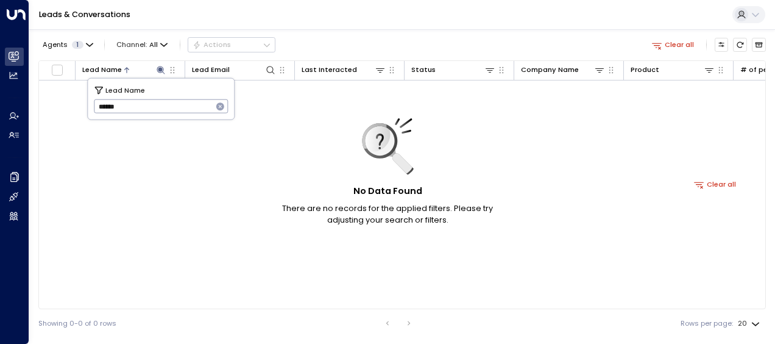
type input "*******"
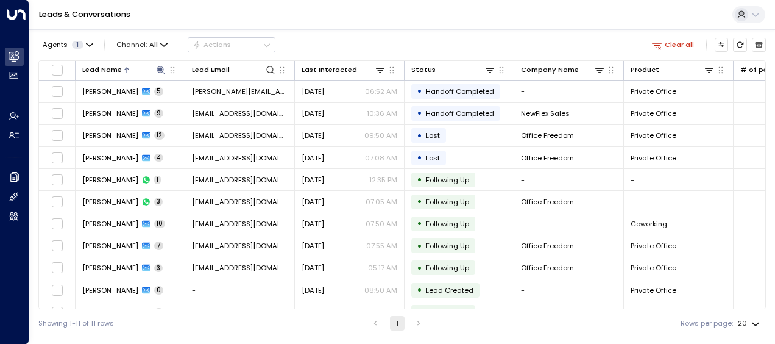
click at [189, 334] on div "Showing 1-11 of 11 rows 1 Rows per page: 20 **" at bounding box center [401, 323] width 727 height 28
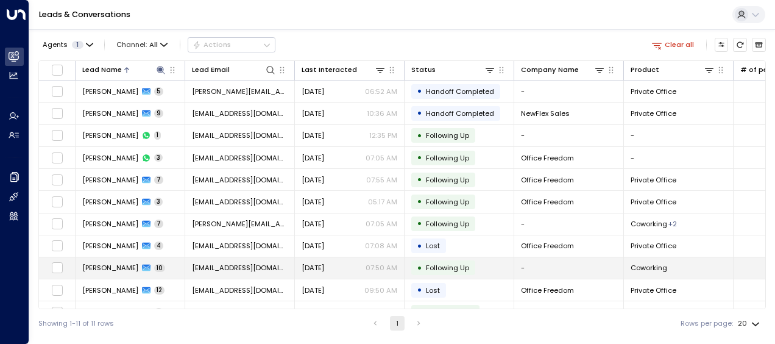
click at [217, 263] on span "[EMAIL_ADDRESS][DOMAIN_NAME]" at bounding box center [240, 268] width 96 height 10
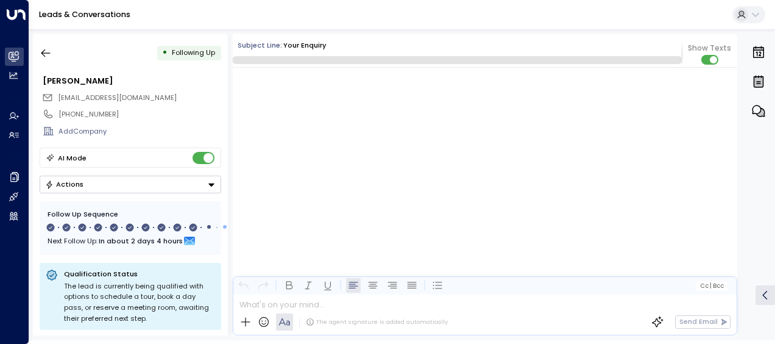
scroll to position [5181, 0]
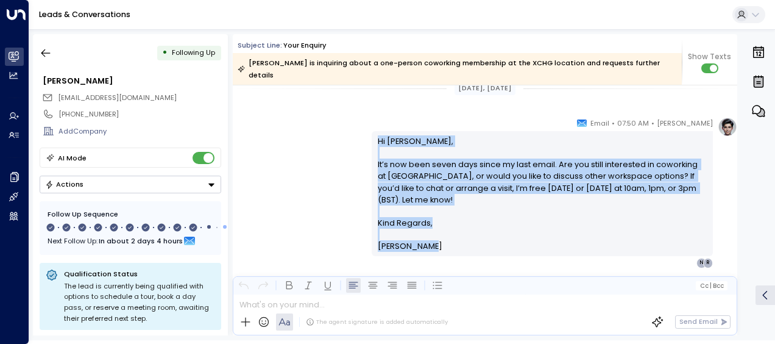
drag, startPoint x: 375, startPoint y: 127, endPoint x: 440, endPoint y: 232, distance: 123.4
click at [440, 232] on div "Hi [PERSON_NAME], It’s now been seven days since my last email. Are you still i…" at bounding box center [542, 193] width 341 height 125
drag, startPoint x: 440, startPoint y: 232, endPoint x: 397, endPoint y: 164, distance: 79.4
click at [44, 53] on icon "button" at bounding box center [45, 53] width 9 height 8
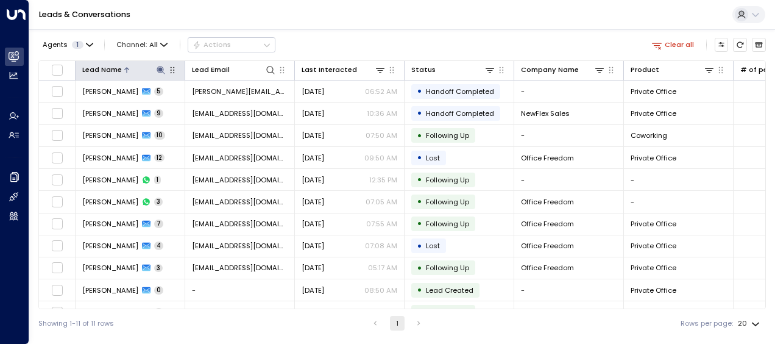
click at [161, 71] on icon at bounding box center [161, 70] width 10 height 10
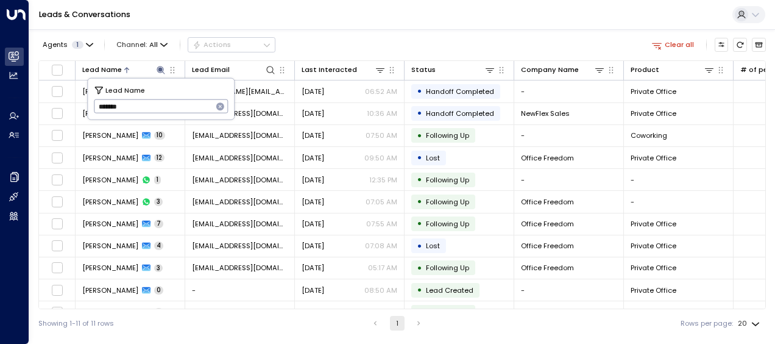
drag, startPoint x: 97, startPoint y: 103, endPoint x: 140, endPoint y: 112, distance: 44.2
click at [140, 112] on input "*******" at bounding box center [153, 106] width 119 height 20
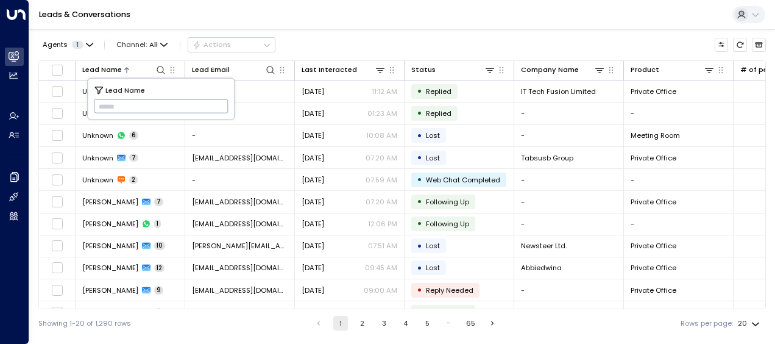
click at [101, 107] on input "text" at bounding box center [161, 106] width 135 height 20
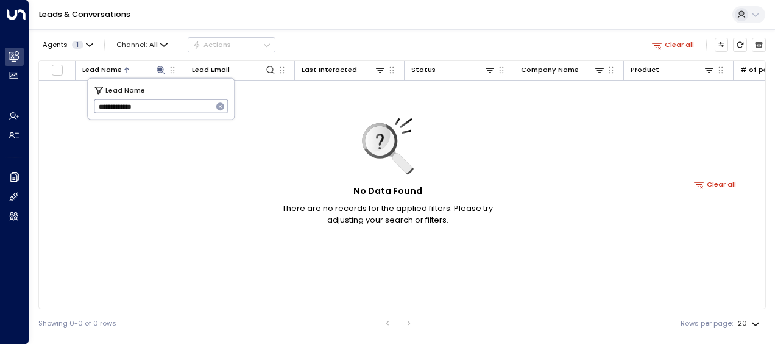
type input "**********"
